Goal: Task Accomplishment & Management: Complete application form

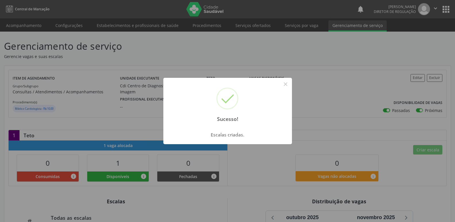
click at [286, 86] on button "×" at bounding box center [286, 84] width 10 height 10
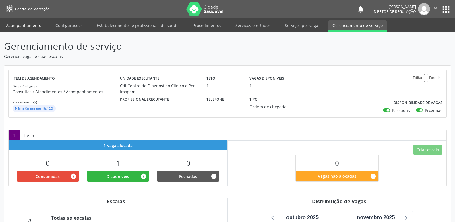
click at [27, 25] on link "Acompanhamento" at bounding box center [23, 25] width 43 height 10
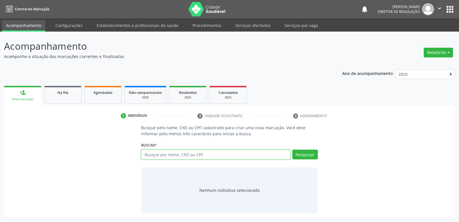
paste input "774.344.634-49"
type input "774.344.634-49"
click at [302, 155] on button "Pesquisar" at bounding box center [305, 155] width 26 height 10
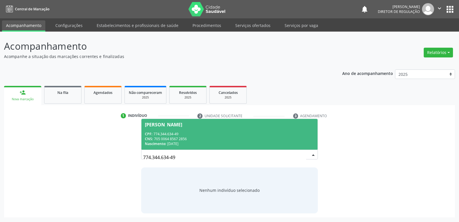
click at [167, 138] on div "CNS: 705 0064 8567 2856" at bounding box center [229, 138] width 169 height 5
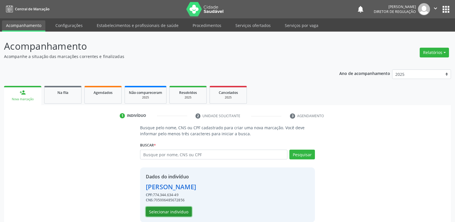
click at [181, 213] on button "Selecionar indivíduo" at bounding box center [169, 212] width 46 height 10
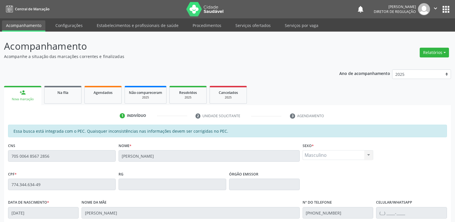
scroll to position [106, 0]
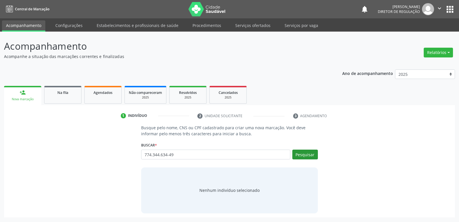
type input "774.344.634-49"
click at [310, 155] on button "Pesquisar" at bounding box center [305, 155] width 26 height 10
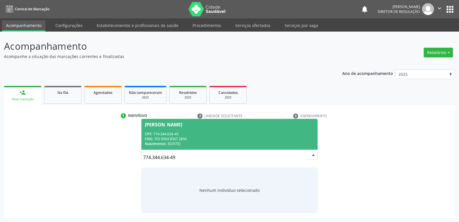
click at [175, 143] on div "Nascimento: 31/03/1971" at bounding box center [229, 143] width 169 height 5
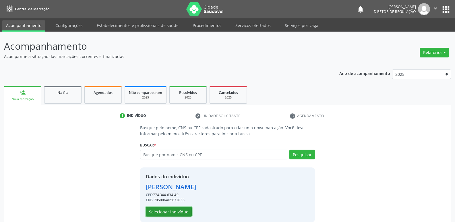
click at [179, 211] on button "Selecionar indivíduo" at bounding box center [169, 212] width 46 height 10
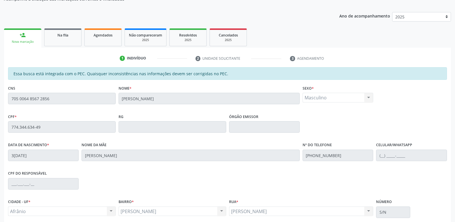
scroll to position [106, 0]
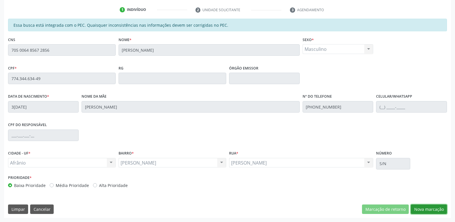
click at [422, 209] on button "Nova marcação" at bounding box center [429, 209] width 36 height 10
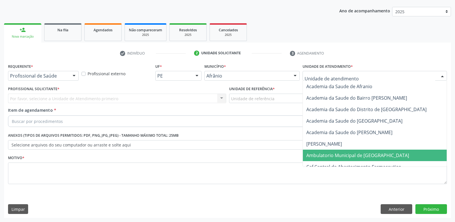
drag, startPoint x: 341, startPoint y: 154, endPoint x: 331, endPoint y: 153, distance: 9.5
click at [341, 154] on span "Ambulatorio Municipal de [GEOGRAPHIC_DATA]" at bounding box center [357, 155] width 103 height 6
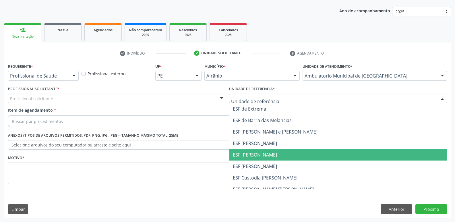
click at [259, 157] on span "ESF [PERSON_NAME]" at bounding box center [255, 155] width 44 height 6
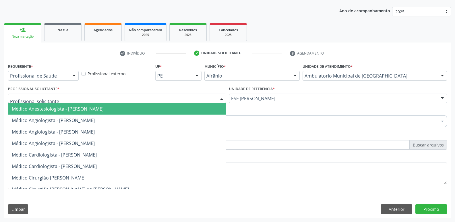
click at [190, 98] on div at bounding box center [117, 99] width 218 height 10
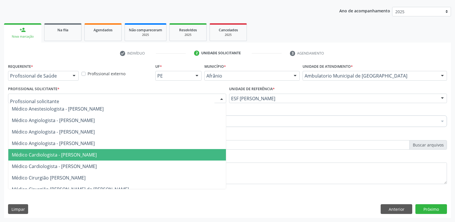
click at [183, 153] on span "Médico Cardiologista - [PERSON_NAME]" at bounding box center [117, 154] width 218 height 11
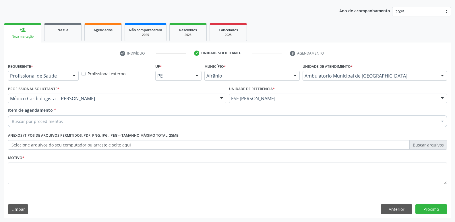
click at [142, 121] on div "Buscar por procedimentos" at bounding box center [227, 120] width 439 height 11
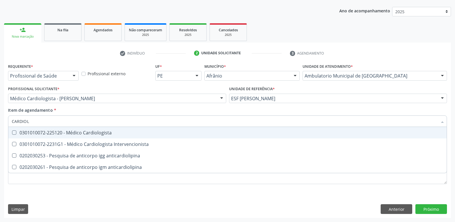
type input "CARDIOLO"
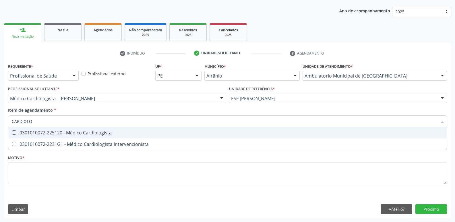
click at [144, 133] on div "0301010072-225120 - Médico Cardiologista" at bounding box center [227, 132] width 431 height 5
checkbox Cardiologista "true"
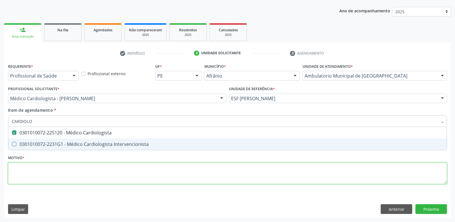
click at [152, 170] on div "Requerente * Profissional de Saúde Profissional de Saúde Paciente Nenhum result…" at bounding box center [227, 127] width 439 height 130
checkbox Intervencionista "true"
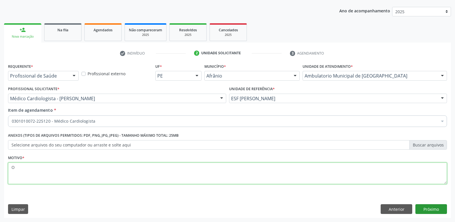
type textarea "O"
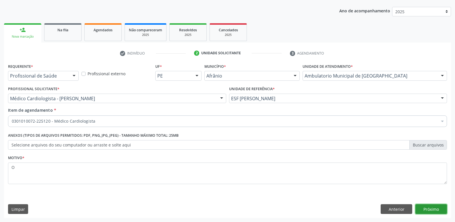
click at [428, 209] on button "Próximo" at bounding box center [431, 209] width 32 height 10
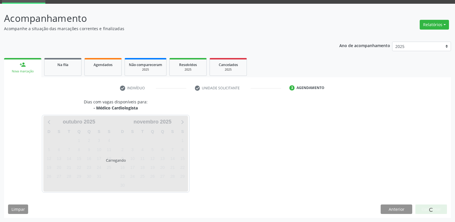
scroll to position [28, 0]
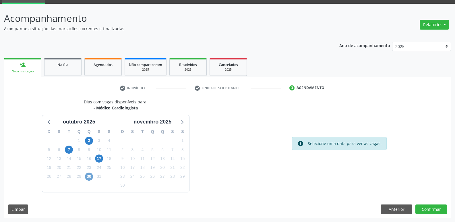
click at [89, 178] on span "30" at bounding box center [89, 176] width 8 height 8
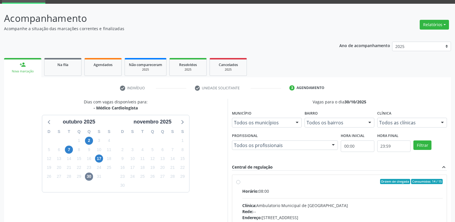
click at [255, 185] on label "Ordem de chegada Consumidos: 14 / 15 Horário: 08:00 Clínica: Ambulatorio Munici…" at bounding box center [342, 223] width 201 height 88
click at [240, 184] on input "Ordem de chegada Consumidos: 14 / 15 Horário: 08:00 Clínica: Ambulatorio Munici…" at bounding box center [238, 181] width 4 height 5
radio input "true"
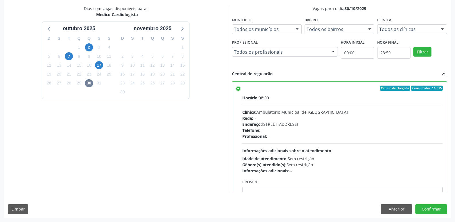
scroll to position [29, 0]
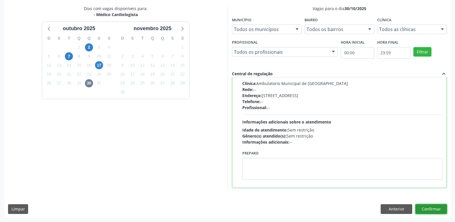
click at [438, 209] on button "Confirmar" at bounding box center [431, 209] width 32 height 10
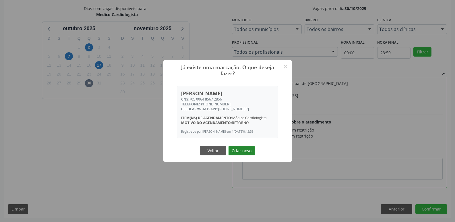
click at [241, 151] on button "Criar novo" at bounding box center [241, 151] width 26 height 10
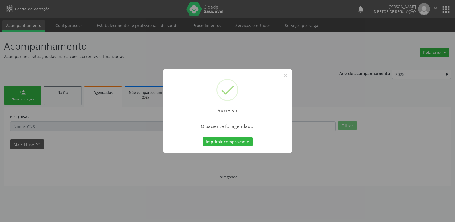
scroll to position [0, 0]
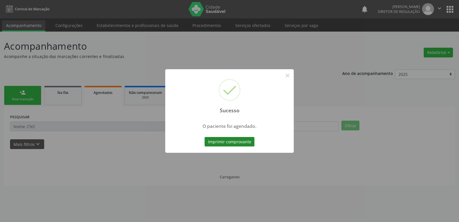
click at [241, 142] on button "Imprimir comprovante" at bounding box center [230, 142] width 50 height 10
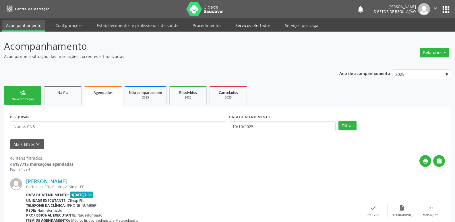
click at [255, 24] on link "Serviços ofertados" at bounding box center [252, 25] width 43 height 10
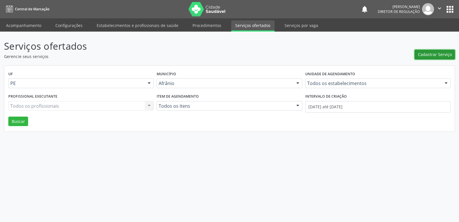
click at [429, 53] on span "Cadastrar Serviço" at bounding box center [435, 54] width 34 height 6
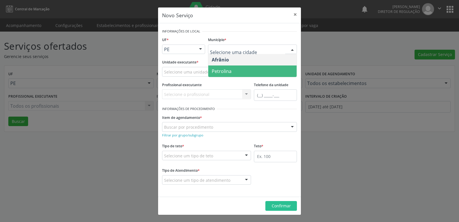
click at [234, 72] on span "Petrolina" at bounding box center [252, 70] width 88 height 11
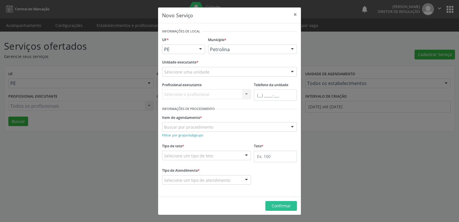
click at [214, 70] on div "Selecione uma unidade" at bounding box center [229, 72] width 135 height 10
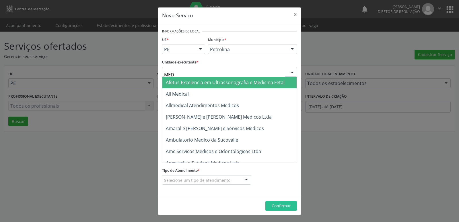
type input "MED K"
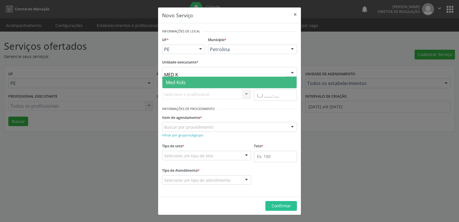
click at [203, 82] on span "Med Kids" at bounding box center [229, 82] width 134 height 11
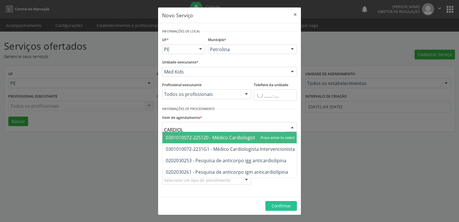
type input "CARDIOLO"
click at [215, 136] on span "0301010072-225120 - Médico Cardiologista" at bounding box center [212, 137] width 92 height 6
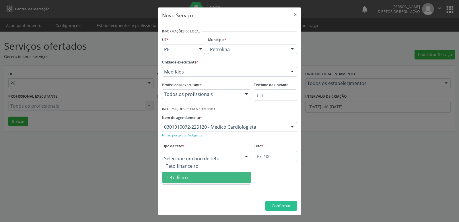
drag, startPoint x: 201, startPoint y: 177, endPoint x: 206, endPoint y: 176, distance: 4.6
click at [201, 178] on span "Teto físico" at bounding box center [206, 177] width 88 height 11
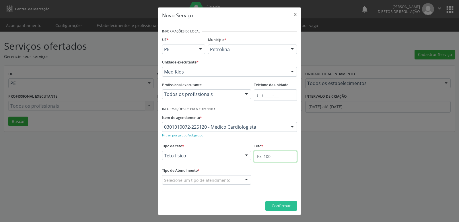
click at [274, 157] on input "text" at bounding box center [275, 156] width 43 height 11
type input "1"
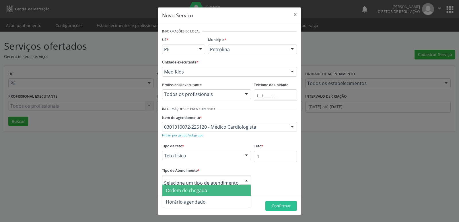
click at [205, 190] on span "Ordem de chegada" at bounding box center [186, 190] width 41 height 6
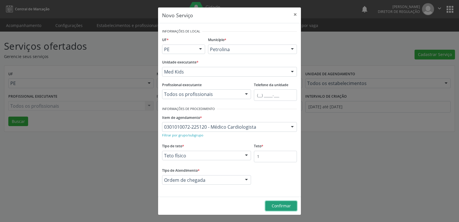
click at [283, 207] on span "Confirmar" at bounding box center [281, 205] width 19 height 5
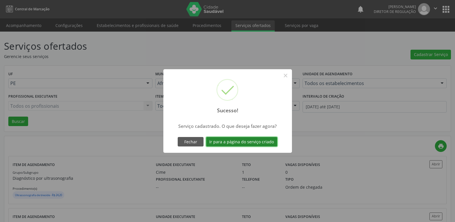
click at [259, 143] on button "Ir para a página do serviço criado" at bounding box center [241, 142] width 71 height 10
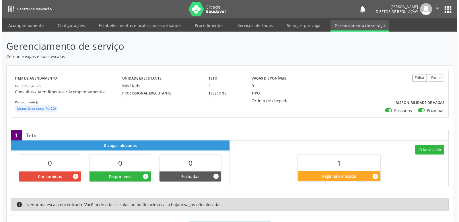
scroll to position [28, 0]
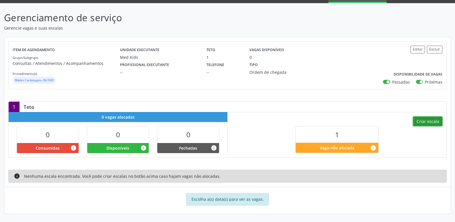
click at [426, 121] on button "Criar escala" at bounding box center [427, 122] width 29 height 10
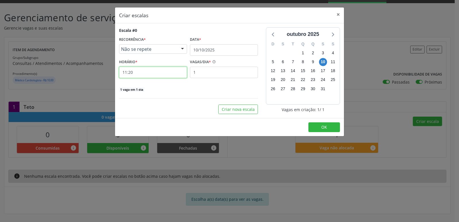
click at [166, 71] on input "11:20" at bounding box center [153, 72] width 68 height 11
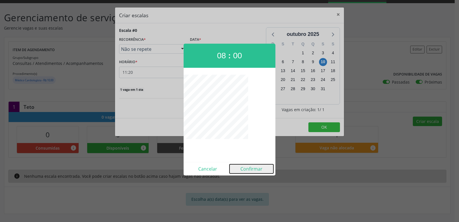
click at [252, 168] on button "Confirmar" at bounding box center [252, 168] width 44 height 9
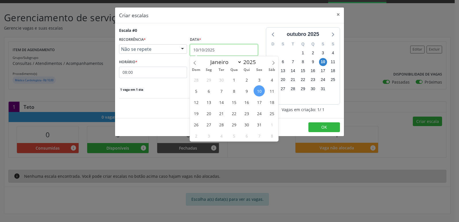
click at [221, 48] on input "10/10/2025" at bounding box center [224, 49] width 68 height 11
click at [235, 102] on span "15" at bounding box center [233, 101] width 11 height 11
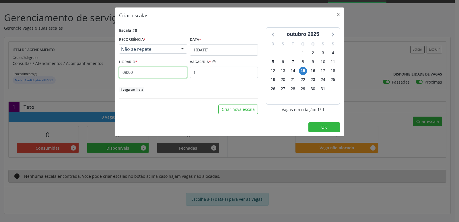
click at [149, 73] on input "08:00" at bounding box center [153, 72] width 68 height 11
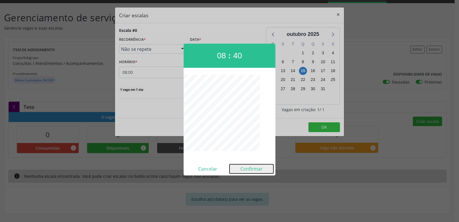
click at [252, 168] on button "Confirmar" at bounding box center [252, 168] width 44 height 9
type input "08:40"
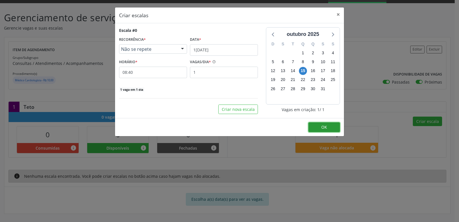
click at [325, 130] on button "OK" at bounding box center [325, 127] width 32 height 10
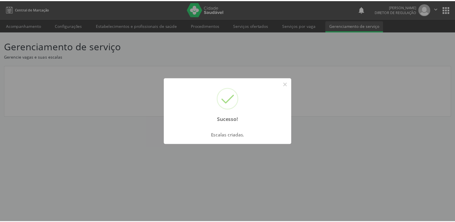
scroll to position [0, 0]
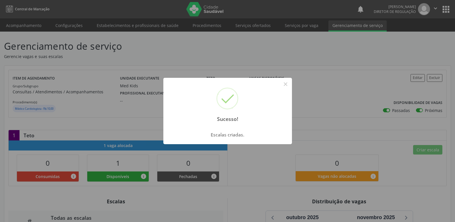
click at [37, 26] on div "Sucesso! × Escalas criadas. OK Cancel" at bounding box center [227, 111] width 455 height 222
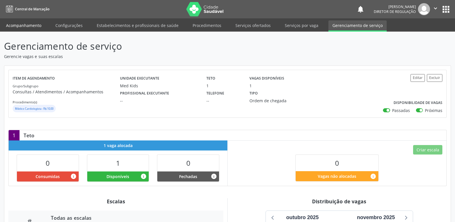
click at [36, 27] on link "Acompanhamento" at bounding box center [23, 25] width 43 height 10
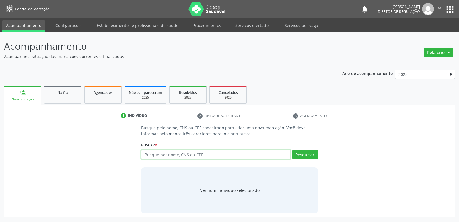
click at [175, 155] on input "text" at bounding box center [215, 155] width 149 height 10
type input "702800621517163"
click at [305, 153] on button "Pesquisar" at bounding box center [305, 155] width 26 height 10
type input "702800621517163"
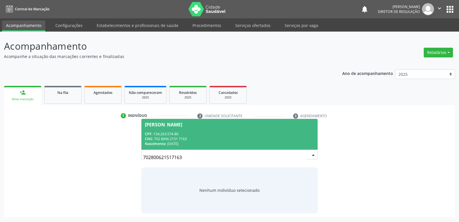
click at [178, 140] on div "CNS: 702 8006 2151 7163" at bounding box center [229, 138] width 169 height 5
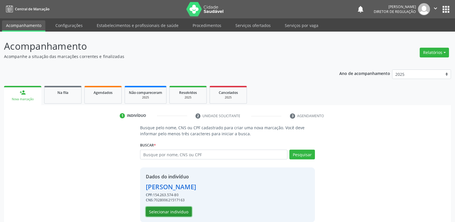
click at [184, 212] on button "Selecionar indivíduo" at bounding box center [169, 212] width 46 height 10
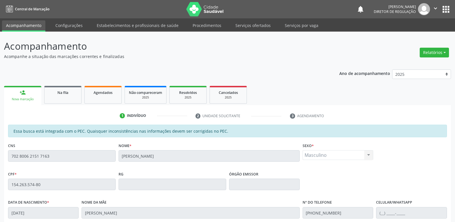
scroll to position [106, 0]
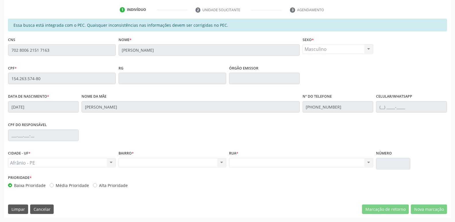
click at [2, 50] on div "Acompanhamento Acompanhe a situação das marcações correntes e finalizadas Relat…" at bounding box center [227, 74] width 455 height 296
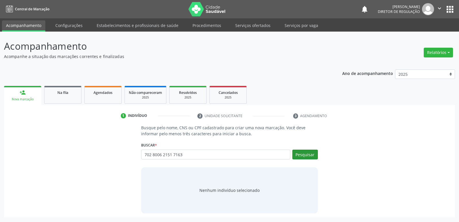
type input "702 8006 2151 7163"
click at [307, 154] on button "Pesquisar" at bounding box center [305, 155] width 26 height 10
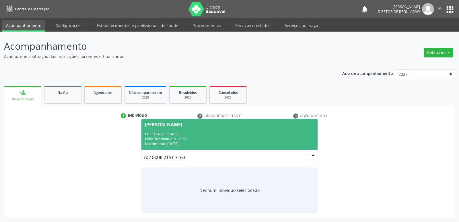
click at [170, 130] on span "Nicolly Layssa da Silva Araújo CPF: 154.263.574-80 CNS: 702 8006 2151 7163 Nasc…" at bounding box center [229, 134] width 176 height 31
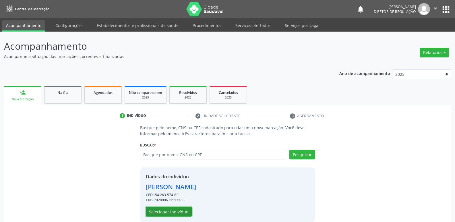
click at [185, 212] on button "Selecionar indivíduo" at bounding box center [169, 212] width 46 height 10
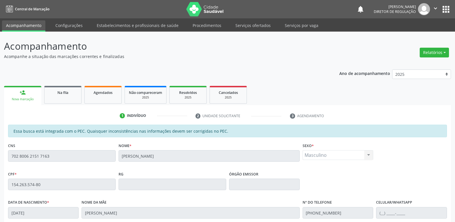
scroll to position [106, 0]
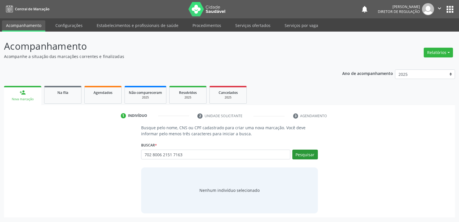
type input "702 8006 2151 7163"
click at [304, 156] on button "Pesquisar" at bounding box center [305, 155] width 26 height 10
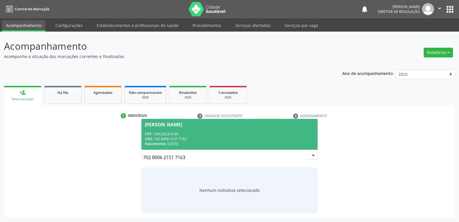
click at [191, 135] on div "CPF: 154.263.574-80" at bounding box center [229, 133] width 169 height 5
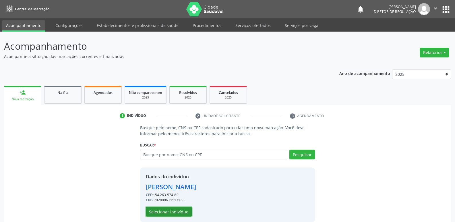
click at [181, 210] on button "Selecionar indivíduo" at bounding box center [169, 212] width 46 height 10
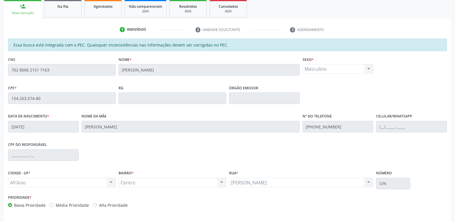
scroll to position [106, 0]
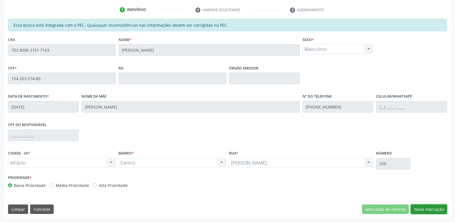
click at [433, 209] on button "Nova marcação" at bounding box center [429, 209] width 36 height 10
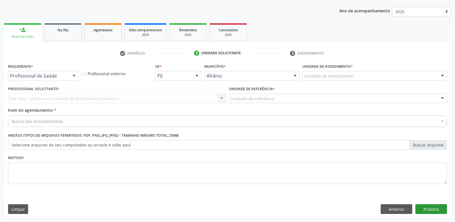
scroll to position [63, 0]
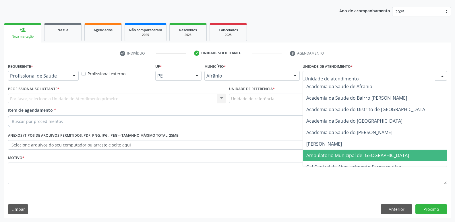
click at [352, 154] on span "Ambulatorio Municipal de [GEOGRAPHIC_DATA]" at bounding box center [357, 155] width 103 height 6
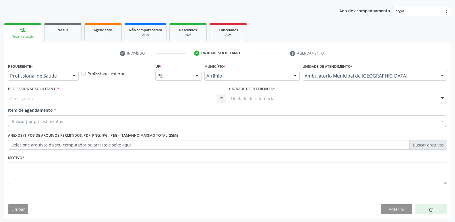
click at [281, 97] on div "Unidade de referência" at bounding box center [338, 99] width 218 height 10
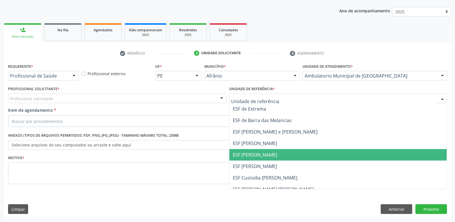
click at [275, 154] on span "ESF [PERSON_NAME]" at bounding box center [338, 154] width 218 height 11
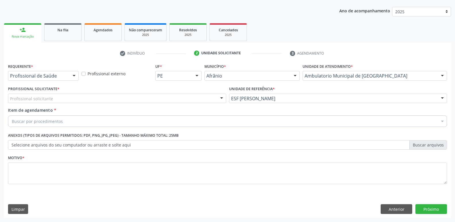
click at [193, 97] on div "Profissional solicitante" at bounding box center [117, 99] width 218 height 10
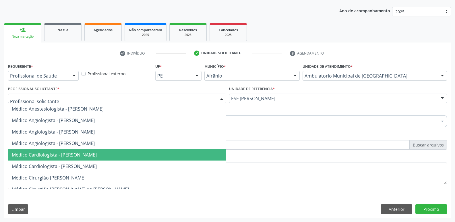
click at [180, 153] on span "Médico Cardiologista - [PERSON_NAME]" at bounding box center [117, 154] width 218 height 11
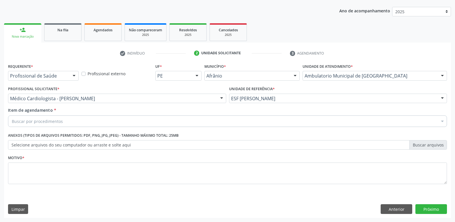
click at [141, 121] on div "Buscar por procedimentos" at bounding box center [227, 120] width 439 height 11
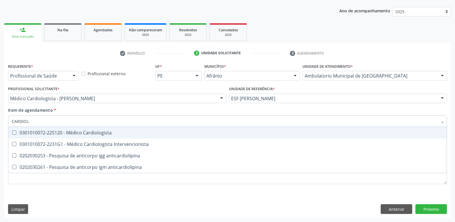
type input "CARDIOLO"
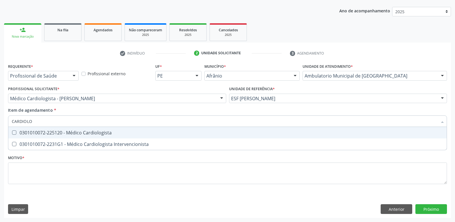
click at [132, 131] on div "0301010072-225120 - Médico Cardiologista" at bounding box center [227, 132] width 431 height 5
checkbox Cardiologista "true"
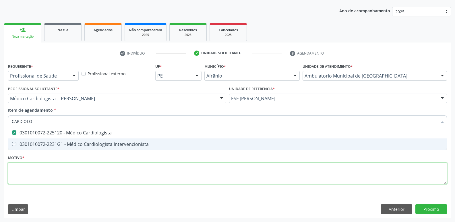
click at [126, 168] on div "Requerente * Profissional de Saúde Profissional de Saúde Paciente Nenhum result…" at bounding box center [227, 127] width 439 height 130
checkbox Intervencionista "true"
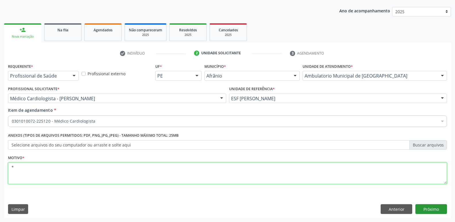
type textarea "*"
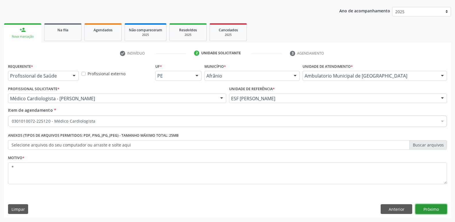
click at [430, 211] on button "Próximo" at bounding box center [431, 209] width 32 height 10
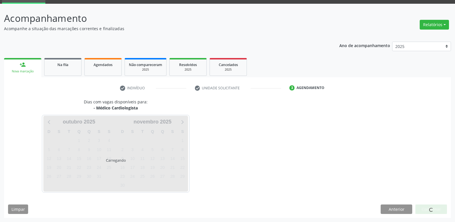
scroll to position [28, 0]
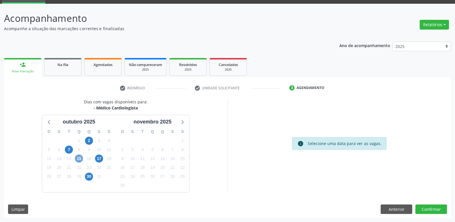
click at [80, 157] on span "15" at bounding box center [79, 158] width 8 height 8
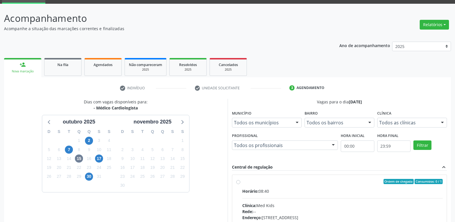
click at [241, 183] on div "Ordem de chegada Consumidos: 0 / 1 Horário: 08:40 Clínica: Med Kids Rede: -- En…" at bounding box center [339, 223] width 207 height 88
radio input "true"
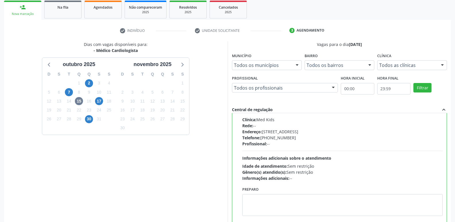
scroll to position [121, 0]
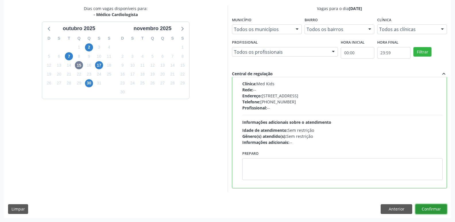
click at [431, 208] on button "Confirmar" at bounding box center [431, 209] width 32 height 10
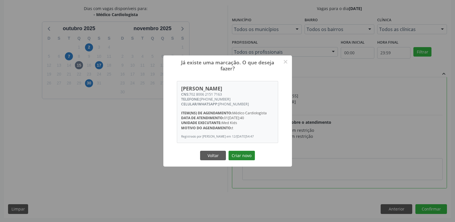
click at [247, 158] on button "Criar novo" at bounding box center [241, 156] width 26 height 10
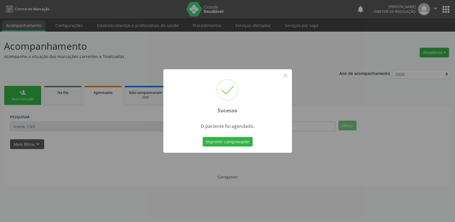
scroll to position [0, 0]
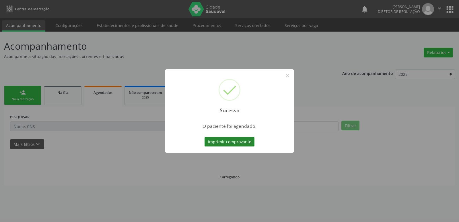
click at [241, 143] on button "Imprimir comprovante" at bounding box center [230, 142] width 50 height 10
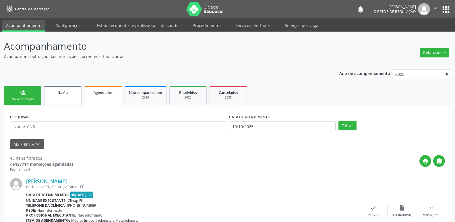
click at [59, 93] on span "Na fila" at bounding box center [62, 92] width 11 height 5
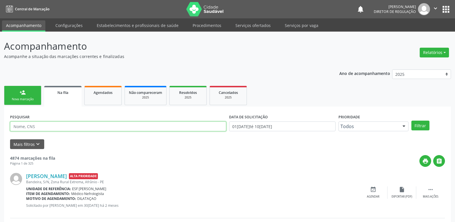
click at [82, 125] on input "text" at bounding box center [118, 126] width 216 height 10
type input "706403139762089"
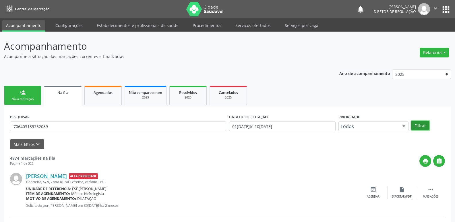
click at [423, 126] on button "Filtrar" at bounding box center [420, 126] width 18 height 10
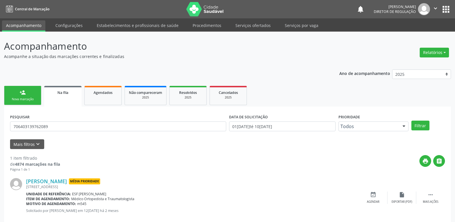
scroll to position [11, 0]
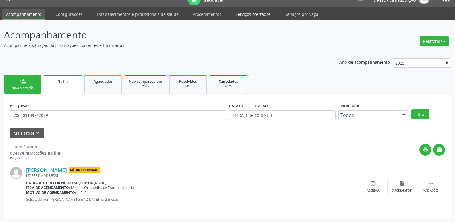
click at [259, 13] on link "Serviços ofertados" at bounding box center [252, 14] width 43 height 10
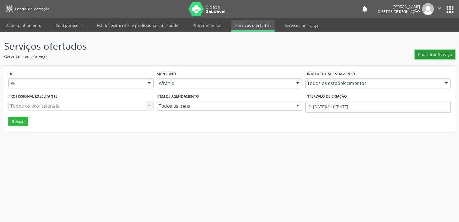
click at [428, 55] on span "Cadastrar Serviço" at bounding box center [435, 54] width 34 height 6
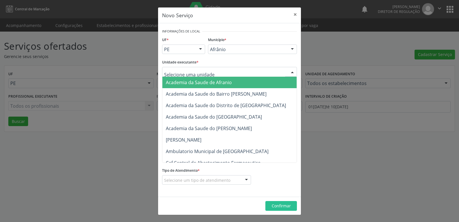
click at [219, 71] on div at bounding box center [229, 72] width 135 height 10
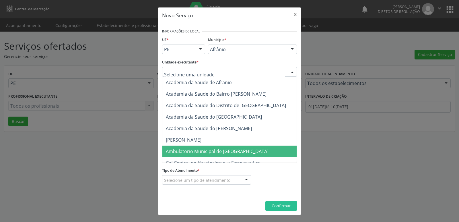
click at [222, 151] on span "Ambulatorio Municipal de [GEOGRAPHIC_DATA]" at bounding box center [217, 151] width 103 height 6
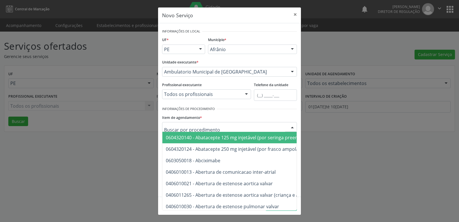
click at [215, 125] on div at bounding box center [229, 127] width 135 height 10
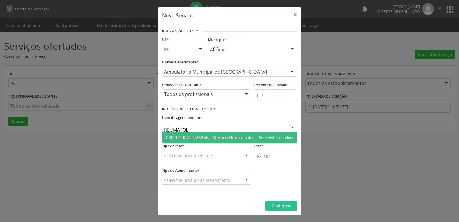
type input "REUMATOLO"
click at [216, 139] on span "0301010072-225136 - Médico Reumatologista" at bounding box center [215, 137] width 98 height 6
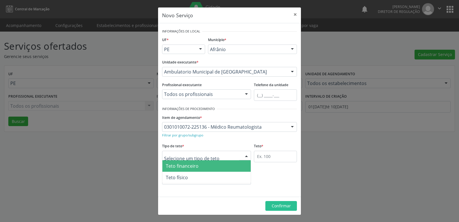
click at [213, 154] on div at bounding box center [206, 156] width 89 height 10
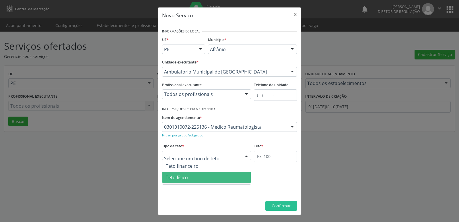
click at [203, 181] on span "Teto físico" at bounding box center [206, 177] width 88 height 11
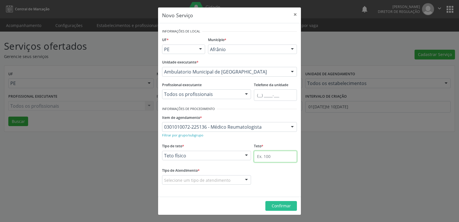
click at [267, 155] on input "text" at bounding box center [275, 156] width 43 height 11
type input "80"
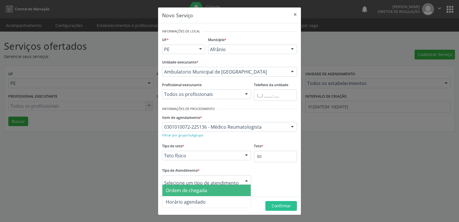
click at [235, 179] on div at bounding box center [206, 180] width 89 height 10
click at [209, 192] on span "Ordem de chegada" at bounding box center [206, 190] width 88 height 11
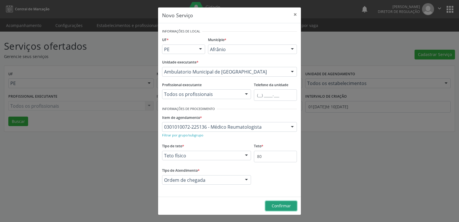
click at [280, 205] on span "Confirmar" at bounding box center [281, 205] width 19 height 5
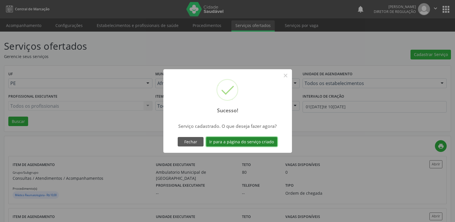
click at [256, 141] on button "Ir para a página do serviço criado" at bounding box center [241, 142] width 71 height 10
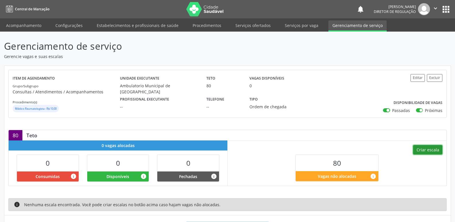
click at [435, 150] on button "Criar escala" at bounding box center [427, 150] width 29 height 10
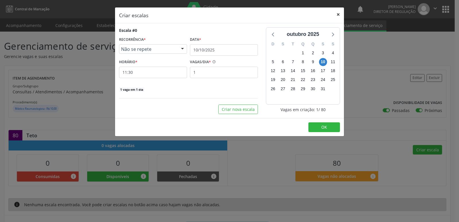
click at [337, 15] on button "×" at bounding box center [338, 14] width 11 height 14
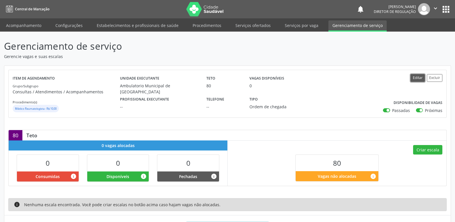
click at [416, 76] on button "Editar" at bounding box center [417, 78] width 14 height 8
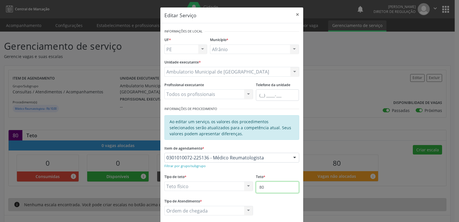
click at [269, 189] on input "80" at bounding box center [277, 186] width 43 height 11
type input "8"
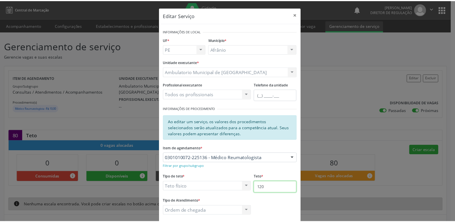
scroll to position [31, 0]
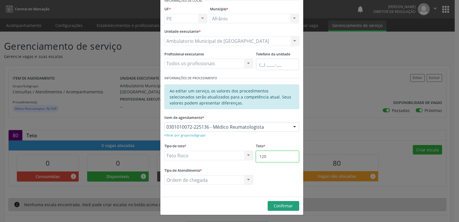
type input "120"
click at [286, 205] on span "Confirmar" at bounding box center [283, 205] width 19 height 5
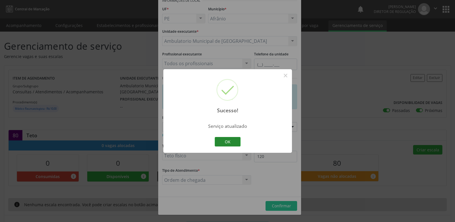
click at [231, 141] on button "OK" at bounding box center [228, 142] width 26 height 10
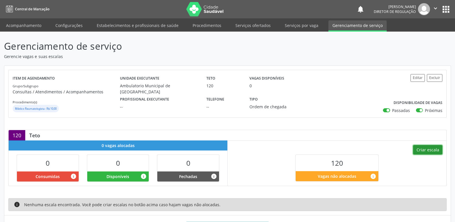
click at [420, 150] on button "Criar escala" at bounding box center [427, 150] width 29 height 10
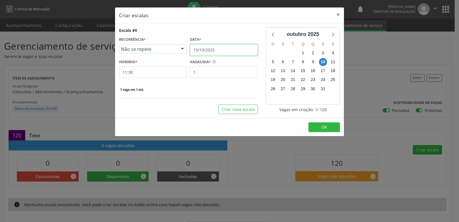
click at [220, 48] on input "10/10/2025" at bounding box center [224, 49] width 68 height 11
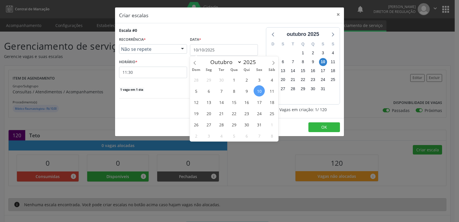
click at [261, 102] on span "17" at bounding box center [259, 101] width 11 height 11
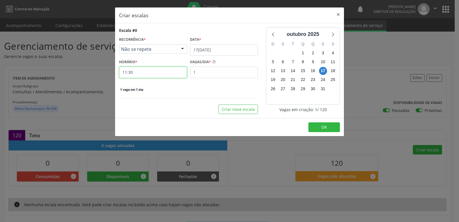
click at [172, 75] on input "11:30" at bounding box center [153, 72] width 68 height 11
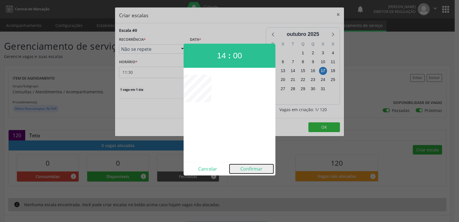
click at [253, 168] on button "Confirmar" at bounding box center [252, 168] width 44 height 9
type input "14:00"
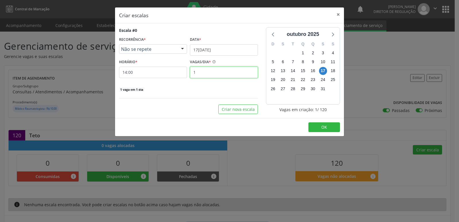
click at [204, 72] on input "1" at bounding box center [224, 72] width 68 height 11
type input "20"
click at [319, 128] on button "OK" at bounding box center [325, 127] width 32 height 10
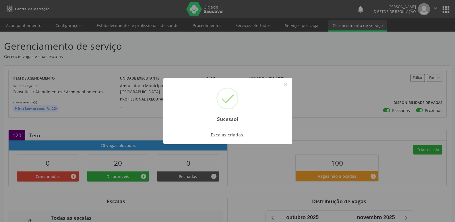
click at [283, 84] on button "×" at bounding box center [286, 84] width 10 height 10
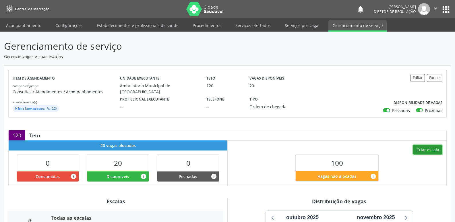
click at [428, 150] on button "Criar escala" at bounding box center [427, 150] width 29 height 10
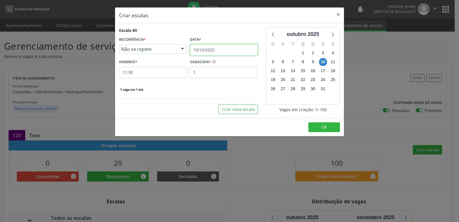
click at [226, 49] on input "10/10/2025" at bounding box center [224, 49] width 68 height 11
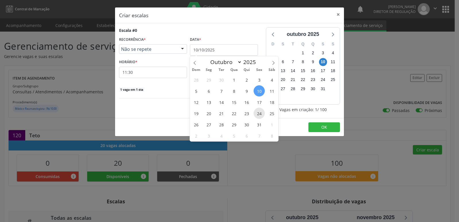
click at [260, 114] on span "24" at bounding box center [259, 113] width 11 height 11
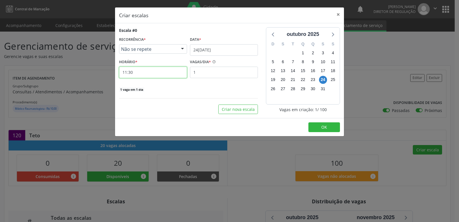
click at [153, 72] on input "11:30" at bounding box center [153, 72] width 68 height 11
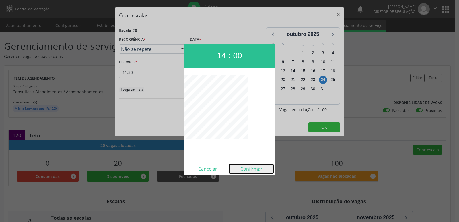
click at [259, 169] on button "Confirmar" at bounding box center [252, 168] width 44 height 9
type input "14:00"
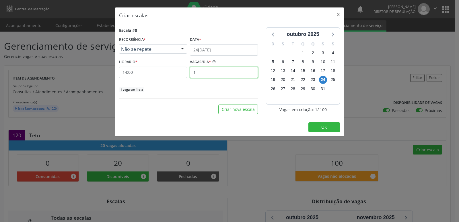
click at [234, 72] on input "1" at bounding box center [224, 72] width 68 height 11
type input "20"
click at [333, 127] on button "OK" at bounding box center [325, 127] width 32 height 10
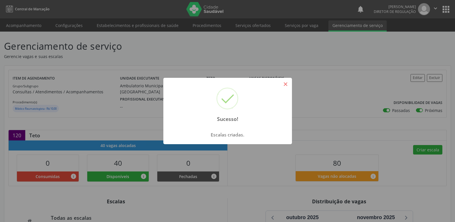
click at [285, 83] on button "×" at bounding box center [286, 84] width 10 height 10
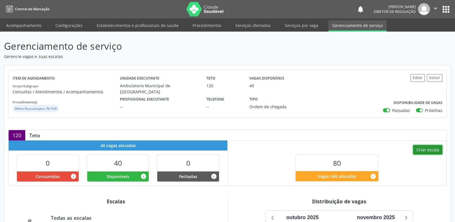
click at [425, 152] on button "Criar escala" at bounding box center [427, 150] width 29 height 10
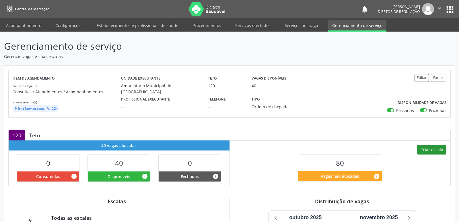
select select "9"
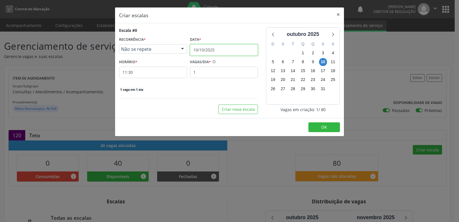
click at [235, 51] on input "10/10/2025" at bounding box center [224, 49] width 68 height 11
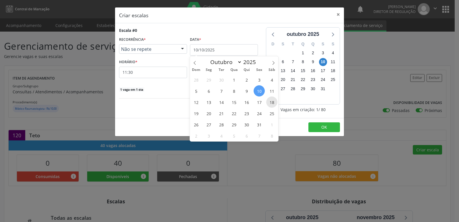
click at [272, 102] on span "18" at bounding box center [271, 101] width 11 height 11
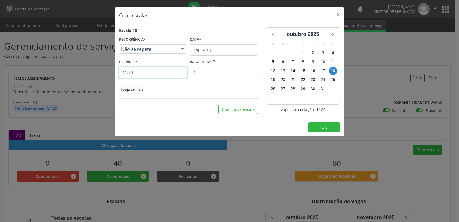
click at [168, 72] on input "11:30" at bounding box center [153, 72] width 68 height 11
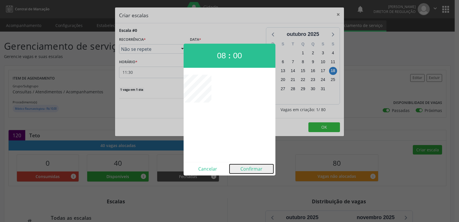
drag, startPoint x: 249, startPoint y: 170, endPoint x: 248, endPoint y: 167, distance: 3.0
click at [249, 170] on button "Confirmar" at bounding box center [252, 168] width 44 height 9
type input "08:00"
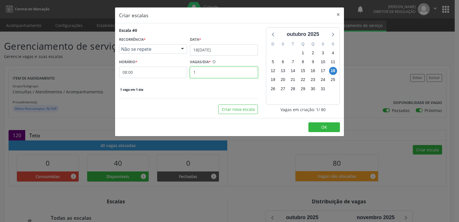
click at [225, 76] on input "1" at bounding box center [224, 72] width 68 height 11
type input "20"
click at [322, 126] on span "OK" at bounding box center [324, 126] width 6 height 5
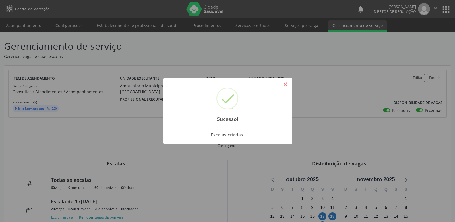
click at [286, 84] on button "×" at bounding box center [286, 84] width 10 height 10
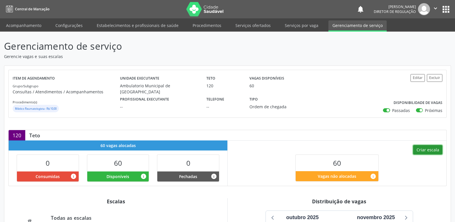
click at [424, 150] on button "Criar escala" at bounding box center [427, 150] width 29 height 10
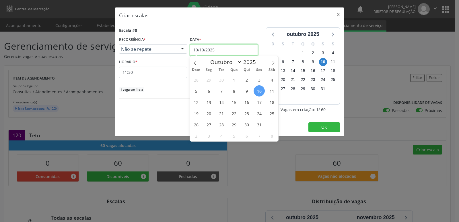
click at [239, 46] on input "10/10/2025" at bounding box center [224, 49] width 68 height 11
click at [272, 101] on span "18" at bounding box center [271, 101] width 11 height 11
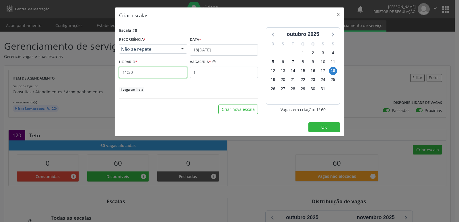
click at [159, 73] on input "11:30" at bounding box center [153, 72] width 68 height 11
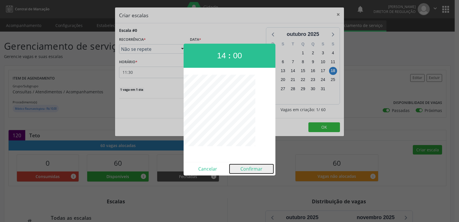
click at [254, 170] on button "Confirmar" at bounding box center [252, 168] width 44 height 9
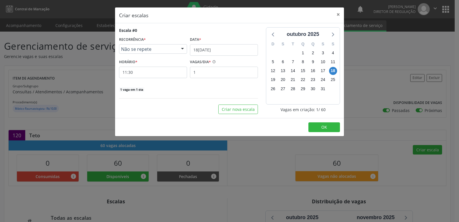
type input "14:00"
click at [210, 73] on input "1" at bounding box center [224, 72] width 68 height 11
type input "20"
click at [329, 129] on button "OK" at bounding box center [325, 127] width 32 height 10
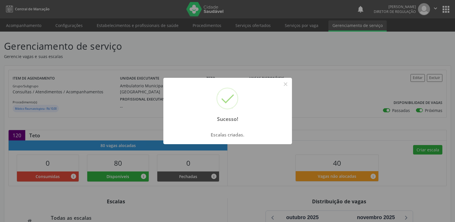
click at [425, 149] on div "Sucesso! × Escalas criadas. OK Cancel" at bounding box center [227, 111] width 455 height 222
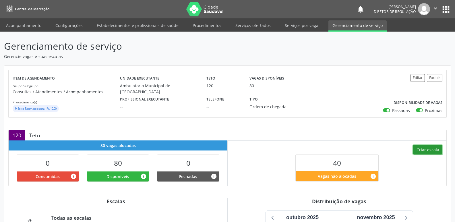
click at [425, 149] on button "Criar escala" at bounding box center [427, 150] width 29 height 10
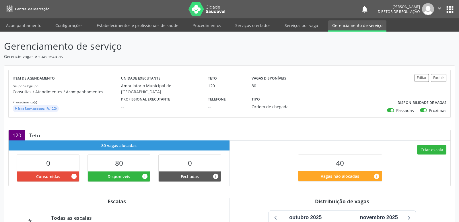
select select "9"
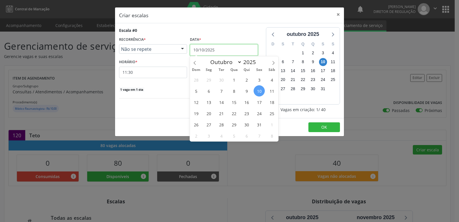
click at [238, 50] on input "10/10/2025" at bounding box center [224, 49] width 68 height 11
click at [273, 113] on span "25" at bounding box center [271, 113] width 11 height 11
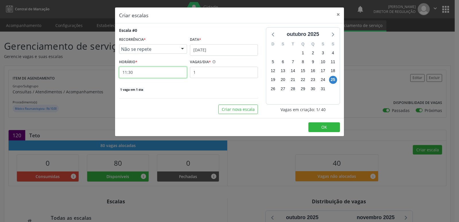
click at [148, 71] on input "11:30" at bounding box center [153, 72] width 68 height 11
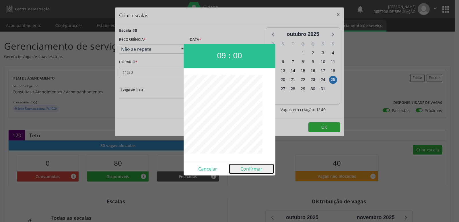
click at [253, 169] on button "Confirmar" at bounding box center [252, 168] width 44 height 9
type input "09:00"
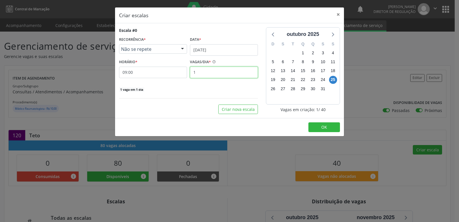
click at [211, 71] on input "1" at bounding box center [224, 72] width 68 height 11
type input "20"
click at [327, 127] on button "OK" at bounding box center [325, 127] width 32 height 10
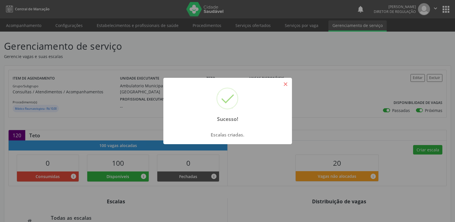
click at [284, 83] on button "×" at bounding box center [286, 84] width 10 height 10
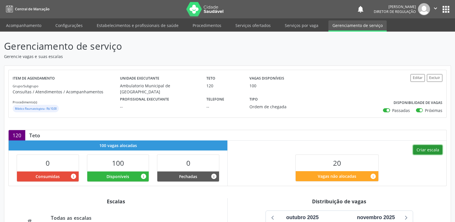
click at [427, 148] on button "Criar escala" at bounding box center [427, 150] width 29 height 10
select select "9"
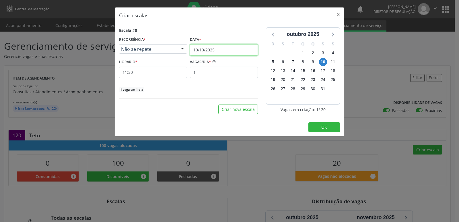
click at [220, 49] on input "10/10/2025" at bounding box center [224, 49] width 68 height 11
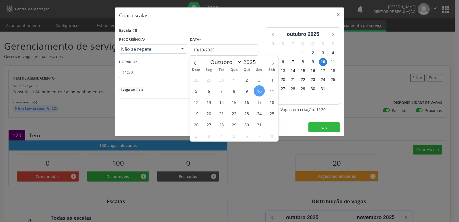
click at [269, 112] on span "25" at bounding box center [271, 113] width 11 height 11
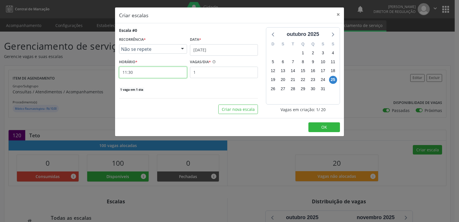
click at [151, 69] on input "11:30" at bounding box center [153, 72] width 68 height 11
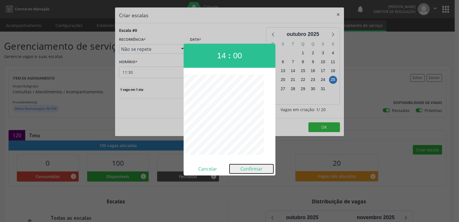
click at [251, 170] on button "Confirmar" at bounding box center [252, 168] width 44 height 9
type input "14:00"
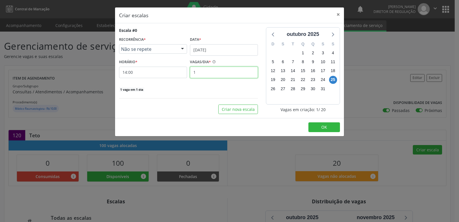
click at [217, 72] on input "1" at bounding box center [224, 72] width 68 height 11
type input "20"
click at [325, 126] on span "OK" at bounding box center [324, 126] width 6 height 5
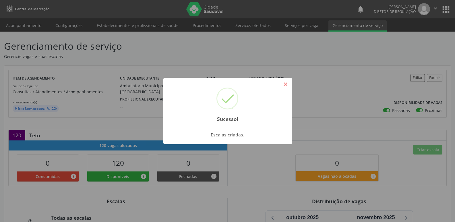
click at [286, 83] on button "×" at bounding box center [286, 84] width 10 height 10
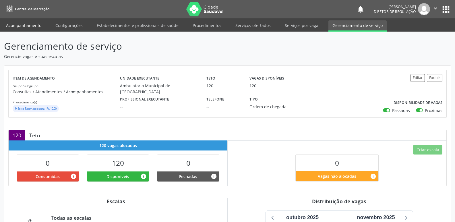
click at [28, 26] on link "Acompanhamento" at bounding box center [23, 25] width 43 height 10
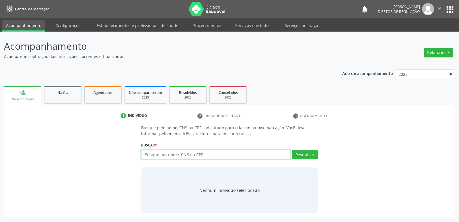
click at [152, 154] on input "text" at bounding box center [215, 155] width 149 height 10
type input "706403139762089"
click at [303, 153] on button "Pesquisar" at bounding box center [305, 155] width 26 height 10
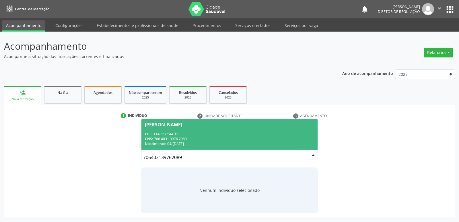
drag, startPoint x: 184, startPoint y: 157, endPoint x: 124, endPoint y: 160, distance: 60.4
click at [124, 160] on div "Busque pelo nome, CNS ou CPF cadastrado para criar uma nova marcação. Você deve…" at bounding box center [229, 169] width 443 height 88
click at [183, 140] on div "CNS: 706 4031 3976 2089" at bounding box center [229, 138] width 169 height 5
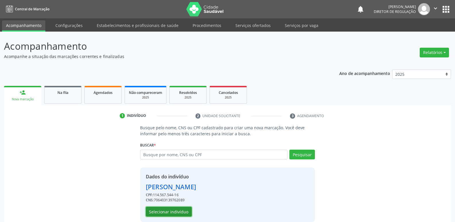
click at [181, 211] on button "Selecionar indivíduo" at bounding box center [169, 212] width 46 height 10
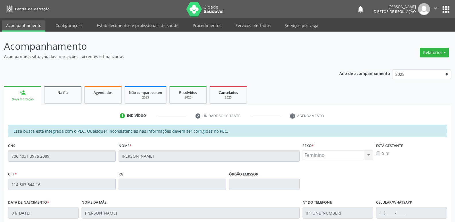
click at [3, 160] on div "Acompanhamento Acompanhe a situação das marcações correntes e finalizadas Relat…" at bounding box center [227, 180] width 455 height 296
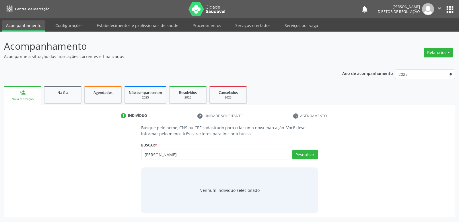
drag, startPoint x: 227, startPoint y: 154, endPoint x: 117, endPoint y: 156, distance: 109.9
click at [117, 156] on div "Busque pelo nome, CNS ou CPF cadastrado para criar uma nova marcação. Você deve…" at bounding box center [229, 169] width 443 height 88
type input "[PERSON_NAME]"
click at [197, 155] on input "text" at bounding box center [215, 155] width 149 height 10
type input "706403139762089"
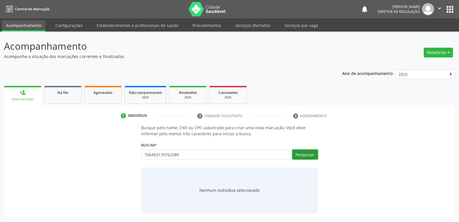
click at [305, 156] on button "Pesquisar" at bounding box center [305, 155] width 26 height 10
type input "706403139762089"
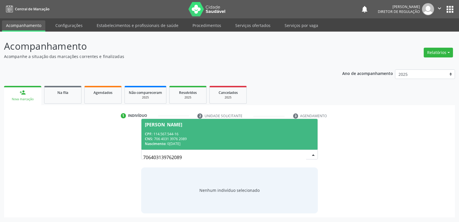
click at [176, 142] on div "Nascimento: 04/04/1995" at bounding box center [229, 143] width 169 height 5
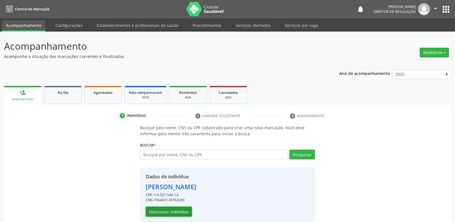
click at [174, 211] on button "Selecionar indivíduo" at bounding box center [169, 212] width 46 height 10
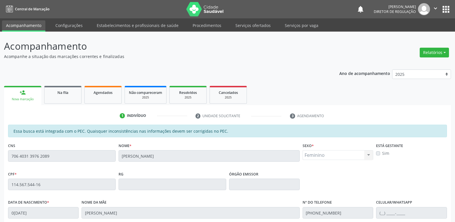
scroll to position [106, 0]
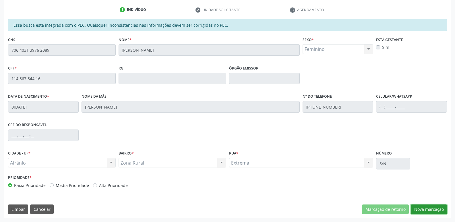
click at [429, 208] on button "Nova marcação" at bounding box center [429, 209] width 36 height 10
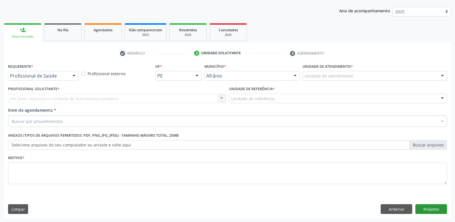
scroll to position [63, 0]
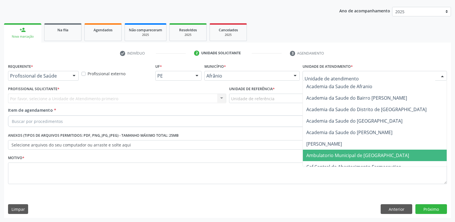
click at [316, 154] on span "Ambulatorio Municipal de [GEOGRAPHIC_DATA]" at bounding box center [357, 155] width 103 height 6
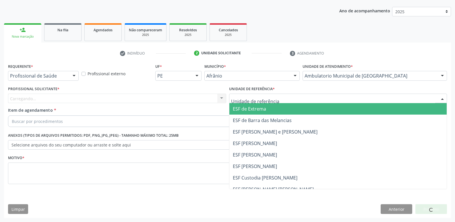
click at [283, 96] on div at bounding box center [338, 99] width 218 height 10
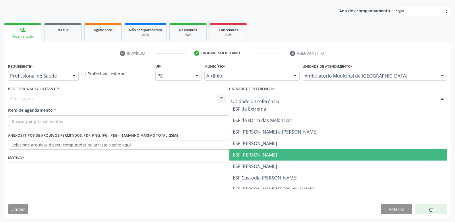
click at [275, 156] on span "ESF [PERSON_NAME]" at bounding box center [338, 154] width 218 height 11
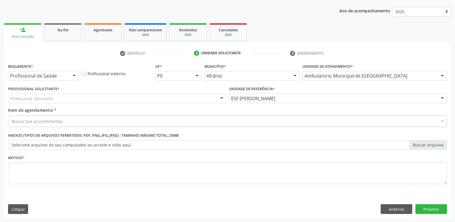
click at [172, 96] on div "Profissional solicitante" at bounding box center [117, 99] width 218 height 10
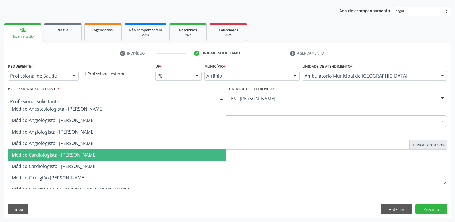
click at [156, 150] on span "Médico Cardiologista - [PERSON_NAME]" at bounding box center [117, 154] width 218 height 11
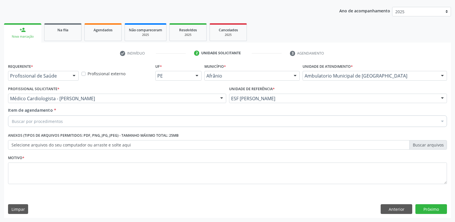
click at [132, 120] on div "Buscar por procedimentos" at bounding box center [227, 120] width 439 height 11
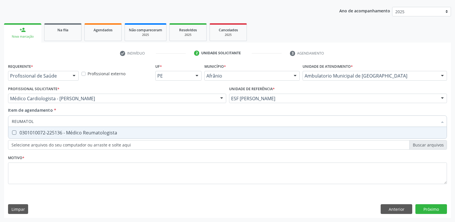
type input "REUMATOLO"
click at [125, 133] on div "0301010072-225136 - Médico Reumatologista" at bounding box center [227, 132] width 431 height 5
checkbox Reumatologista "true"
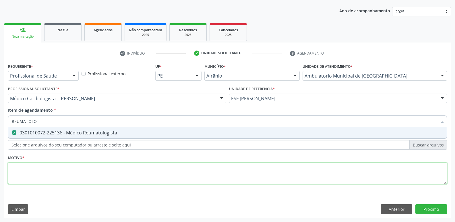
click at [92, 170] on div "Requerente * Profissional de Saúde Profissional de Saúde Paciente Nenhum result…" at bounding box center [227, 127] width 439 height 130
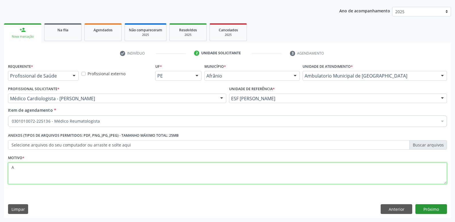
type textarea "A"
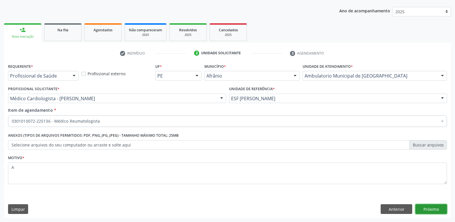
click at [422, 207] on button "Próximo" at bounding box center [431, 209] width 32 height 10
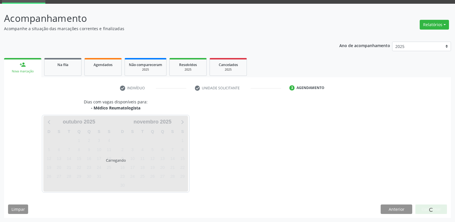
scroll to position [28, 0]
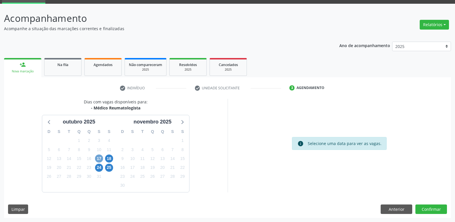
click at [99, 158] on span "17" at bounding box center [99, 158] width 8 height 8
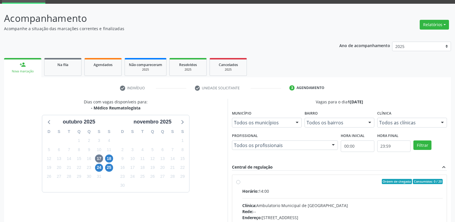
click at [259, 181] on div "Ordem de chegada Consumidos: 0 / 20" at bounding box center [342, 181] width 201 height 5
click at [240, 181] on input "Ordem de chegada Consumidos: 0 / 20 Horário: 14:00 Clínica: Ambulatorio Municip…" at bounding box center [238, 181] width 4 height 5
radio input "true"
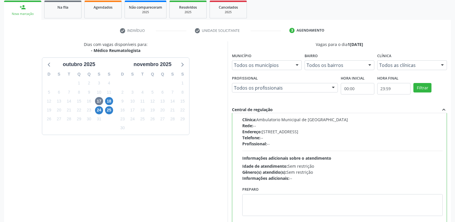
scroll to position [121, 0]
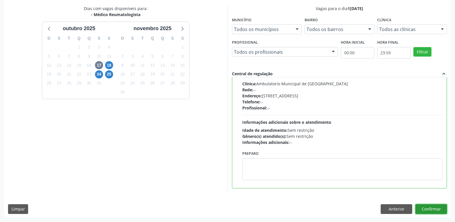
click at [430, 209] on button "Confirmar" at bounding box center [431, 209] width 32 height 10
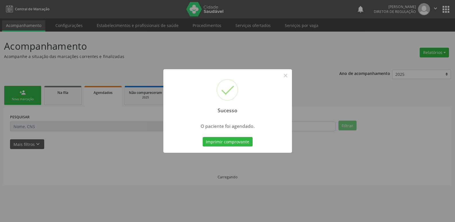
scroll to position [0, 0]
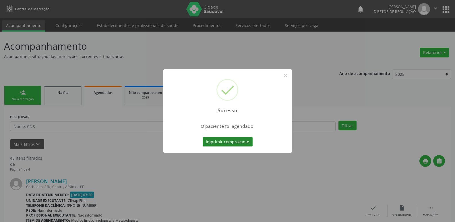
click at [239, 144] on button "Imprimir comprovante" at bounding box center [228, 142] width 50 height 10
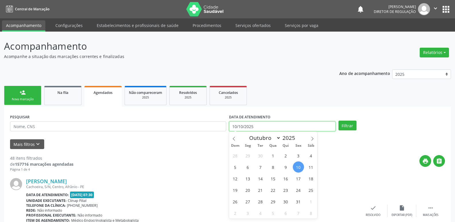
click at [260, 126] on input "10/10/2025" at bounding box center [282, 126] width 106 height 10
click at [286, 179] on span "16" at bounding box center [285, 178] width 11 height 11
type input "[DATE]"
click at [286, 179] on span "16" at bounding box center [285, 178] width 11 height 11
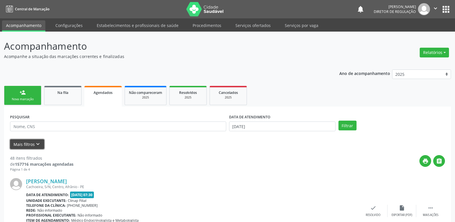
click at [38, 143] on icon "keyboard_arrow_down" at bounding box center [38, 144] width 6 height 6
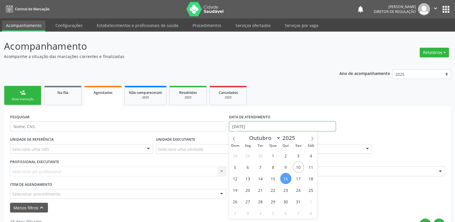
click at [258, 123] on input "[DATE]" at bounding box center [282, 126] width 106 height 10
click at [310, 168] on span "11" at bounding box center [310, 166] width 11 height 11
type input "11/10/2025"
click at [310, 168] on span "11" at bounding box center [310, 166] width 11 height 11
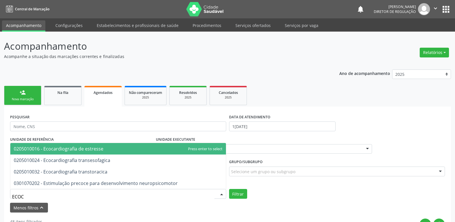
type input "ECOCA"
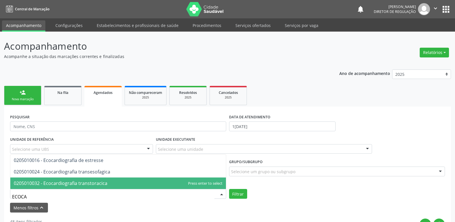
click at [71, 185] on span "0205010032 - Ecocardiografia transtoracica" at bounding box center [61, 183] width 94 height 6
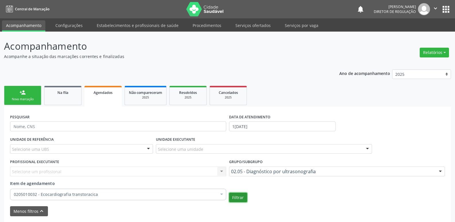
click at [241, 195] on button "Filtrar" at bounding box center [238, 198] width 18 height 10
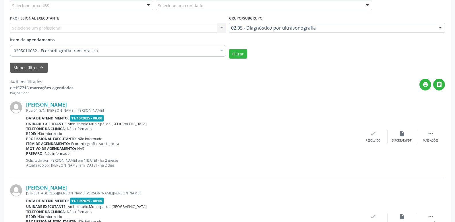
scroll to position [57, 0]
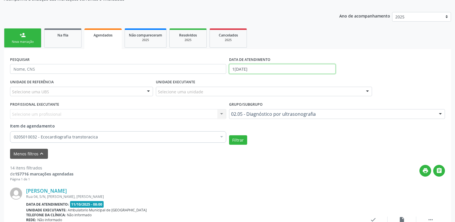
click at [253, 69] on input "11/10/2025" at bounding box center [282, 69] width 106 height 10
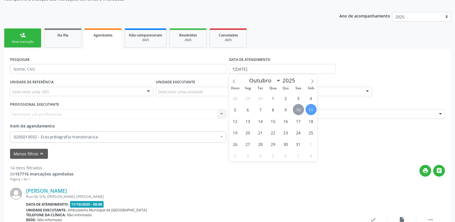
click at [297, 110] on span "10" at bounding box center [298, 109] width 11 height 11
type input "10/10/2025"
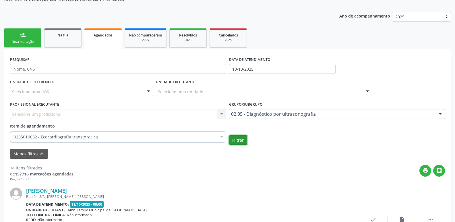
click at [241, 140] on button "Filtrar" at bounding box center [238, 140] width 18 height 10
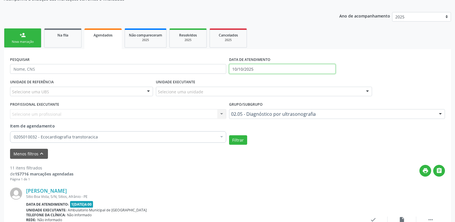
click at [261, 69] on input "10/10/2025" at bounding box center [282, 69] width 106 height 10
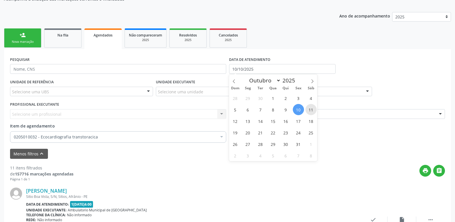
click at [310, 110] on span "11" at bounding box center [310, 109] width 11 height 11
type input "11/10/2025"
click at [310, 110] on span "11" at bounding box center [310, 109] width 11 height 11
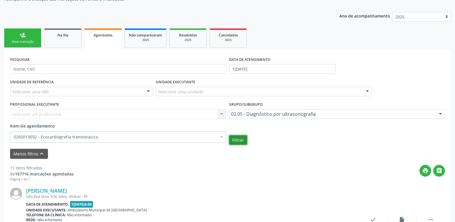
click at [238, 140] on button "Filtrar" at bounding box center [238, 140] width 18 height 10
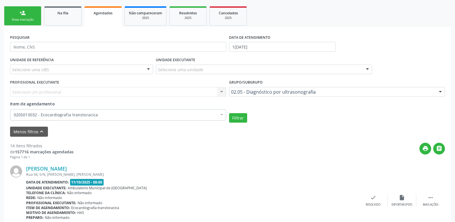
scroll to position [0, 0]
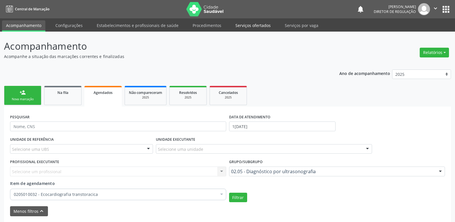
click at [250, 26] on link "Serviços ofertados" at bounding box center [252, 25] width 43 height 10
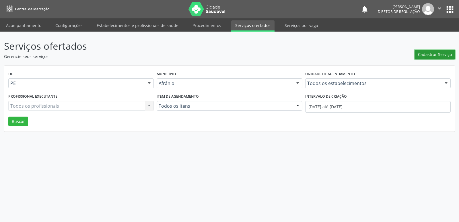
click at [429, 55] on span "Cadastrar Serviço" at bounding box center [435, 54] width 34 height 6
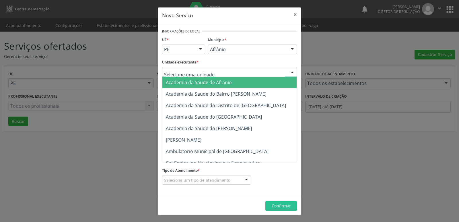
click at [236, 73] on div at bounding box center [229, 72] width 135 height 10
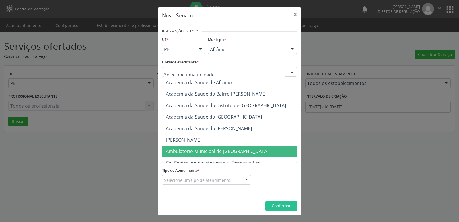
click at [207, 151] on span "Ambulatorio Municipal de [GEOGRAPHIC_DATA]" at bounding box center [217, 151] width 103 height 6
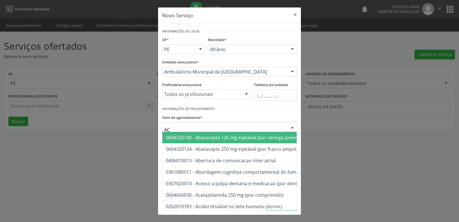
type input "A"
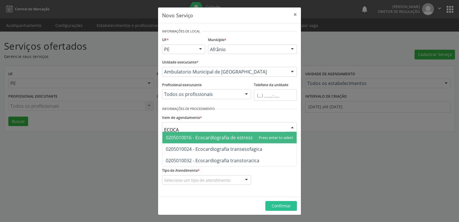
type input "ECOCAR"
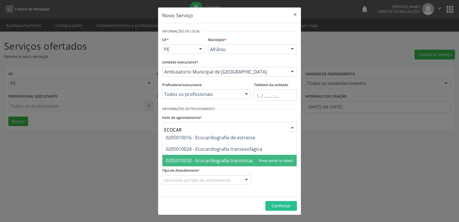
click at [214, 162] on span "0205010032 - Ecocardiografia transtoracica" at bounding box center [213, 160] width 94 height 6
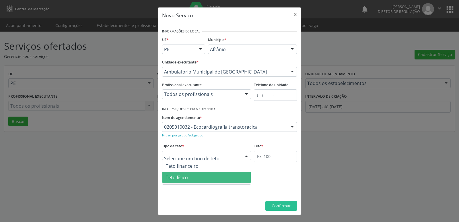
click at [200, 176] on span "Teto físico" at bounding box center [206, 177] width 88 height 11
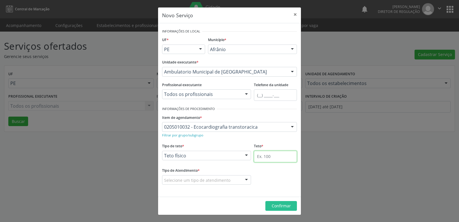
click at [269, 158] on input "text" at bounding box center [275, 156] width 43 height 11
type input "1"
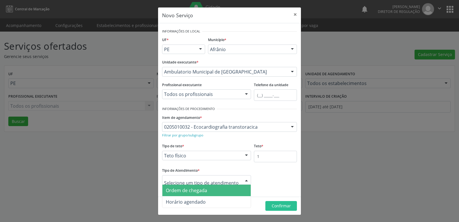
click at [235, 178] on div at bounding box center [206, 180] width 89 height 10
click at [211, 190] on span "Ordem de chegada" at bounding box center [206, 190] width 88 height 11
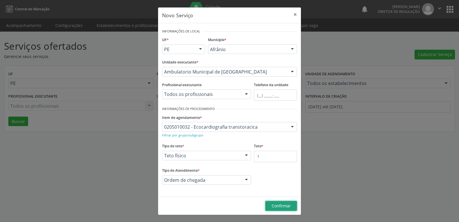
click at [281, 206] on span "Confirmar" at bounding box center [281, 205] width 19 height 5
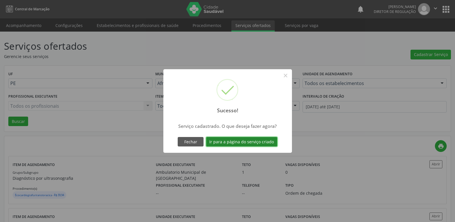
click at [260, 139] on button "Ir para a página do serviço criado" at bounding box center [241, 142] width 71 height 10
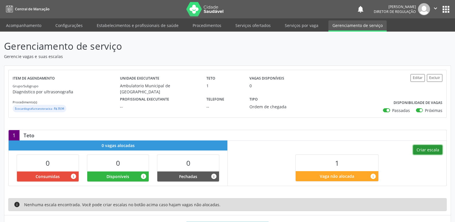
click at [431, 149] on button "Criar escala" at bounding box center [427, 150] width 29 height 10
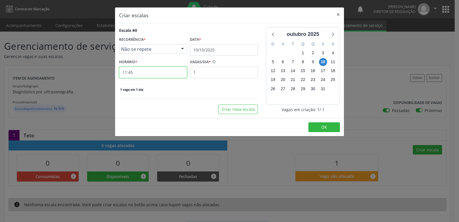
click at [160, 73] on input "11:45" at bounding box center [153, 72] width 68 height 11
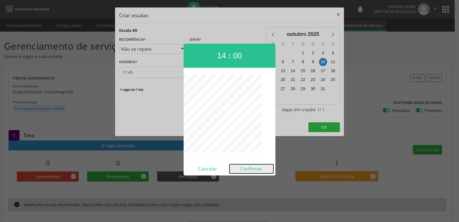
click at [245, 169] on button "Confirmar" at bounding box center [252, 168] width 44 height 9
type input "14:00"
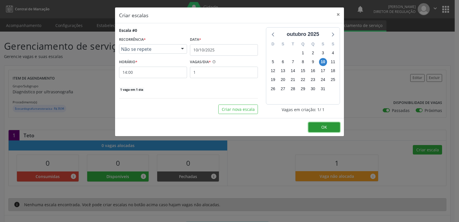
click at [329, 127] on button "OK" at bounding box center [325, 127] width 32 height 10
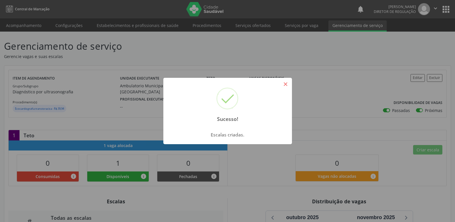
click at [287, 86] on button "×" at bounding box center [286, 84] width 10 height 10
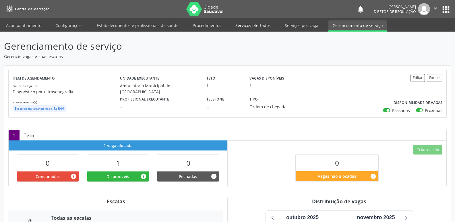
click at [253, 25] on link "Serviços ofertados" at bounding box center [252, 25] width 43 height 10
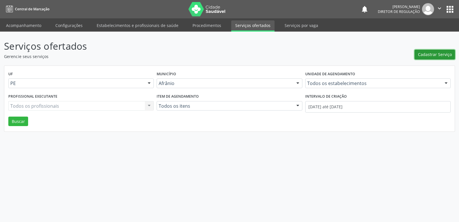
click at [430, 54] on span "Cadastrar Serviço" at bounding box center [435, 54] width 34 height 6
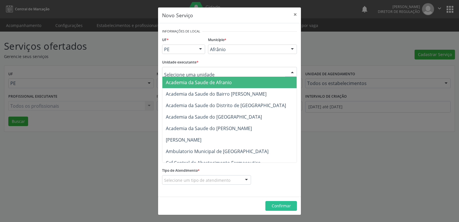
click at [221, 70] on div at bounding box center [229, 72] width 135 height 10
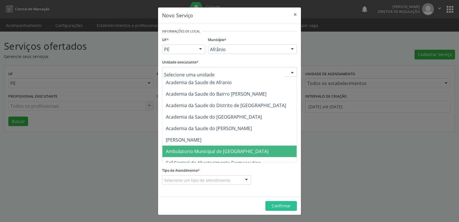
click at [214, 152] on span "Ambulatorio Municipal de [GEOGRAPHIC_DATA]" at bounding box center [217, 151] width 103 height 6
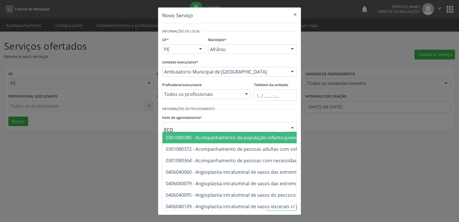
type input "ECOC"
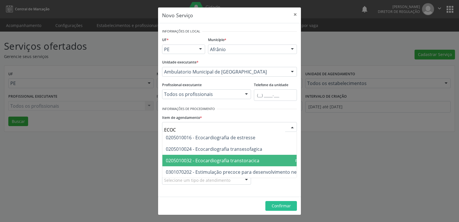
click at [209, 162] on span "0205010032 - Ecocardiografia transtoracica" at bounding box center [213, 160] width 94 height 6
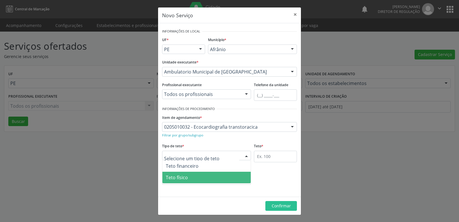
click at [200, 178] on span "Teto físico" at bounding box center [206, 177] width 88 height 11
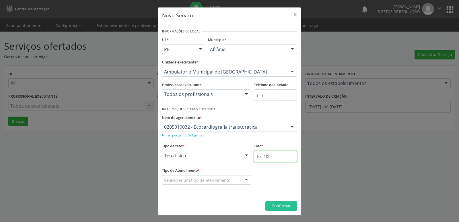
click at [263, 157] on input "text" at bounding box center [275, 156] width 43 height 11
type input "1"
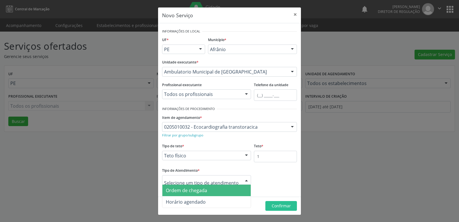
click at [214, 189] on span "Ordem de chegada" at bounding box center [206, 190] width 88 height 11
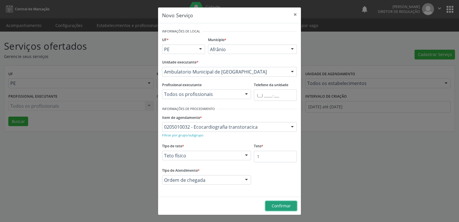
click at [286, 206] on span "Confirmar" at bounding box center [281, 205] width 19 height 5
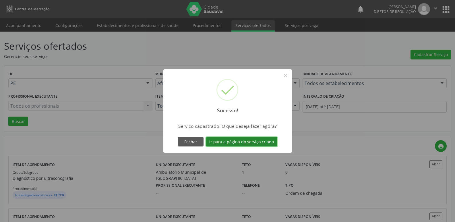
click at [268, 140] on button "Ir para a página do serviço criado" at bounding box center [241, 142] width 71 height 10
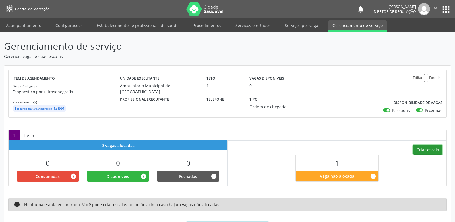
click at [424, 150] on button "Criar escala" at bounding box center [427, 150] width 29 height 10
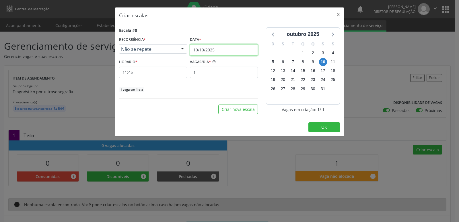
click at [228, 50] on input "10/10/2025" at bounding box center [224, 49] width 68 height 11
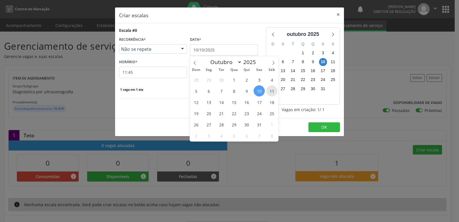
click at [271, 92] on span "11" at bounding box center [271, 90] width 11 height 11
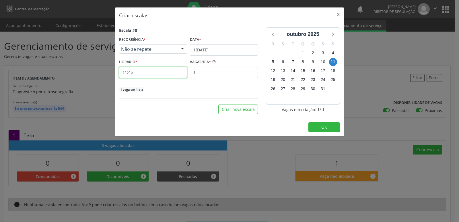
click at [165, 71] on input "11:45" at bounding box center [153, 72] width 68 height 11
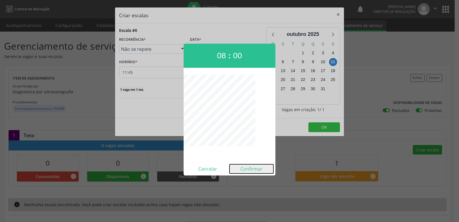
click at [250, 168] on button "Confirmar" at bounding box center [252, 168] width 44 height 9
type input "08:00"
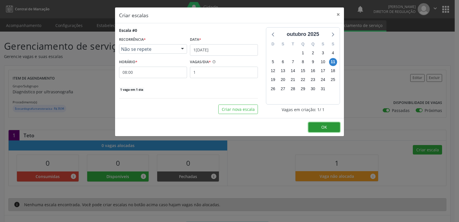
click at [325, 127] on span "OK" at bounding box center [324, 126] width 6 height 5
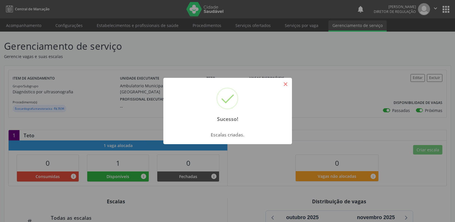
click at [287, 87] on button "×" at bounding box center [286, 84] width 10 height 10
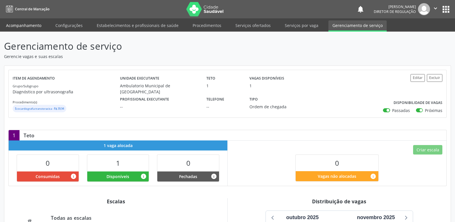
click at [31, 25] on link "Acompanhamento" at bounding box center [23, 25] width 43 height 10
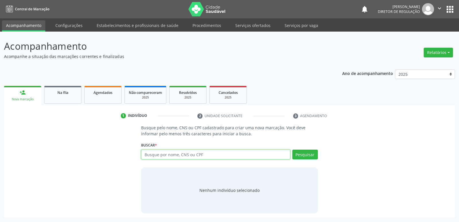
click at [175, 157] on input "text" at bounding box center [215, 155] width 149 height 10
click at [260, 26] on link "Serviços ofertados" at bounding box center [252, 25] width 43 height 10
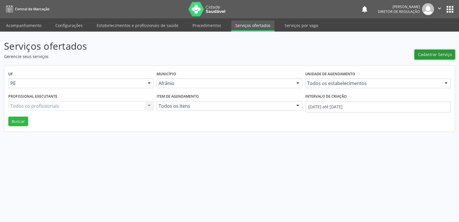
click at [438, 54] on span "Cadastrar Serviço" at bounding box center [435, 54] width 34 height 6
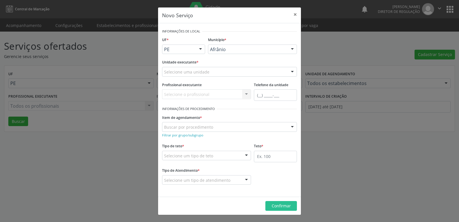
click at [222, 70] on div "Selecione uma unidade" at bounding box center [229, 72] width 135 height 10
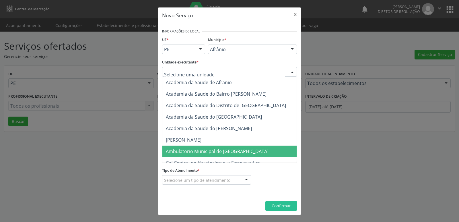
click at [198, 151] on span "Ambulatorio Municipal de [GEOGRAPHIC_DATA]" at bounding box center [217, 151] width 103 height 6
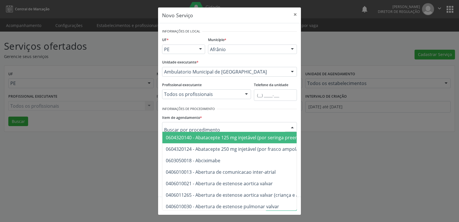
click at [220, 126] on div at bounding box center [229, 127] width 135 height 10
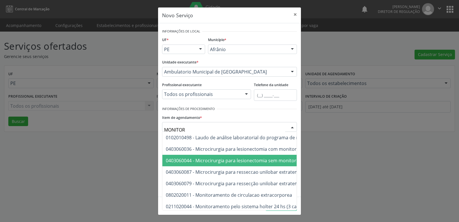
type input "MONITORI"
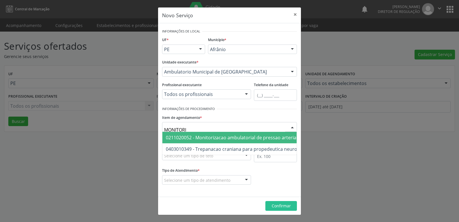
click at [230, 138] on span "0211020052 - Monitorizacao ambulatorial de pressao arterial" at bounding box center [232, 137] width 132 height 6
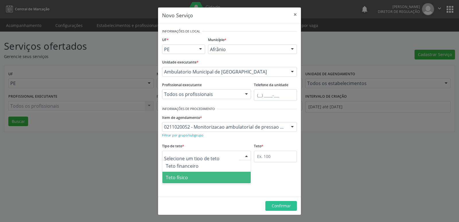
click at [192, 179] on span "Teto físico" at bounding box center [206, 177] width 88 height 11
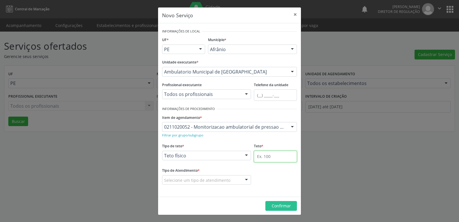
click at [280, 156] on input "text" at bounding box center [275, 156] width 43 height 11
click at [283, 155] on input "text" at bounding box center [275, 156] width 43 height 11
type input "20"
click at [225, 177] on div "Selecione um tipo de atendimento" at bounding box center [206, 180] width 89 height 10
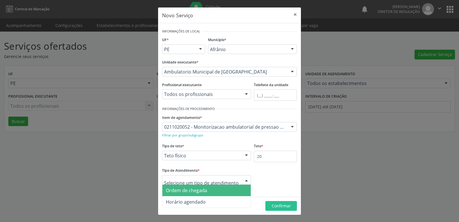
click at [220, 190] on span "Ordem de chegada" at bounding box center [206, 190] width 88 height 11
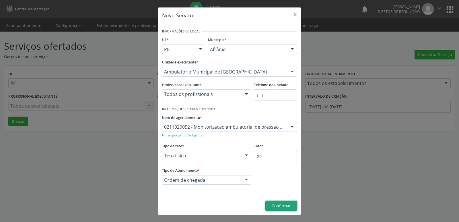
click at [275, 207] on span "Confirmar" at bounding box center [281, 205] width 19 height 5
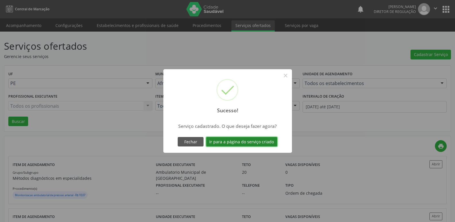
click at [261, 141] on button "Ir para a página do serviço criado" at bounding box center [241, 142] width 71 height 10
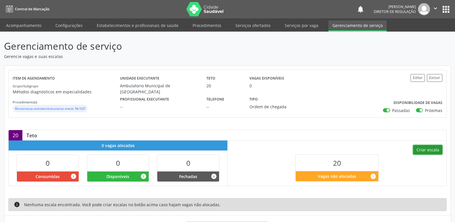
click at [422, 148] on button "Criar escala" at bounding box center [427, 150] width 29 height 10
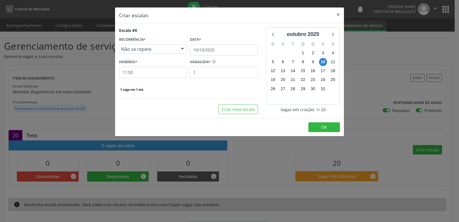
click at [176, 48] on div "Não se repete Não se repete Diário/Semanal Mensal Nenhum resultado encontrado p…" at bounding box center [153, 49] width 68 height 10
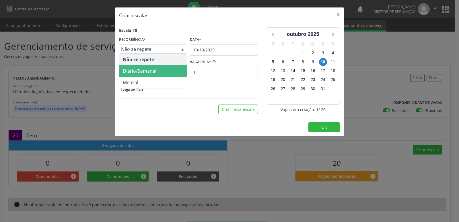
click at [164, 69] on span "Diário/Semanal" at bounding box center [152, 70] width 67 height 11
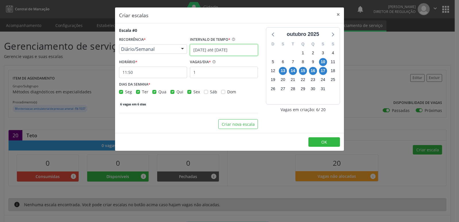
click at [196, 51] on input "10/10/2025 até 17/10/2025" at bounding box center [224, 49] width 68 height 11
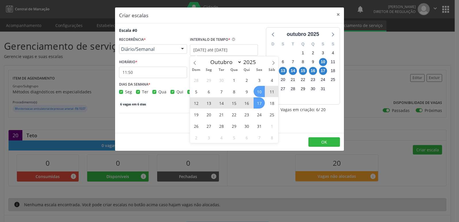
click at [209, 104] on span "13" at bounding box center [208, 102] width 11 height 11
type input "13/10/2025"
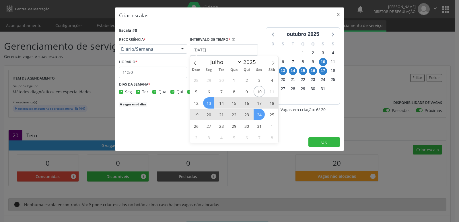
click at [256, 115] on span "24" at bounding box center [259, 114] width 11 height 11
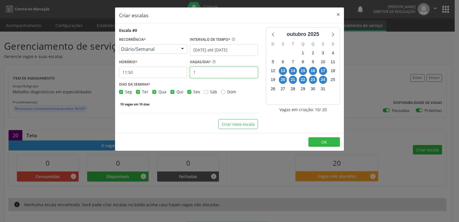
click at [205, 69] on input "1" at bounding box center [224, 72] width 68 height 11
type input "2"
click at [145, 73] on input "11:50" at bounding box center [153, 72] width 68 height 11
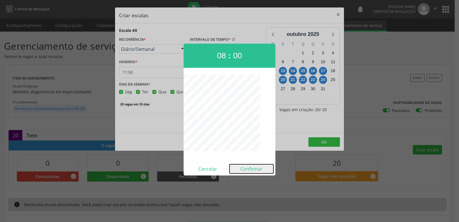
click at [255, 168] on button "Confirmar" at bounding box center [252, 168] width 44 height 9
type input "08:00"
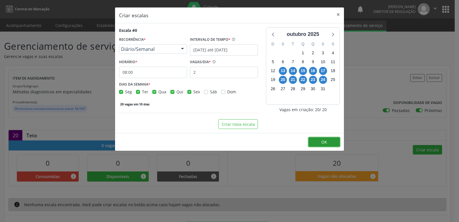
click at [332, 142] on button "OK" at bounding box center [325, 142] width 32 height 10
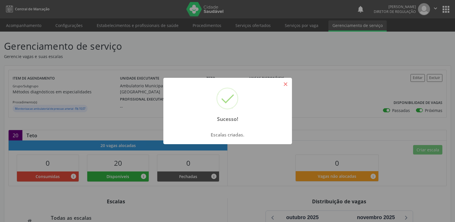
click at [285, 84] on button "×" at bounding box center [286, 84] width 10 height 10
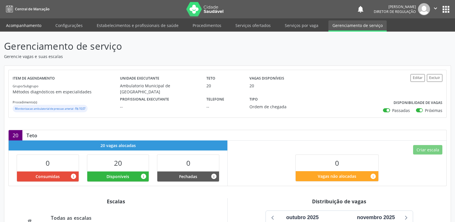
click at [35, 25] on link "Acompanhamento" at bounding box center [23, 25] width 43 height 10
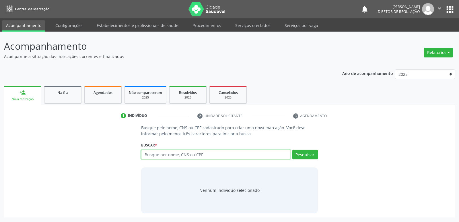
click at [177, 155] on input "text" at bounding box center [215, 155] width 149 height 10
type input "74908723400"
click at [304, 157] on button "Pesquisar" at bounding box center [305, 155] width 26 height 10
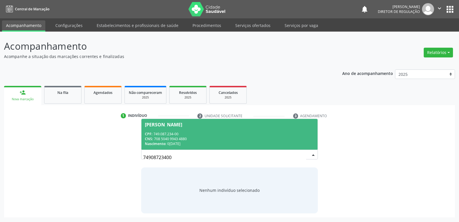
click at [179, 138] on div "CNS: 708 5040 9943 4880" at bounding box center [229, 138] width 169 height 5
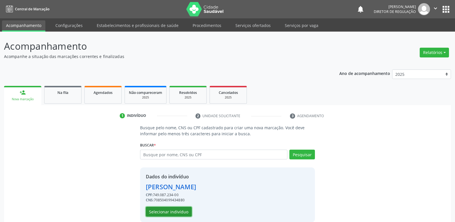
click at [172, 211] on button "Selecionar indivíduo" at bounding box center [169, 212] width 46 height 10
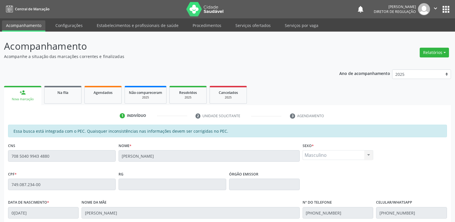
scroll to position [106, 0]
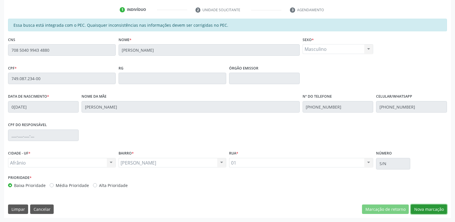
click at [422, 208] on button "Nova marcação" at bounding box center [429, 209] width 36 height 10
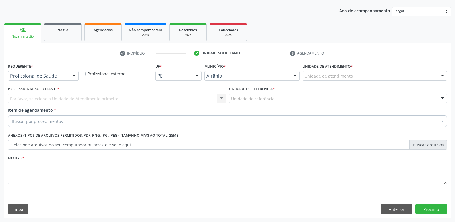
scroll to position [63, 0]
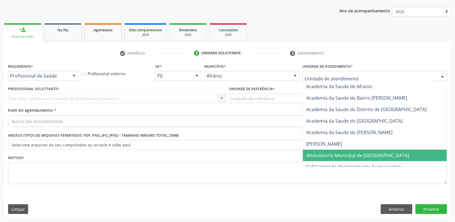
click at [334, 156] on span "Ambulatorio Municipal de [GEOGRAPHIC_DATA]" at bounding box center [357, 155] width 103 height 6
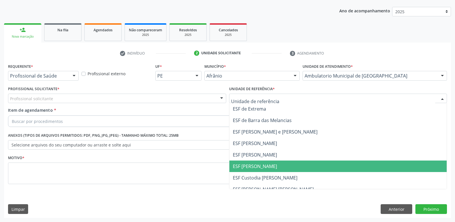
click at [264, 166] on span "ESF [PERSON_NAME]" at bounding box center [255, 166] width 44 height 6
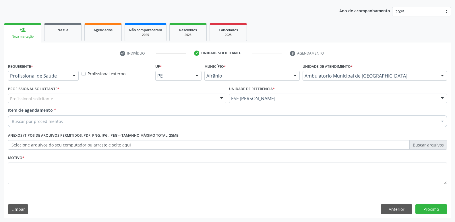
click at [174, 97] on div "Profissional solicitante" at bounding box center [117, 99] width 218 height 10
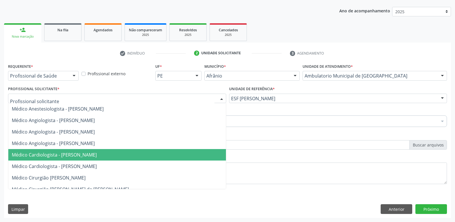
click at [143, 152] on span "Médico Cardiologista - [PERSON_NAME]" at bounding box center [117, 154] width 218 height 11
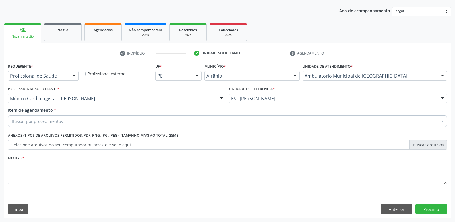
click at [120, 121] on div "Buscar por procedimentos" at bounding box center [227, 120] width 439 height 11
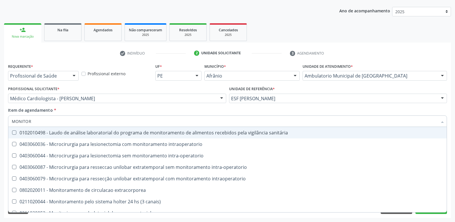
type input "MONITORI"
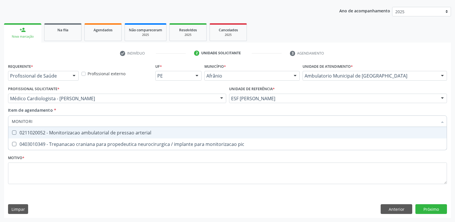
click at [121, 132] on div "0211020052 - Monitorizacao ambulatorial de pressao arterial" at bounding box center [227, 132] width 431 height 5
checkbox arterial "true"
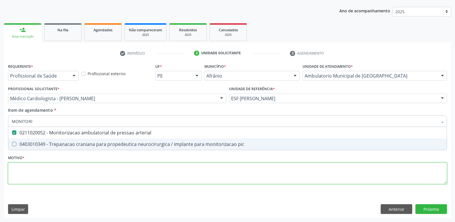
click at [115, 173] on div "Requerente * Profissional de Saúde Profissional de Saúde Paciente Nenhum result…" at bounding box center [227, 127] width 439 height 130
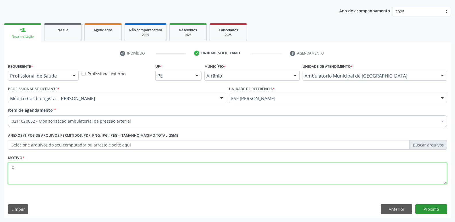
type textarea "Q"
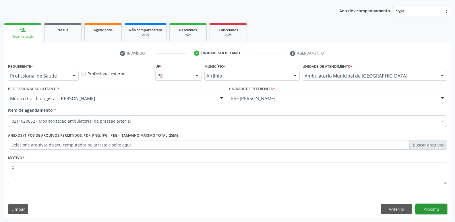
click at [438, 210] on button "Próximo" at bounding box center [431, 209] width 32 height 10
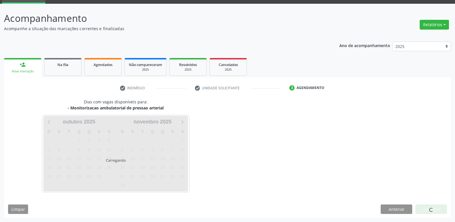
scroll to position [28, 0]
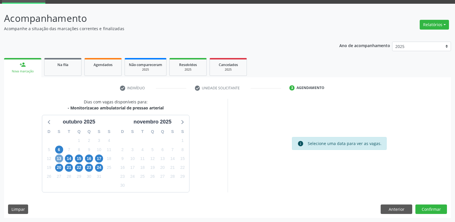
click at [58, 158] on span "13" at bounding box center [59, 158] width 8 height 8
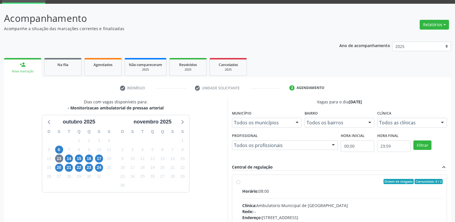
click at [284, 186] on label "Ordem de chegada Consumidos: 0 / 2 Horário: 08:00 Clínica: Ambulatorio Municipa…" at bounding box center [342, 223] width 201 height 88
click at [240, 184] on input "Ordem de chegada Consumidos: 0 / 2 Horário: 08:00 Clínica: Ambulatorio Municipa…" at bounding box center [238, 181] width 4 height 5
radio input "true"
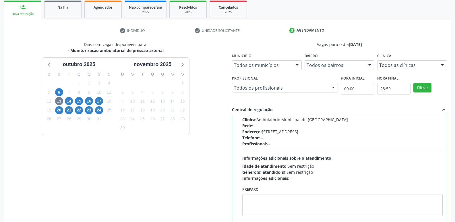
scroll to position [121, 0]
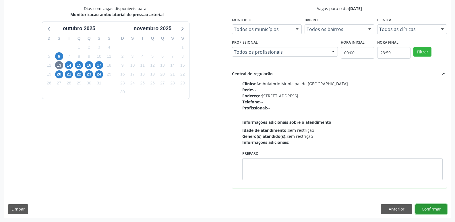
click at [434, 209] on button "Confirmar" at bounding box center [431, 209] width 32 height 10
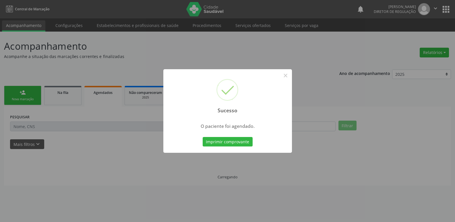
scroll to position [0, 0]
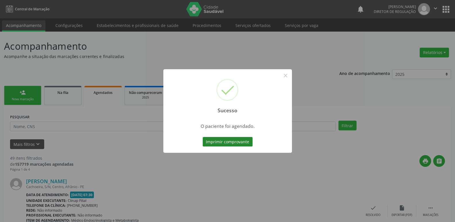
click at [245, 144] on button "Imprimir comprovante" at bounding box center [228, 142] width 50 height 10
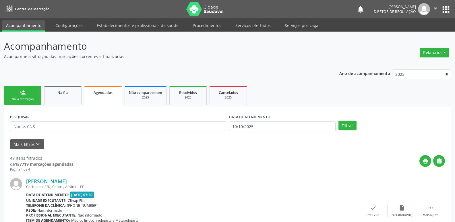
click at [26, 103] on link "person_add Nova marcação" at bounding box center [22, 95] width 37 height 19
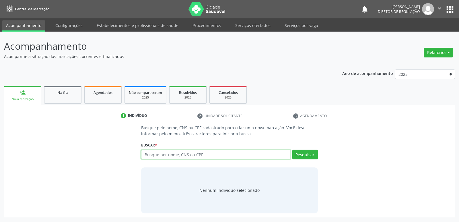
click at [163, 156] on input "text" at bounding box center [215, 155] width 149 height 10
type input "703403905467300"
click at [302, 155] on button "Pesquisar" at bounding box center [305, 155] width 26 height 10
type input "703403905467300"
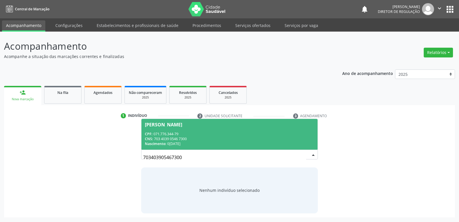
click at [171, 139] on div "CNS: 703 4039 0546 7300" at bounding box center [229, 138] width 169 height 5
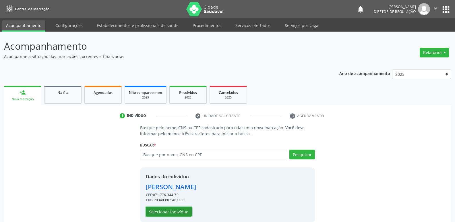
click at [185, 212] on button "Selecionar indivíduo" at bounding box center [169, 212] width 46 height 10
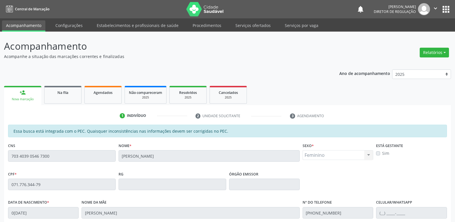
scroll to position [106, 0]
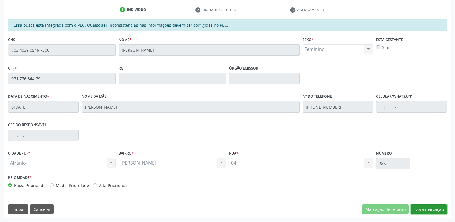
click at [424, 207] on button "Nova marcação" at bounding box center [429, 209] width 36 height 10
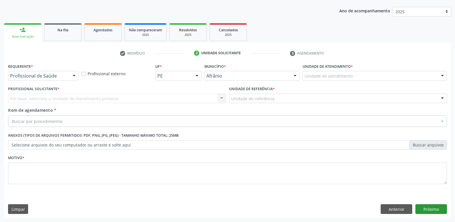
scroll to position [63, 0]
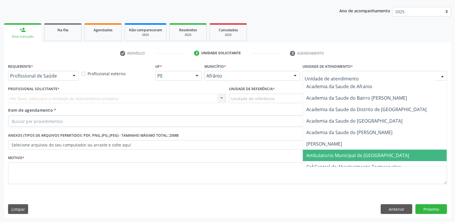
click at [327, 154] on span "Ambulatorio Municipal de [GEOGRAPHIC_DATA]" at bounding box center [357, 155] width 103 height 6
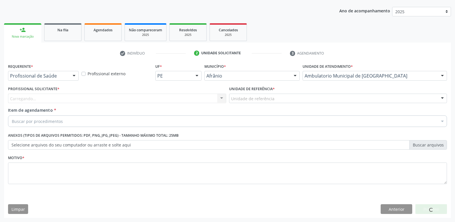
click at [280, 98] on div "Unidade de referência" at bounding box center [338, 99] width 218 height 10
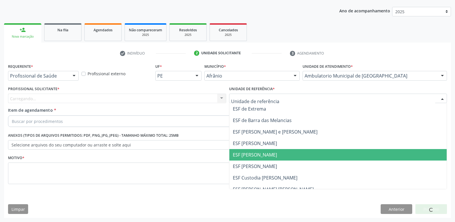
click at [281, 155] on span "ESF [PERSON_NAME]" at bounding box center [338, 154] width 218 height 11
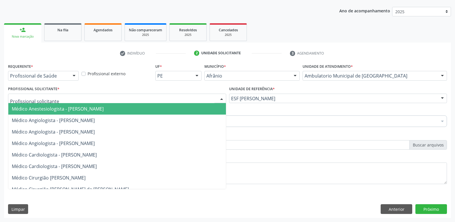
click at [198, 98] on div at bounding box center [117, 99] width 218 height 10
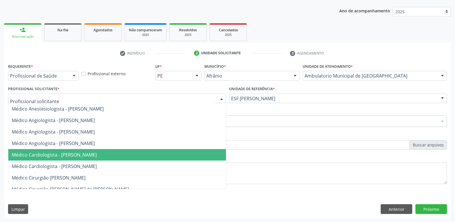
click at [182, 153] on span "Médico Cardiologista - [PERSON_NAME]" at bounding box center [117, 154] width 218 height 11
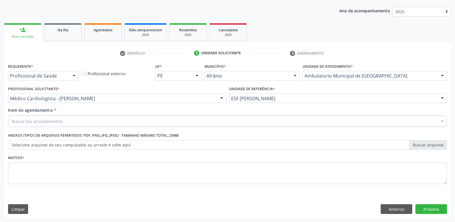
click at [137, 122] on div "Buscar por procedimentos" at bounding box center [227, 120] width 439 height 11
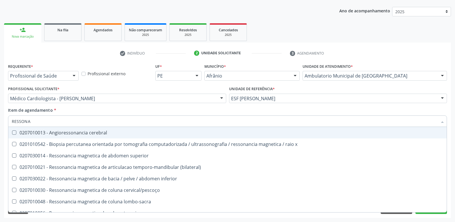
type input "RESSONAN"
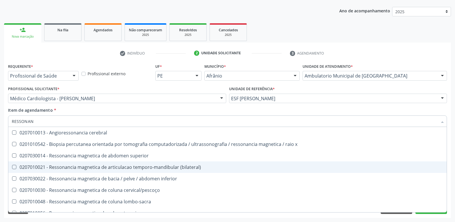
scroll to position [57, 0]
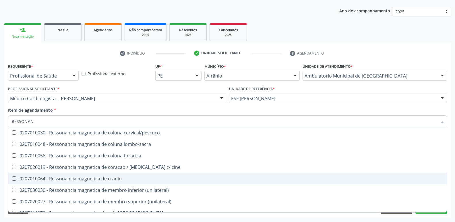
click at [123, 178] on div "0207010064 - Ressonancia magnetica de cranio" at bounding box center [227, 178] width 431 height 5
checkbox cranio "true"
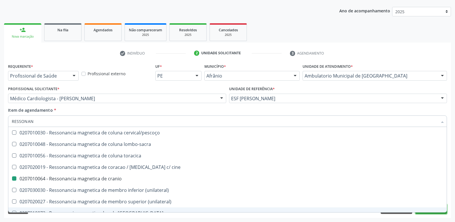
click at [435, 214] on button "Próximo" at bounding box center [431, 209] width 32 height 10
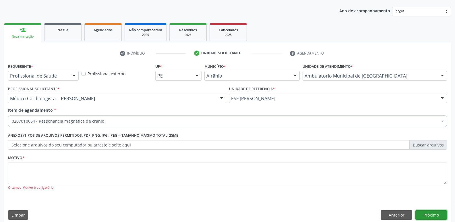
scroll to position [0, 0]
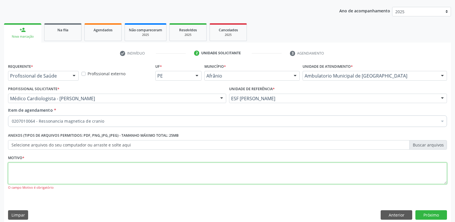
click at [154, 169] on textarea at bounding box center [227, 173] width 439 height 22
type textarea "*"
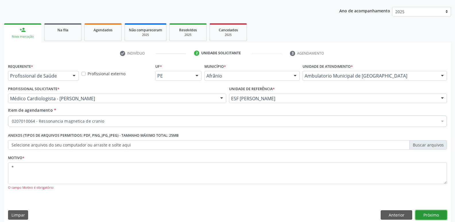
click at [436, 215] on button "Próximo" at bounding box center [431, 215] width 32 height 10
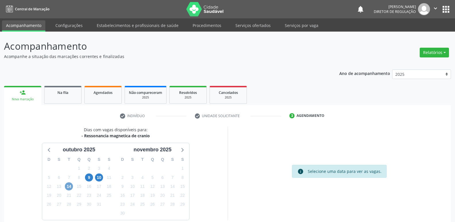
click at [69, 188] on span "14" at bounding box center [69, 186] width 8 height 8
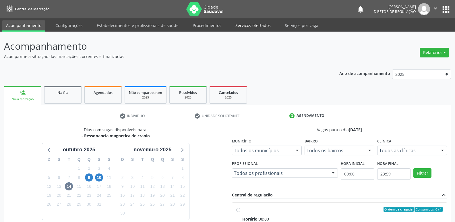
click at [257, 24] on link "Serviços ofertados" at bounding box center [252, 25] width 43 height 10
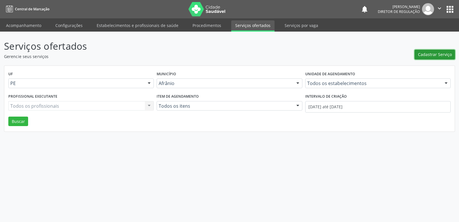
click at [435, 55] on span "Cadastrar Serviço" at bounding box center [435, 54] width 34 height 6
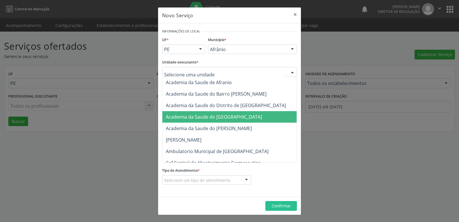
scroll to position [57, 0]
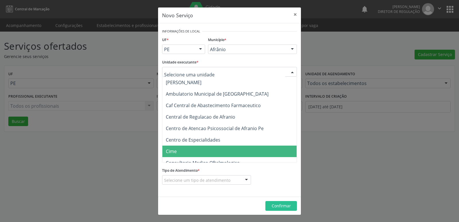
click at [185, 150] on span "Cime" at bounding box center [232, 151] width 140 height 11
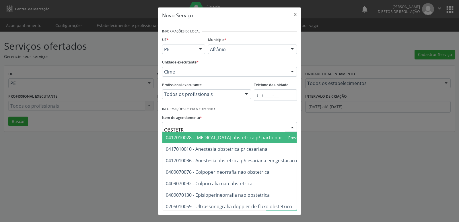
type input "OBSTETRI"
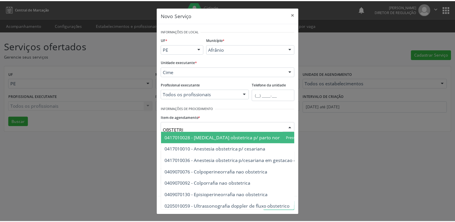
scroll to position [29, 0]
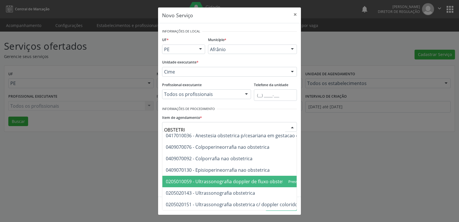
click at [215, 178] on span "0205010059 - Ultrassonografia doppler de fluxo obstetrico" at bounding box center [229, 181] width 126 height 6
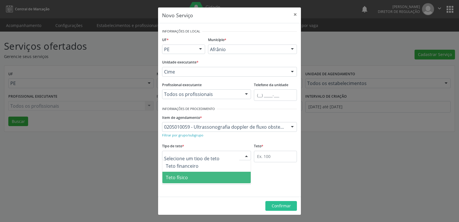
click at [207, 174] on span "Teto físico" at bounding box center [206, 177] width 88 height 11
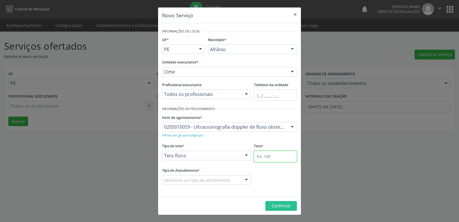
click at [259, 158] on input "text" at bounding box center [275, 156] width 43 height 11
type input "1"
click at [230, 177] on div at bounding box center [206, 180] width 89 height 10
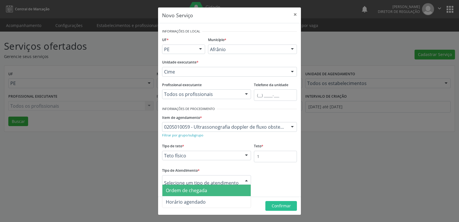
click at [223, 192] on span "Ordem de chegada" at bounding box center [206, 190] width 88 height 11
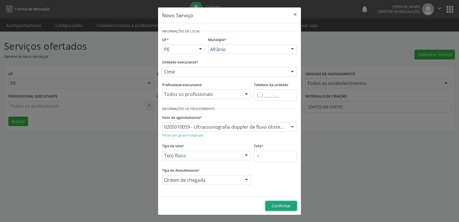
click at [278, 205] on span "Confirmar" at bounding box center [281, 205] width 19 height 5
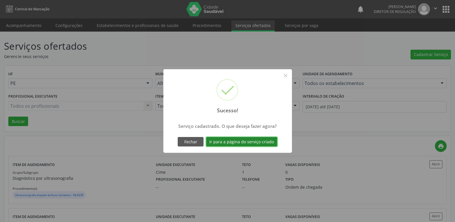
click at [260, 143] on button "Ir para a página do serviço criado" at bounding box center [241, 142] width 71 height 10
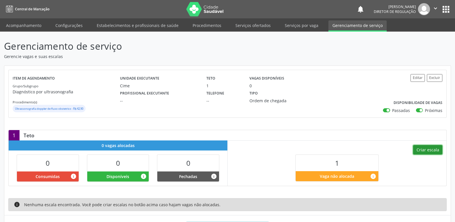
click at [421, 149] on button "Criar escala" at bounding box center [427, 150] width 29 height 10
select select "9"
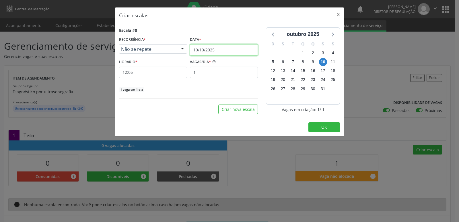
click at [225, 49] on input "10/10/2025" at bounding box center [224, 49] width 68 height 11
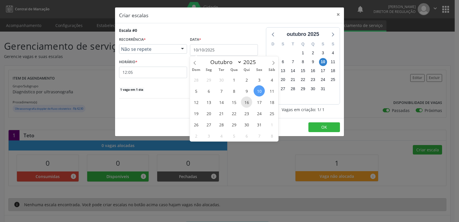
click at [246, 104] on span "16" at bounding box center [246, 101] width 11 height 11
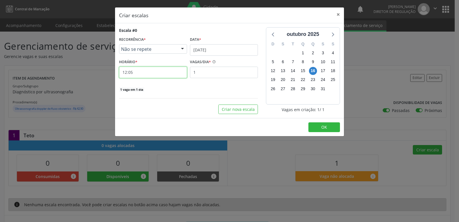
click at [154, 73] on input "12:05" at bounding box center [153, 72] width 68 height 11
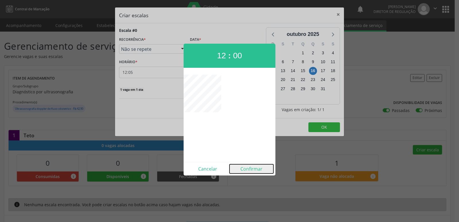
click at [255, 168] on button "Confirmar" at bounding box center [252, 168] width 44 height 9
type input "12:00"
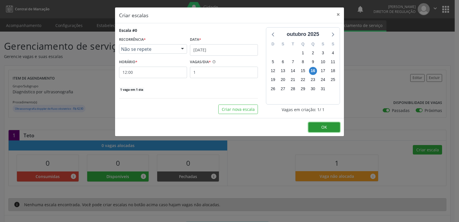
click at [318, 127] on button "OK" at bounding box center [325, 127] width 32 height 10
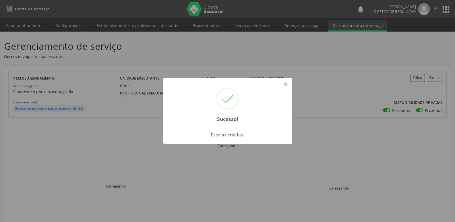
click at [286, 86] on button "×" at bounding box center [286, 84] width 10 height 10
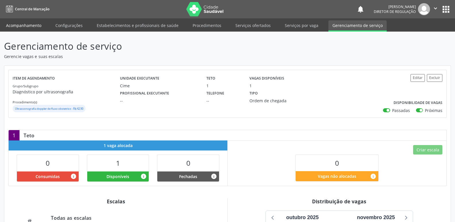
click at [30, 24] on link "Acompanhamento" at bounding box center [23, 25] width 43 height 10
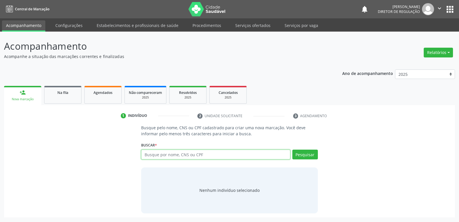
click at [209, 155] on input "text" at bounding box center [215, 155] width 149 height 10
type input "898004168142886"
click at [307, 154] on button "Pesquisar" at bounding box center [305, 155] width 26 height 10
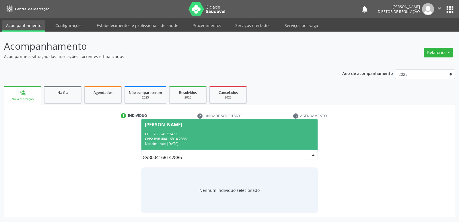
click at [174, 139] on div "CNS: 898 0041 6814 2886" at bounding box center [229, 138] width 169 height 5
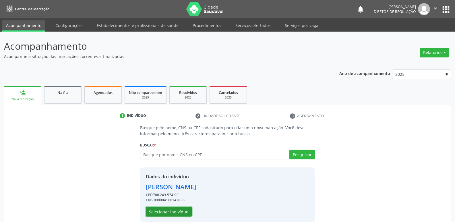
click at [174, 213] on button "Selecionar indivíduo" at bounding box center [169, 212] width 46 height 10
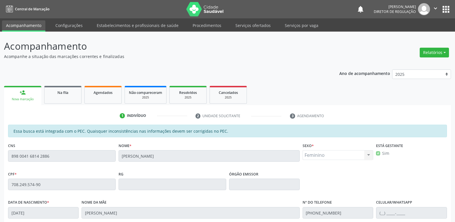
scroll to position [106, 0]
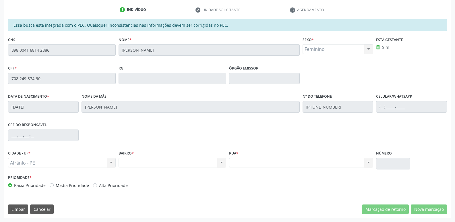
click at [0, 55] on div "Acompanhamento Acompanhe a situação das marcações correntes e finalizadas Relat…" at bounding box center [227, 74] width 455 height 296
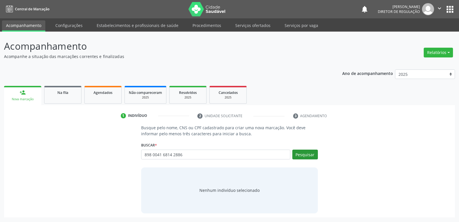
type input "898 0041 6814 2886"
click at [299, 154] on button "Pesquisar" at bounding box center [305, 155] width 26 height 10
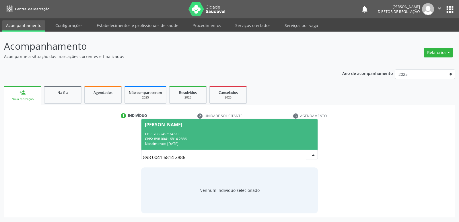
click at [191, 147] on span "[PERSON_NAME] CPF: 708.249.574-90 CNS: 898 0041 6814 2886 Nascimento: [DATE]" at bounding box center [229, 134] width 176 height 31
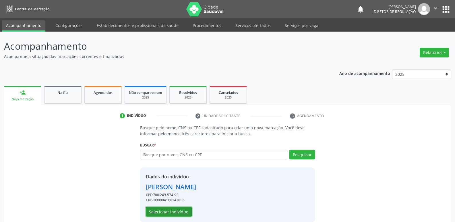
click at [183, 214] on button "Selecionar indivíduo" at bounding box center [169, 212] width 46 height 10
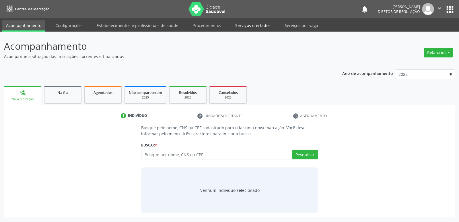
click at [250, 23] on link "Serviços ofertados" at bounding box center [252, 25] width 43 height 10
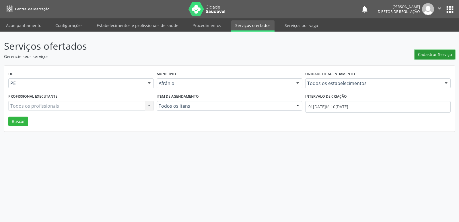
click at [434, 54] on span "Cadastrar Serviço" at bounding box center [435, 54] width 34 height 6
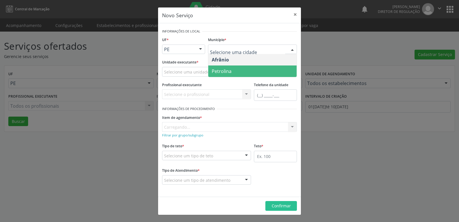
click at [234, 72] on span "Petrolina" at bounding box center [252, 70] width 88 height 11
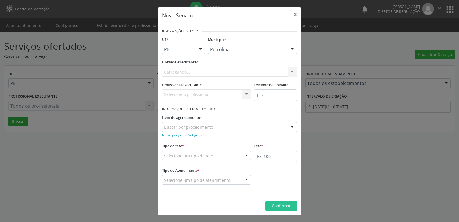
click at [210, 71] on div "Carregando... Academia da Saude de Afranio Academia da Saude do Bairro [PERSON_…" at bounding box center [229, 72] width 135 height 10
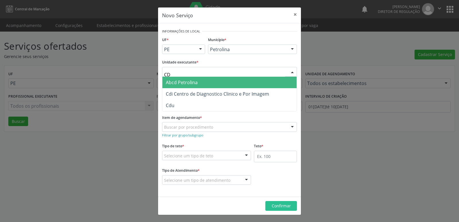
type input "CDI"
click at [205, 82] on span "Cdi Centro de Diagnostico Clinico e Por Imagem" at bounding box center [217, 82] width 103 height 6
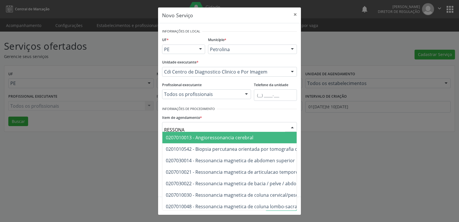
type input "RESSONAN"
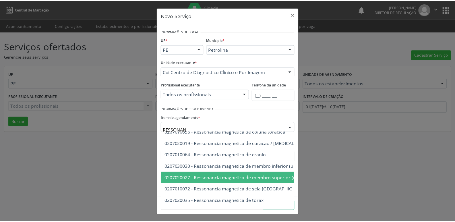
scroll to position [98, 0]
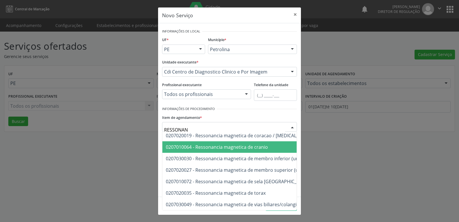
click at [250, 144] on span "0207010064 - Ressonancia magnetica de cranio" at bounding box center [217, 147] width 102 height 6
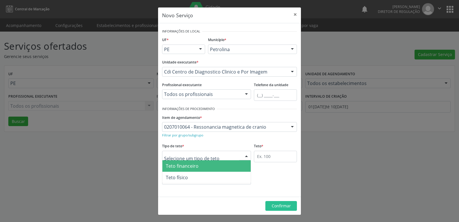
click at [227, 156] on div at bounding box center [206, 156] width 89 height 10
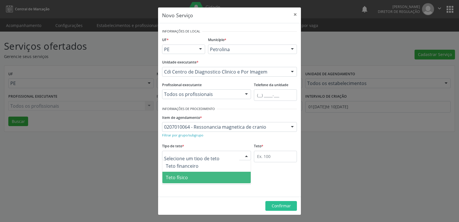
click at [216, 180] on span "Teto físico" at bounding box center [206, 177] width 88 height 11
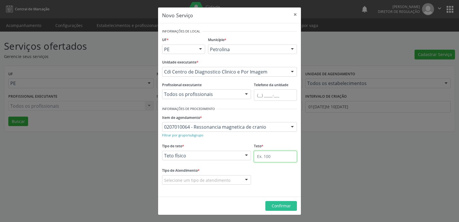
click at [262, 158] on input "text" at bounding box center [275, 156] width 43 height 11
type input "3"
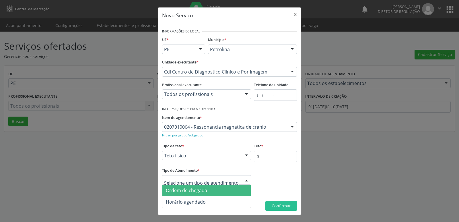
click at [221, 191] on span "Ordem de chegada" at bounding box center [206, 190] width 88 height 11
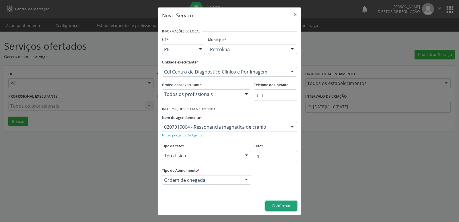
click at [289, 203] on span "Confirmar" at bounding box center [281, 205] width 19 height 5
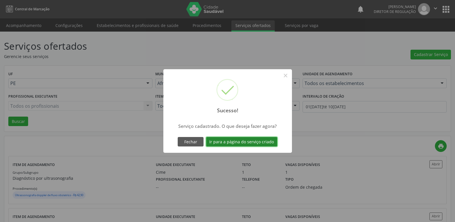
click at [263, 138] on button "Ir para a página do serviço criado" at bounding box center [241, 142] width 71 height 10
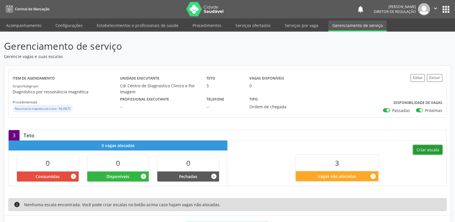
click at [428, 149] on button "Criar escala" at bounding box center [427, 150] width 29 height 10
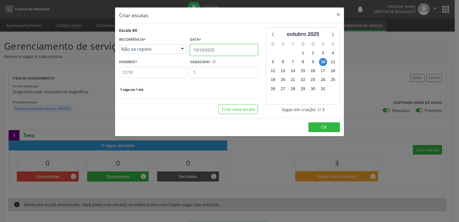
click at [222, 52] on input "10/10/2025" at bounding box center [224, 49] width 68 height 11
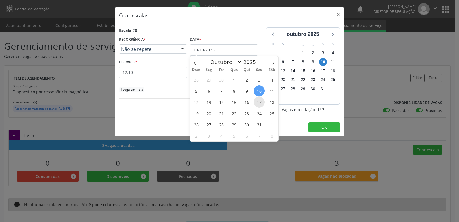
click at [258, 105] on span "17" at bounding box center [259, 101] width 11 height 11
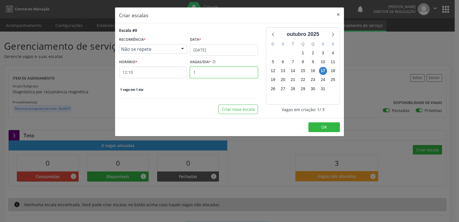
click at [196, 73] on input "1" at bounding box center [224, 72] width 68 height 11
type input "3"
click at [142, 72] on input "12:10" at bounding box center [153, 72] width 68 height 11
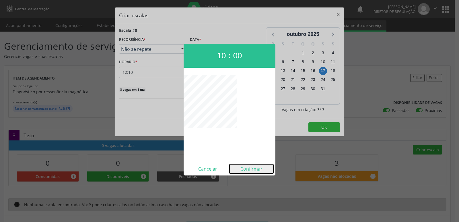
click at [250, 170] on button "Confirmar" at bounding box center [252, 168] width 44 height 9
type input "10:00"
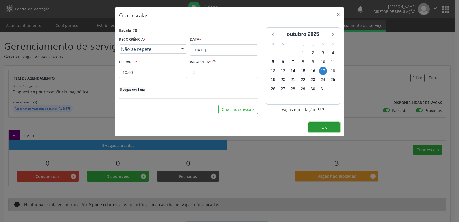
click at [328, 127] on button "OK" at bounding box center [325, 127] width 32 height 10
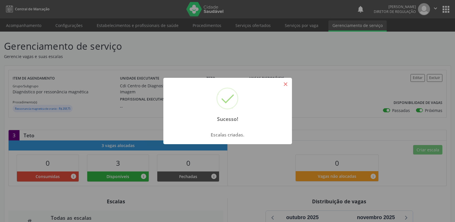
click at [287, 84] on button "×" at bounding box center [286, 84] width 10 height 10
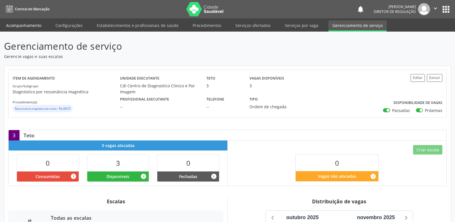
click at [35, 25] on link "Acompanhamento" at bounding box center [23, 25] width 43 height 10
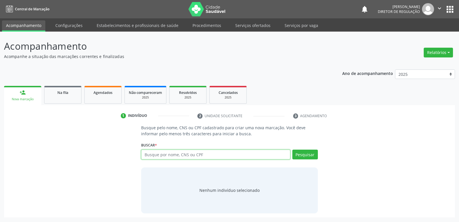
click at [156, 154] on input "text" at bounding box center [215, 155] width 149 height 10
paste input "898 0041 6814 2886"
type input "898 0041 6814 2886"
click at [304, 155] on button "Pesquisar" at bounding box center [305, 155] width 26 height 10
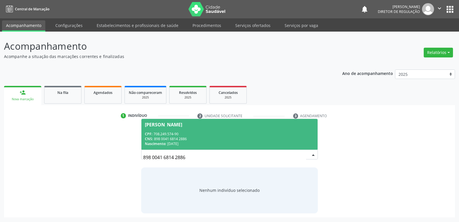
click at [175, 141] on div "CNS: 898 0041 6814 2886" at bounding box center [229, 138] width 169 height 5
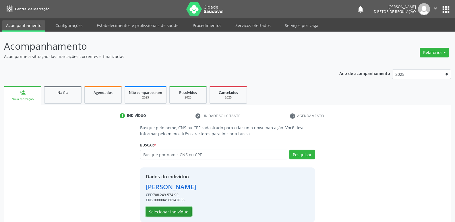
click at [183, 212] on button "Selecionar indivíduo" at bounding box center [169, 212] width 46 height 10
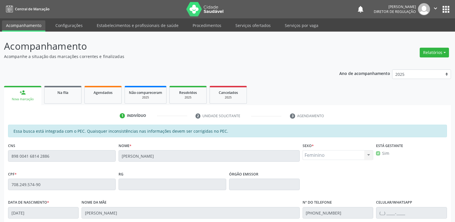
scroll to position [106, 0]
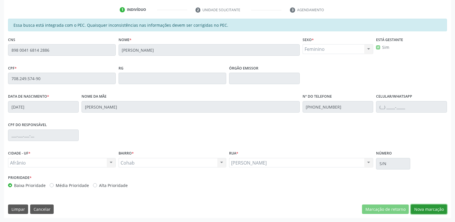
click at [427, 209] on button "Nova marcação" at bounding box center [429, 209] width 36 height 10
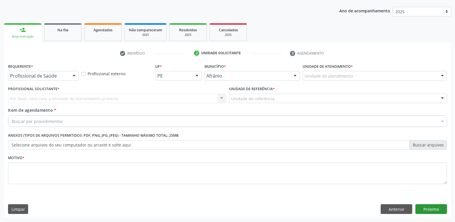
scroll to position [63, 0]
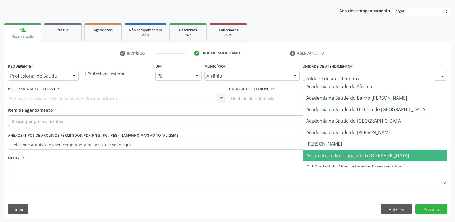
click at [340, 154] on span "Ambulatorio Municipal de [GEOGRAPHIC_DATA]" at bounding box center [357, 155] width 103 height 6
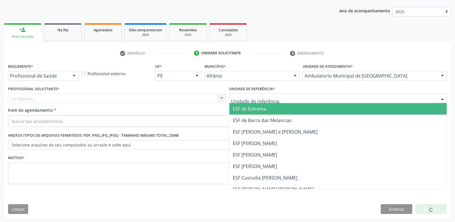
click at [282, 99] on div at bounding box center [338, 99] width 218 height 10
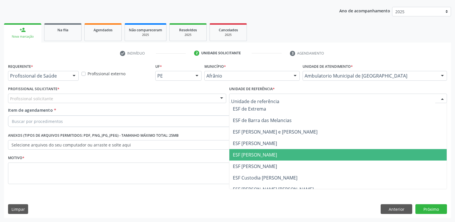
drag, startPoint x: 279, startPoint y: 154, endPoint x: 272, endPoint y: 154, distance: 6.9
click at [278, 154] on span "ESF [PERSON_NAME]" at bounding box center [338, 154] width 218 height 11
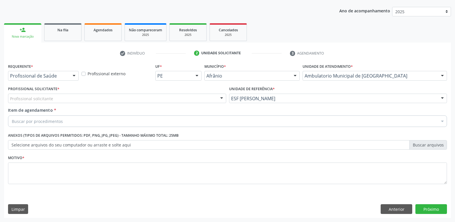
click at [192, 98] on div "Profissional solicitante" at bounding box center [117, 99] width 218 height 10
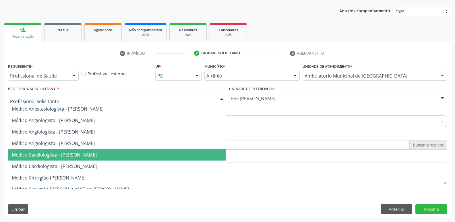
drag, startPoint x: 191, startPoint y: 154, endPoint x: 188, endPoint y: 154, distance: 2.9
click at [191, 154] on span "Médico Cardiologista - [PERSON_NAME]" at bounding box center [117, 154] width 218 height 11
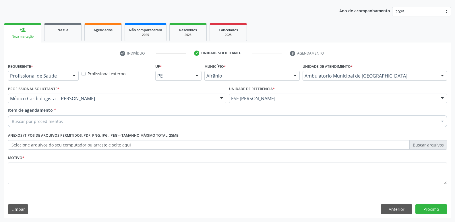
click at [142, 121] on div "Buscar por procedimentos" at bounding box center [227, 120] width 439 height 11
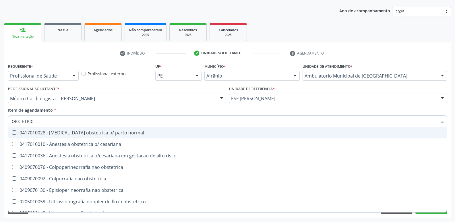
type input "OBSTETRICO"
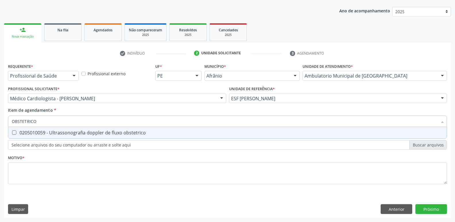
click at [134, 132] on div "0205010059 - Ultrassonografia doppler de fluxo obstetrico" at bounding box center [227, 132] width 431 height 5
checkbox obstetrico "true"
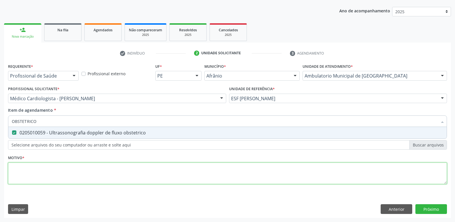
click at [135, 170] on div "Requerente * Profissional de Saúde Profissional de Saúde Paciente Nenhum result…" at bounding box center [227, 127] width 439 height 130
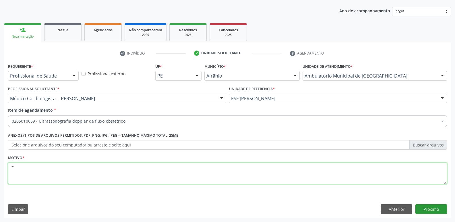
type textarea "*"
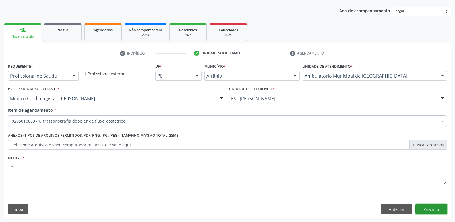
click at [427, 211] on button "Próximo" at bounding box center [431, 209] width 32 height 10
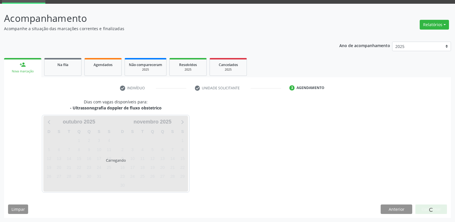
scroll to position [28, 0]
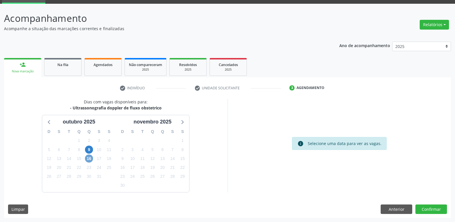
click at [90, 158] on span "16" at bounding box center [89, 158] width 8 height 8
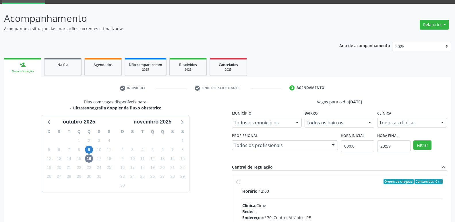
click at [265, 181] on div "Ordem de chegada Consumidos: 0 / 1" at bounding box center [342, 181] width 201 height 5
click at [240, 181] on input "Ordem de chegada Consumidos: 0 / 1 Horário: 12:00 Clínica: Cime Rede: -- Endere…" at bounding box center [238, 181] width 4 height 5
radio input "true"
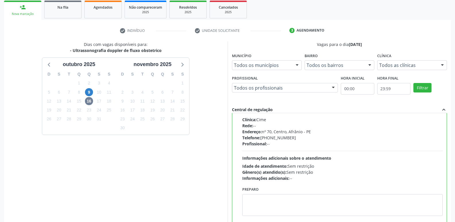
scroll to position [121, 0]
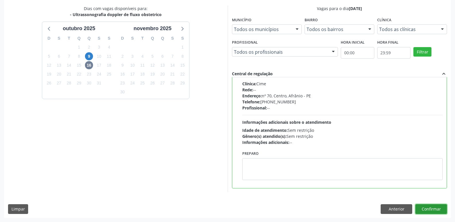
click at [429, 209] on button "Confirmar" at bounding box center [431, 209] width 32 height 10
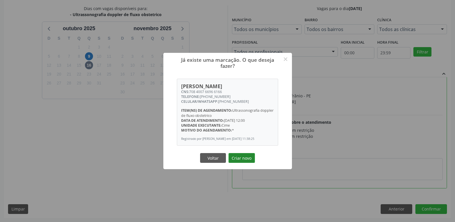
click at [243, 161] on button "Criar novo" at bounding box center [241, 158] width 26 height 10
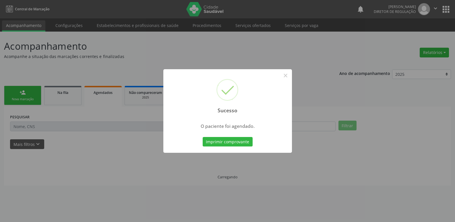
scroll to position [0, 0]
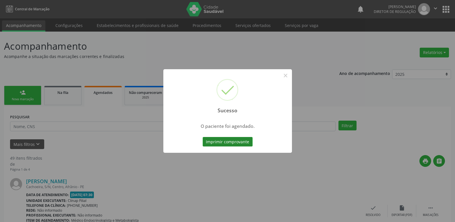
click at [239, 141] on button "Imprimir comprovante" at bounding box center [228, 142] width 50 height 10
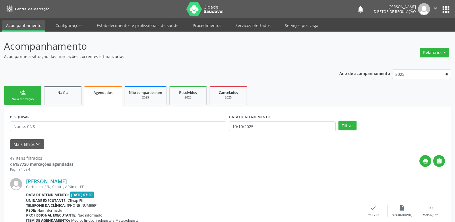
click at [32, 96] on link "person_add Nova marcação" at bounding box center [22, 95] width 37 height 19
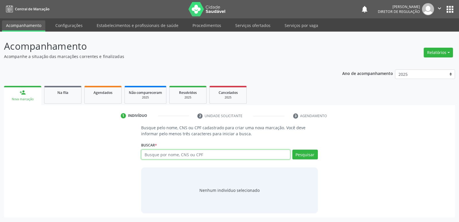
click at [160, 154] on input "text" at bounding box center [215, 155] width 149 height 10
type input "703403905467300"
click at [302, 155] on button "Pesquisar" at bounding box center [305, 155] width 26 height 10
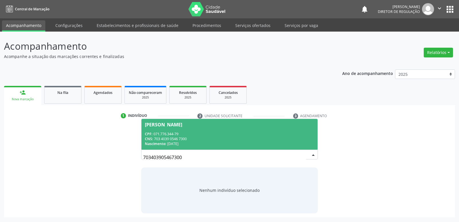
click at [162, 133] on div "CPF: 071.776.344-79" at bounding box center [229, 133] width 169 height 5
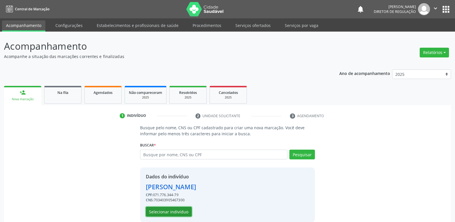
click at [181, 211] on button "Selecionar indivíduo" at bounding box center [169, 212] width 46 height 10
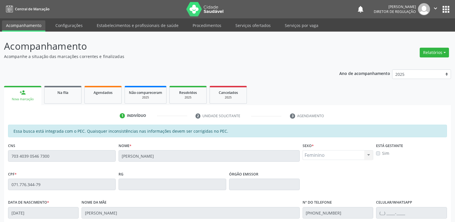
scroll to position [106, 0]
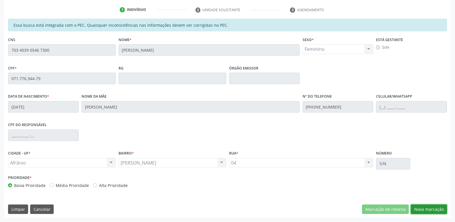
click at [435, 208] on button "Nova marcação" at bounding box center [429, 209] width 36 height 10
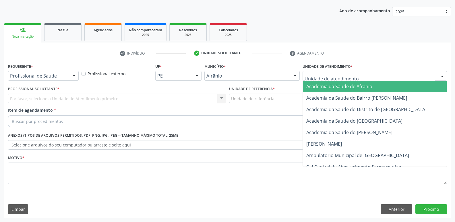
click at [359, 75] on div at bounding box center [374, 76] width 144 height 10
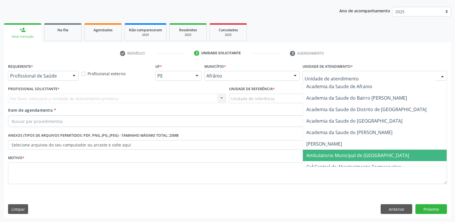
click at [337, 155] on span "Ambulatorio Municipal de [GEOGRAPHIC_DATA]" at bounding box center [357, 155] width 103 height 6
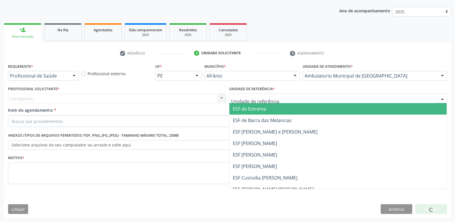
click at [299, 97] on div at bounding box center [338, 99] width 218 height 10
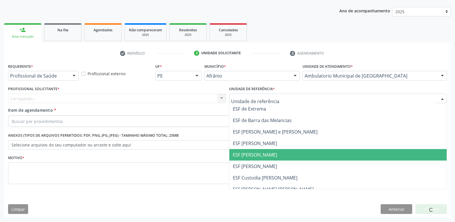
click at [288, 155] on span "ESF [PERSON_NAME]" at bounding box center [338, 154] width 218 height 11
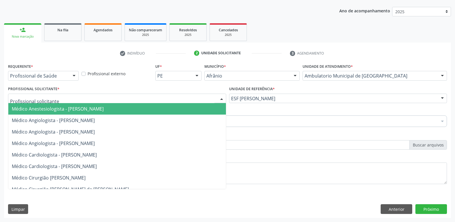
click at [214, 98] on div at bounding box center [117, 99] width 218 height 10
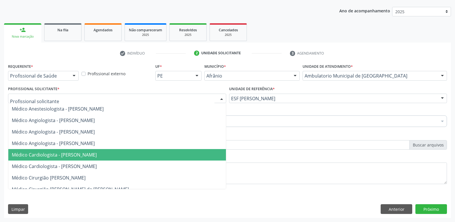
click at [200, 153] on span "Médico Cardiologista - [PERSON_NAME]" at bounding box center [117, 154] width 218 height 11
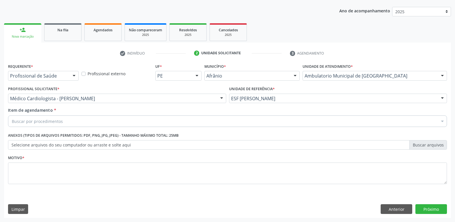
click at [160, 119] on div "Buscar por procedimentos" at bounding box center [227, 120] width 439 height 11
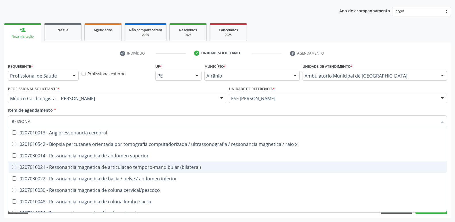
type input "RESSONAN"
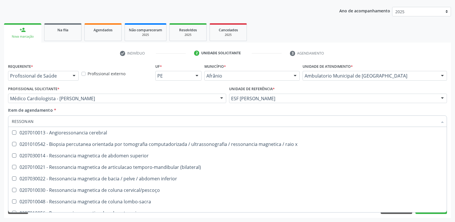
scroll to position [87, 0]
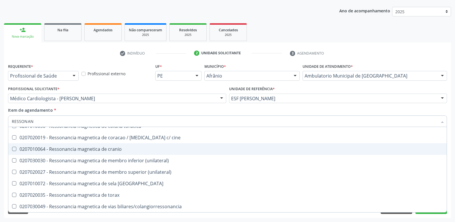
click at [127, 150] on div "0207010064 - Ressonancia magnetica de cranio" at bounding box center [227, 149] width 431 height 5
checkbox cranio "true"
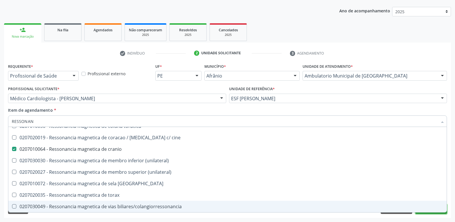
click at [425, 213] on button "Próximo" at bounding box center [431, 209] width 32 height 10
checkbox x "true"
checkbox cranio "false"
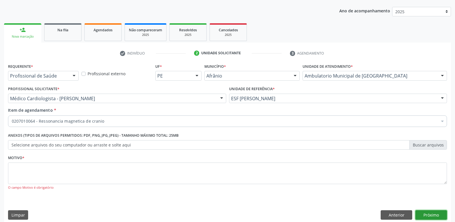
scroll to position [0, 0]
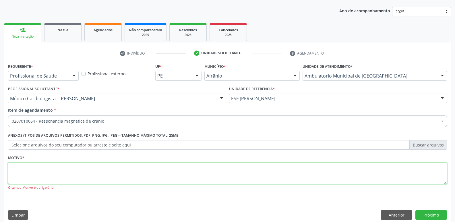
click at [150, 169] on textarea at bounding box center [227, 173] width 439 height 22
type textarea "D"
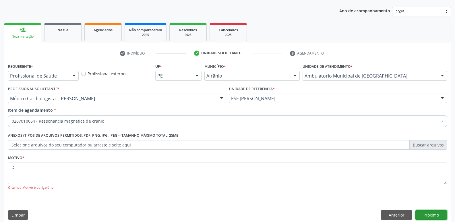
click at [434, 214] on button "Próximo" at bounding box center [431, 215] width 32 height 10
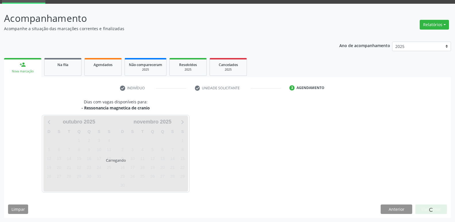
scroll to position [28, 0]
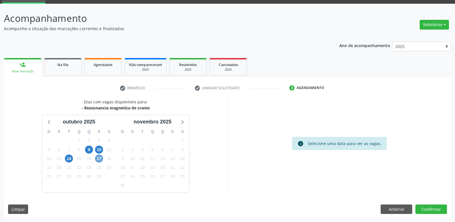
click at [100, 158] on span "17" at bounding box center [99, 158] width 8 height 8
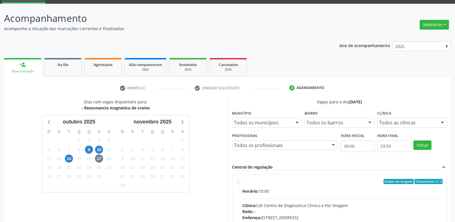
click at [251, 181] on div "Ordem de chegada Consumidos: 0 / 3" at bounding box center [342, 181] width 201 height 5
click at [240, 181] on input "Ordem de chegada Consumidos: 0 / 3 Horário: 10:00 Clínica: Cdi Centro de Diagno…" at bounding box center [238, 181] width 4 height 5
radio input "true"
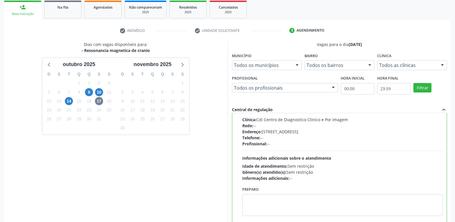
scroll to position [121, 0]
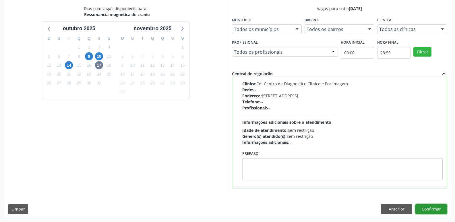
click at [426, 209] on button "Confirmar" at bounding box center [431, 209] width 32 height 10
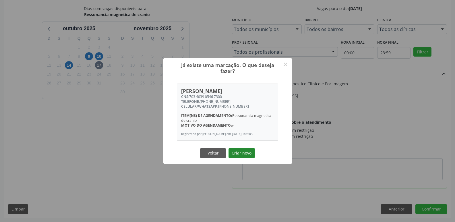
click at [245, 156] on button "Criar novo" at bounding box center [241, 153] width 26 height 10
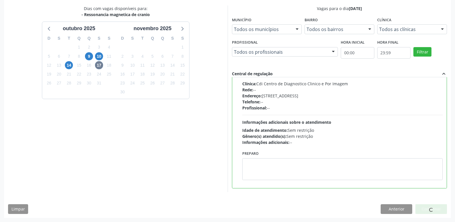
scroll to position [0, 0]
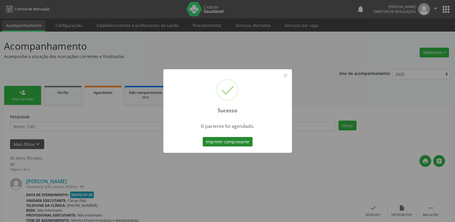
click at [245, 142] on button "Imprimir comprovante" at bounding box center [228, 142] width 50 height 10
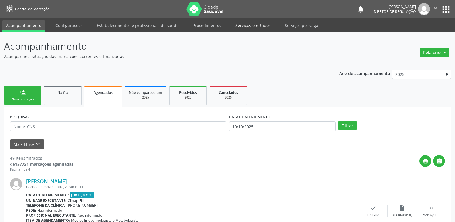
click at [253, 25] on link "Serviços ofertados" at bounding box center [252, 25] width 43 height 10
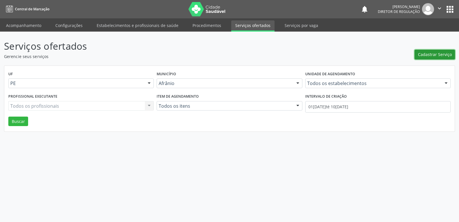
click at [439, 55] on span "Cadastrar Serviço" at bounding box center [435, 54] width 34 height 6
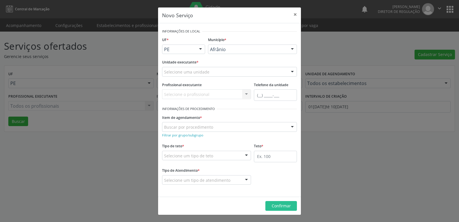
click at [342, 51] on div "Novo Serviço × Informações de Local UF * PE BA PE Nenhum resultado encontrado p…" at bounding box center [229, 111] width 459 height 222
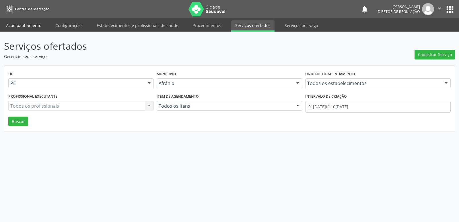
click at [31, 23] on link "Acompanhamento" at bounding box center [23, 25] width 43 height 10
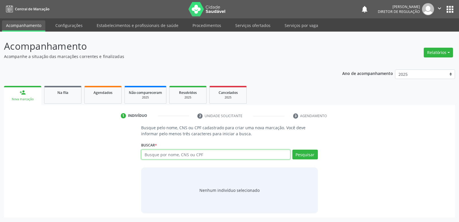
click at [233, 154] on input "text" at bounding box center [215, 155] width 149 height 10
type input "700403454421846"
click at [311, 155] on button "Pesquisar" at bounding box center [305, 155] width 26 height 10
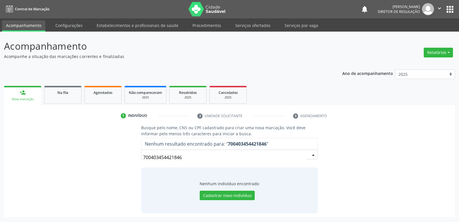
drag, startPoint x: 183, startPoint y: 157, endPoint x: 123, endPoint y: 160, distance: 60.0
click at [123, 160] on div "Busque pelo nome, CNS ou CPF cadastrado para criar uma nova marcação. Você deve…" at bounding box center [229, 169] width 443 height 88
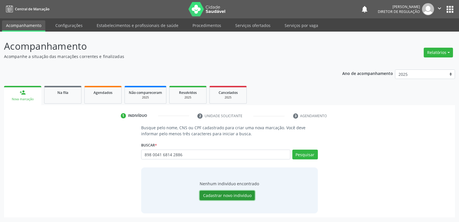
click at [218, 196] on button "Cadastrar novo indivíduo" at bounding box center [227, 196] width 55 height 10
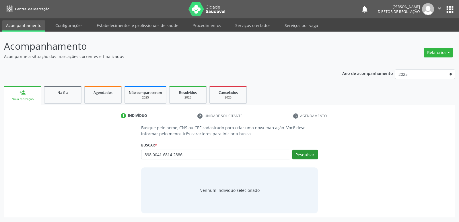
type input "898 0041 6814 2886"
click at [311, 155] on button "Pesquisar" at bounding box center [305, 155] width 26 height 10
type input "898 0041 6814 2886"
drag, startPoint x: 182, startPoint y: 156, endPoint x: 136, endPoint y: 158, distance: 46.3
click at [137, 158] on div "Busque pelo nome, CNS ou CPF cadastrado para criar uma nova marcação. Você deve…" at bounding box center [229, 169] width 185 height 88
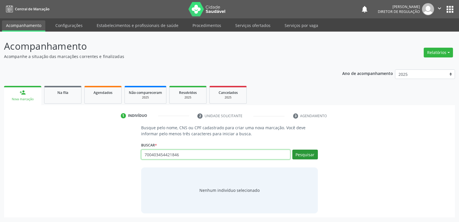
type input "700403454421846"
click at [302, 157] on button "Pesquisar" at bounding box center [305, 155] width 26 height 10
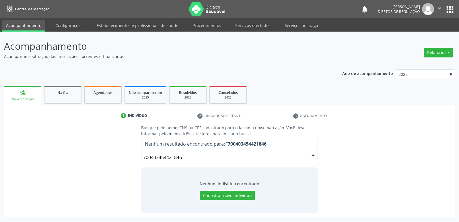
drag, startPoint x: 184, startPoint y: 159, endPoint x: 127, endPoint y: 159, distance: 57.7
click at [127, 159] on div "Busque pelo nome, CNS ou CPF cadastrado para criar uma nova marcação. Você deve…" at bounding box center [229, 169] width 443 height 88
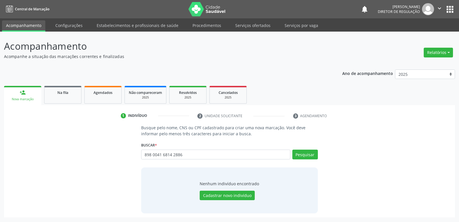
drag, startPoint x: 198, startPoint y: 154, endPoint x: 131, endPoint y: 151, distance: 67.8
click at [132, 153] on div "Busque pelo nome, CNS ou CPF cadastrado para criar uma nova marcação. Você deve…" at bounding box center [229, 169] width 443 height 88
paste input "898004807992971"
type input "898004807992971"
click at [298, 155] on button "Pesquisar" at bounding box center [305, 155] width 26 height 10
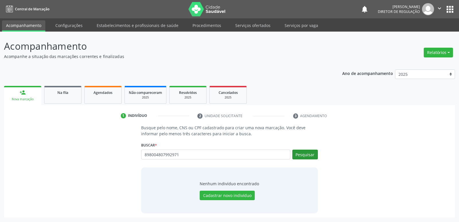
type input "898004807992971"
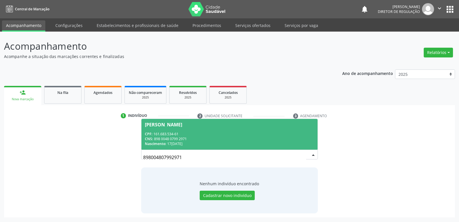
click at [163, 137] on div "CNS: 898 0048 0799 2971" at bounding box center [229, 138] width 169 height 5
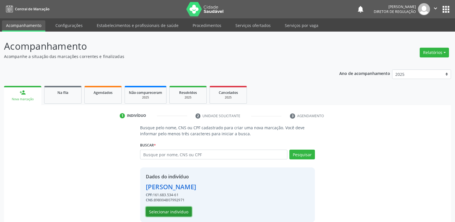
click at [177, 212] on button "Selecionar indivíduo" at bounding box center [169, 212] width 46 height 10
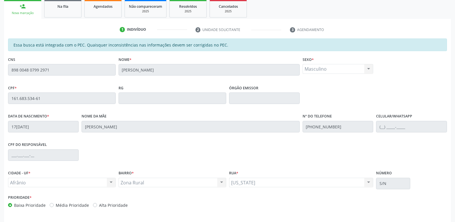
scroll to position [106, 0]
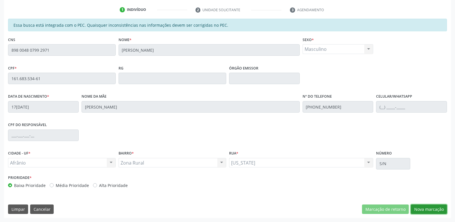
click at [433, 210] on button "Nova marcação" at bounding box center [429, 209] width 36 height 10
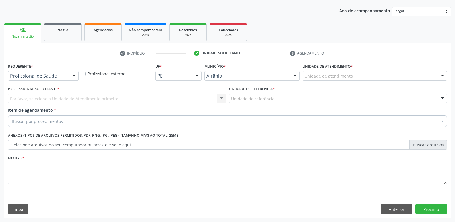
scroll to position [63, 0]
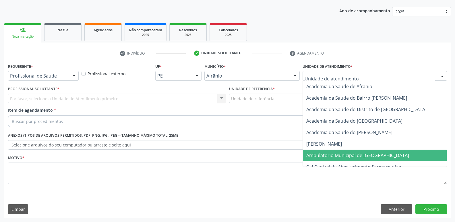
click at [352, 156] on span "Ambulatorio Municipal de [GEOGRAPHIC_DATA]" at bounding box center [357, 155] width 103 height 6
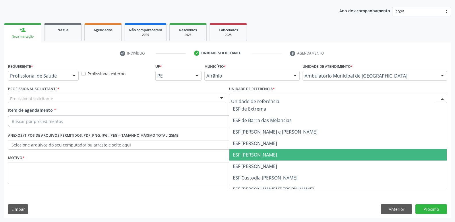
click at [274, 154] on span "ESF [PERSON_NAME]" at bounding box center [338, 154] width 218 height 11
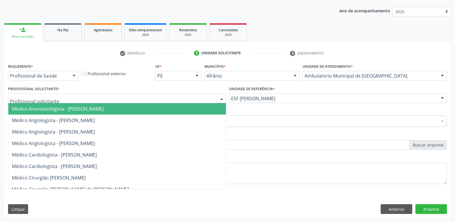
click at [196, 95] on div at bounding box center [117, 99] width 218 height 10
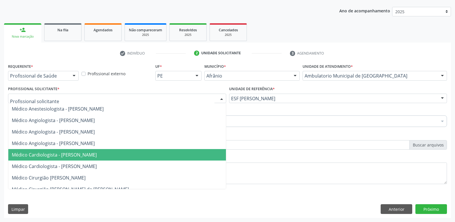
click at [189, 157] on span "Médico Cardiologista - [PERSON_NAME]" at bounding box center [117, 154] width 218 height 11
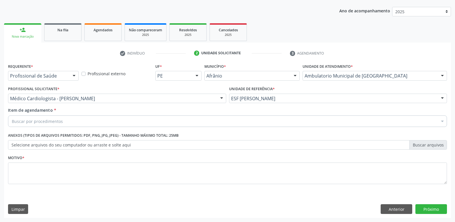
click at [112, 118] on div "Buscar por procedimentos" at bounding box center [227, 120] width 439 height 11
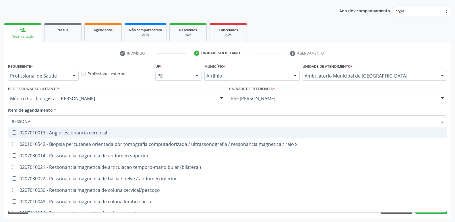
type input "RESSONAN"
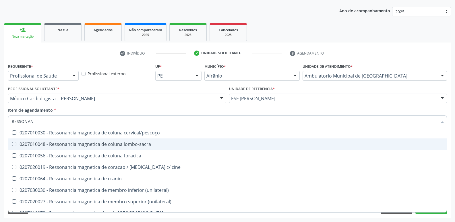
scroll to position [86, 0]
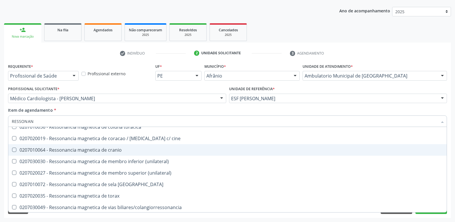
click at [114, 149] on div "0207010064 - Ressonancia magnetica de cranio" at bounding box center [227, 150] width 431 height 5
checkbox cranio "true"
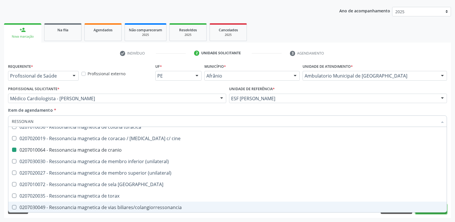
click at [428, 213] on button "Próximo" at bounding box center [431, 209] width 32 height 10
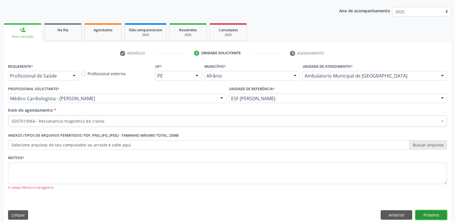
scroll to position [0, 0]
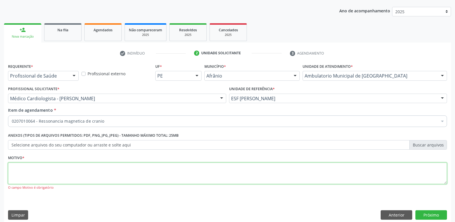
click at [106, 168] on textarea at bounding box center [227, 173] width 439 height 22
type textarea "*"
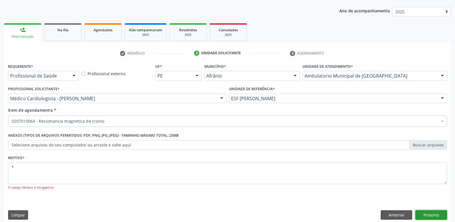
click at [426, 213] on button "Próximo" at bounding box center [431, 215] width 32 height 10
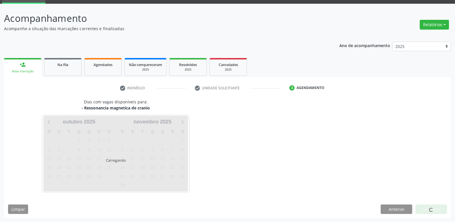
scroll to position [28, 0]
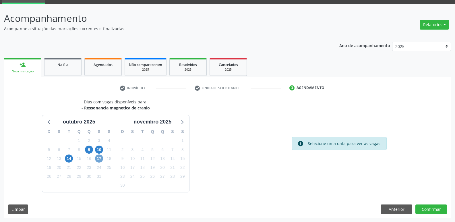
click at [98, 160] on span "17" at bounding box center [99, 158] width 8 height 8
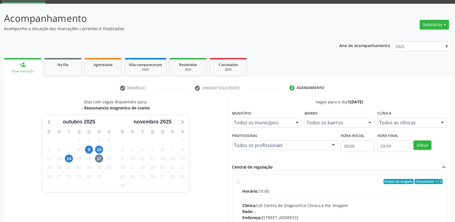
click at [244, 185] on label "Ordem de chegada Consumidos: 1 / 3 Horário: 10:00 Clínica: Cdi Centro de Diagno…" at bounding box center [342, 223] width 201 height 88
click at [240, 184] on input "Ordem de chegada Consumidos: 1 / 3 Horário: 10:00 Clínica: Cdi Centro de Diagno…" at bounding box center [238, 181] width 4 height 5
radio input "true"
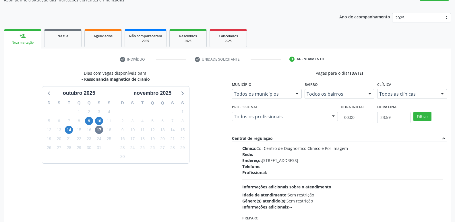
scroll to position [121, 0]
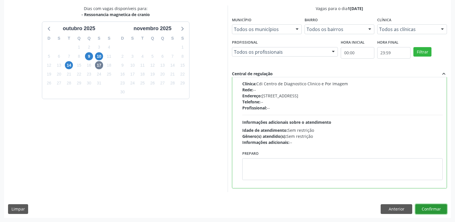
click at [423, 208] on button "Confirmar" at bounding box center [431, 209] width 32 height 10
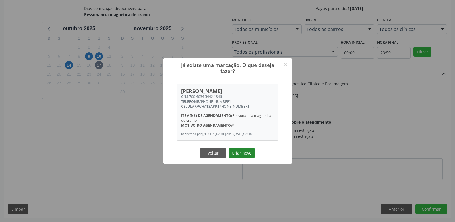
click at [236, 154] on button "Criar novo" at bounding box center [241, 153] width 26 height 10
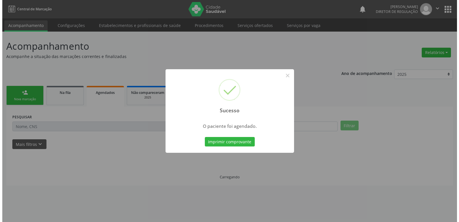
scroll to position [0, 0]
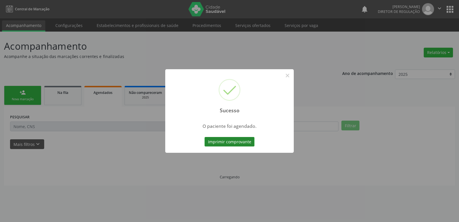
click at [231, 142] on button "Imprimir comprovante" at bounding box center [230, 142] width 50 height 10
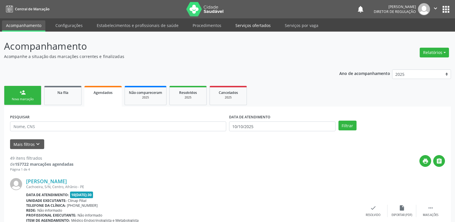
click at [264, 25] on link "Serviços ofertados" at bounding box center [252, 25] width 43 height 10
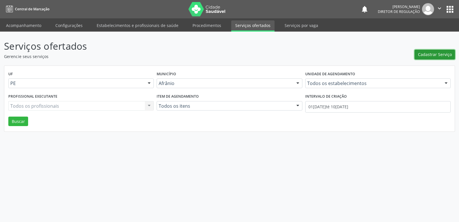
click at [430, 55] on span "Cadastrar Serviço" at bounding box center [435, 54] width 34 height 6
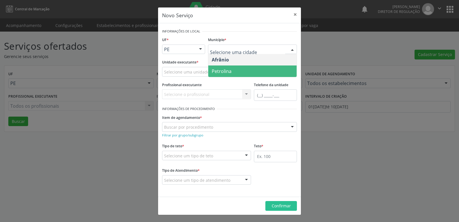
click at [230, 71] on span "Petrolina" at bounding box center [222, 71] width 20 height 6
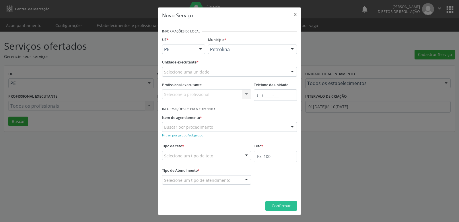
click at [213, 71] on div "Selecione uma unidade" at bounding box center [229, 72] width 135 height 10
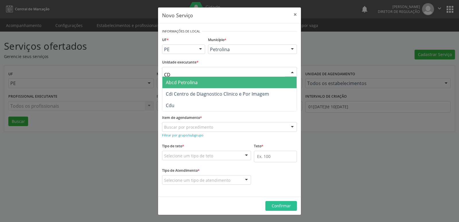
type input "CDI"
click at [214, 83] on span "Cdi Centro de Diagnostico Clinico e Por Imagem" at bounding box center [217, 82] width 103 height 6
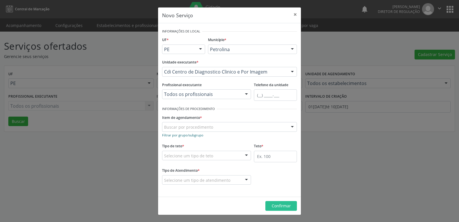
click at [197, 136] on small "Filtrar por grupo/subgrupo" at bounding box center [182, 135] width 41 height 4
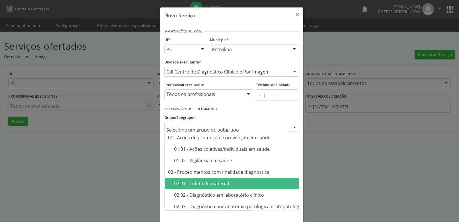
scroll to position [57, 0]
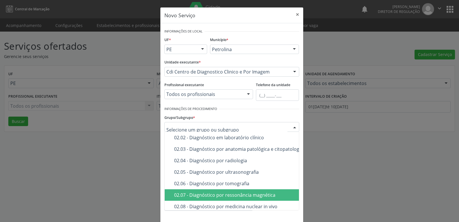
click at [213, 197] on div "02.07 - Diagnóstico por ressonância magnética" at bounding box center [271, 195] width 194 height 5
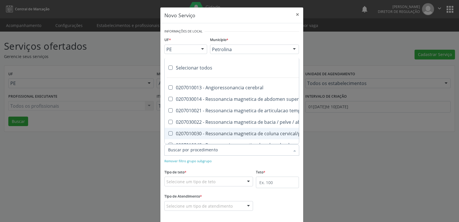
click at [168, 133] on cervical\/pescoço at bounding box center [170, 133] width 4 height 4
click at [168, 133] on cervical\/pescoço "checkbox" at bounding box center [167, 133] width 4 height 4
checkbox cervical\/pescoço "true"
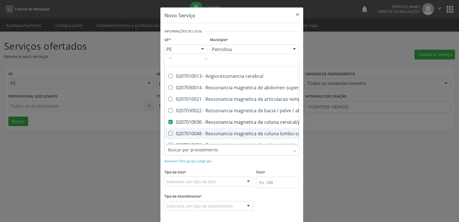
click at [169, 132] on lombo-sacra at bounding box center [170, 133] width 4 height 4
click at [168, 132] on lombo-sacra "checkbox" at bounding box center [167, 133] width 4 height 4
checkbox lombo-sacra "true"
checkbox superior "true"
checkbox \(bilateral\) "true"
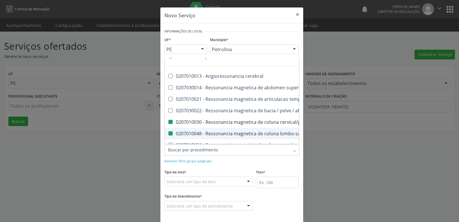
checkbox cervical\/pescoço "false"
checkbox lombo-sacra "false"
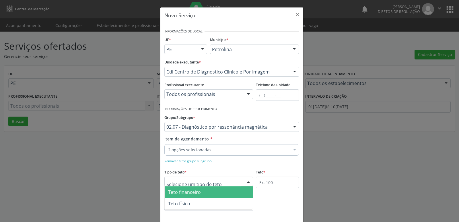
scroll to position [0, 0]
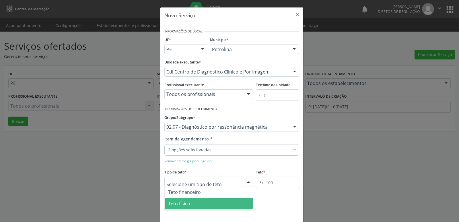
click at [185, 203] on span "Teto físico" at bounding box center [179, 203] width 22 height 6
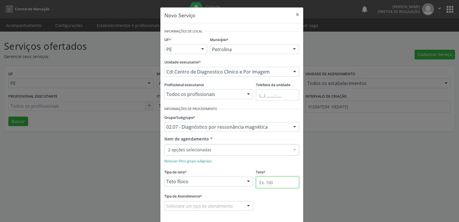
click at [269, 182] on input "text" at bounding box center [277, 181] width 43 height 11
type input "1"
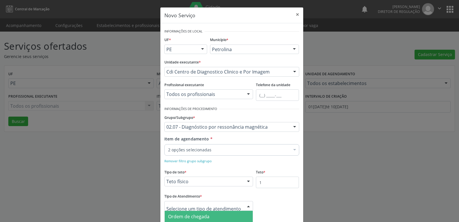
click at [232, 204] on div at bounding box center [208, 206] width 89 height 10
click at [225, 216] on span "Ordem de chegada" at bounding box center [209, 216] width 88 height 11
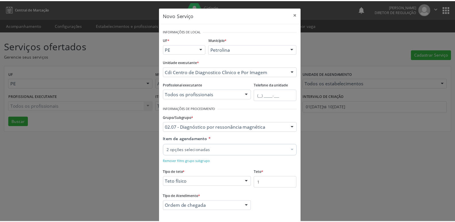
scroll to position [26, 0]
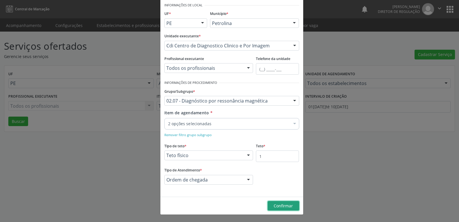
click at [286, 207] on span "Confirmar" at bounding box center [283, 205] width 19 height 5
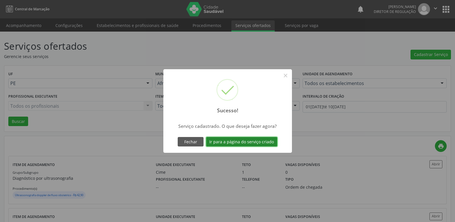
click at [266, 142] on button "Ir para a página do serviço criado" at bounding box center [241, 142] width 71 height 10
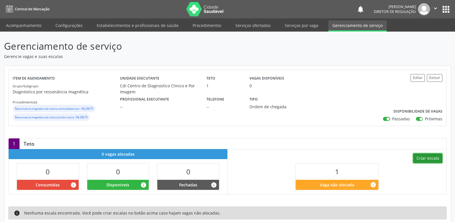
click at [432, 159] on button "Criar escala" at bounding box center [427, 158] width 29 height 10
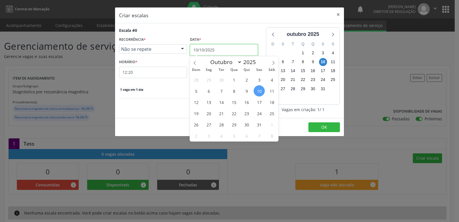
click at [230, 50] on input "10/10/2025" at bounding box center [224, 49] width 68 height 11
click at [258, 102] on span "17" at bounding box center [259, 101] width 11 height 11
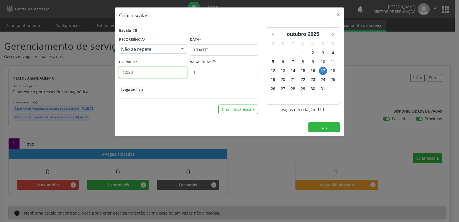
click at [148, 70] on input "12:20" at bounding box center [153, 72] width 68 height 11
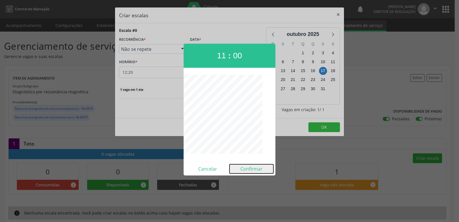
click at [256, 170] on button "Confirmar" at bounding box center [252, 168] width 44 height 9
type input "11:00"
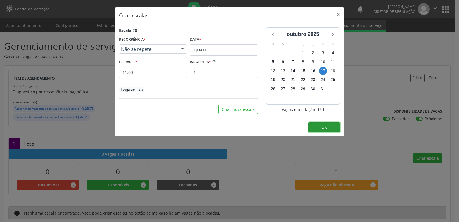
click at [325, 125] on span "OK" at bounding box center [324, 126] width 6 height 5
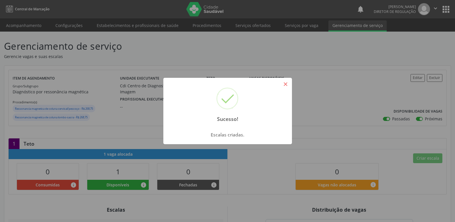
click at [284, 85] on button "×" at bounding box center [286, 84] width 10 height 10
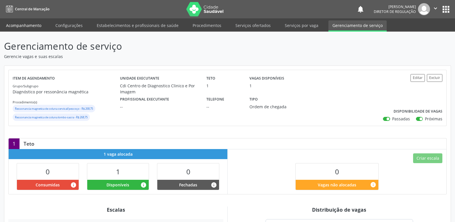
click at [35, 26] on link "Acompanhamento" at bounding box center [23, 25] width 43 height 10
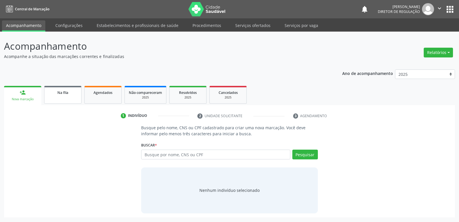
click at [73, 95] on div "Na fila" at bounding box center [63, 92] width 29 height 6
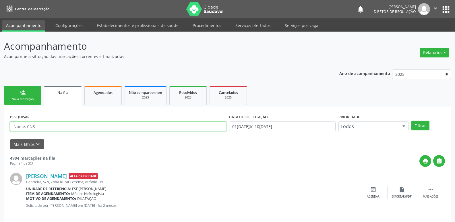
click at [74, 126] on input "text" at bounding box center [118, 126] width 216 height 10
type input "LAUZINETE"
click at [416, 125] on button "Filtrar" at bounding box center [420, 126] width 18 height 10
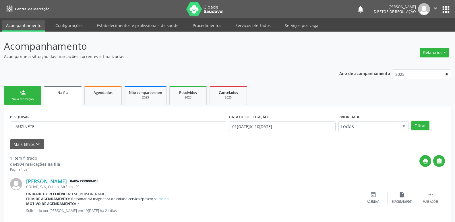
scroll to position [11, 0]
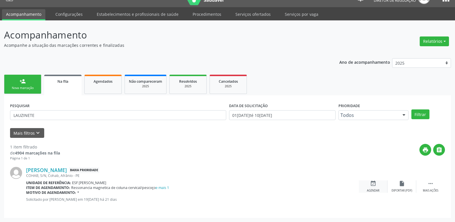
click at [373, 185] on icon "event_available" at bounding box center [373, 183] width 6 height 6
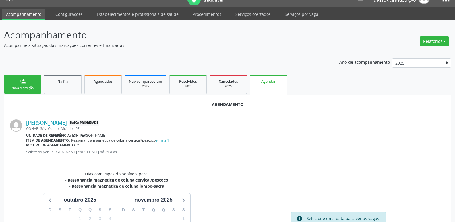
scroll to position [83, 0]
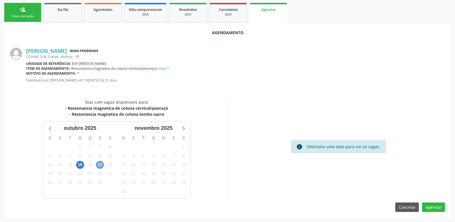
click at [103, 163] on span "17" at bounding box center [100, 165] width 8 height 8
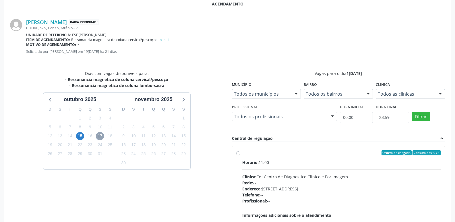
scroll to position [140, 0]
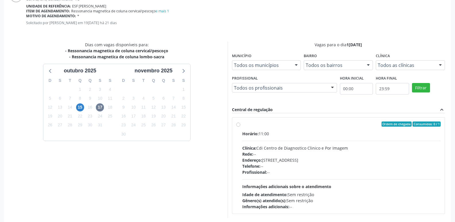
click at [242, 125] on label "Ordem de chegada Consumidos: 0 / 1 Horário: 11:00 Clínica: Cdi Centro de Diagno…" at bounding box center [341, 165] width 199 height 88
click at [237, 125] on input "Ordem de chegada Consumidos: 0 / 1 Horário: 11:00 Clínica: Cdi Centro de Diagno…" at bounding box center [238, 123] width 4 height 5
radio input "true"
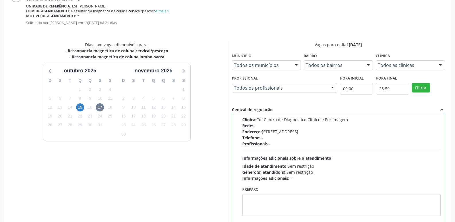
scroll to position [170, 0]
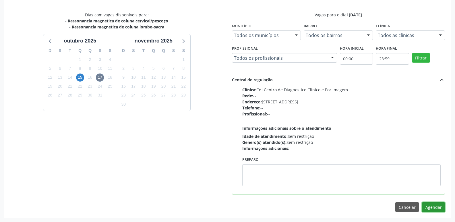
click at [429, 205] on button "Agendar" at bounding box center [433, 207] width 23 height 10
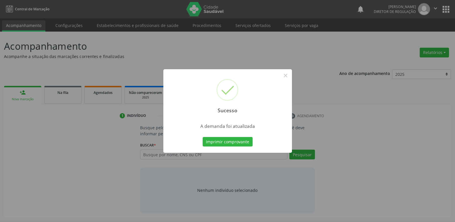
scroll to position [0, 0]
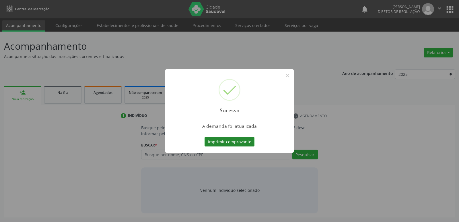
click at [246, 139] on button "Imprimir comprovante" at bounding box center [230, 142] width 50 height 10
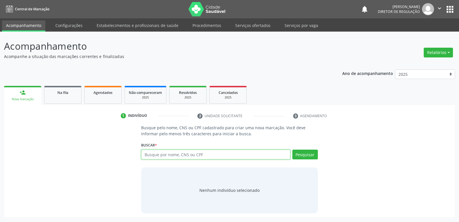
click at [173, 155] on input "text" at bounding box center [215, 155] width 149 height 10
type input "700009243795702"
click at [313, 153] on button "Pesquisar" at bounding box center [305, 155] width 26 height 10
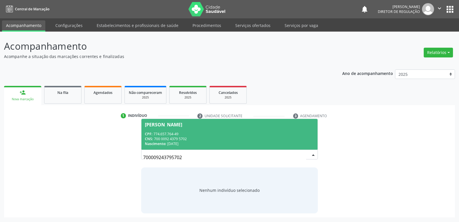
click at [180, 144] on div "Nascimento: 18/12/1971" at bounding box center [229, 143] width 169 height 5
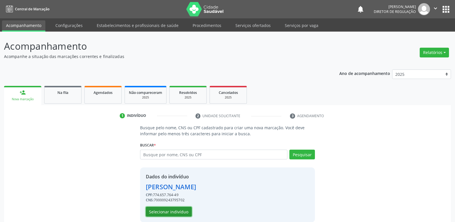
click at [178, 212] on button "Selecionar indivíduo" at bounding box center [169, 212] width 46 height 10
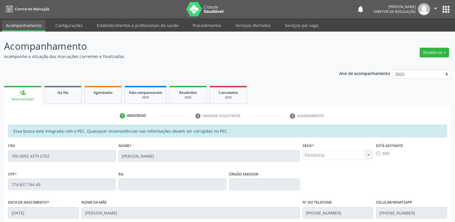
scroll to position [106, 0]
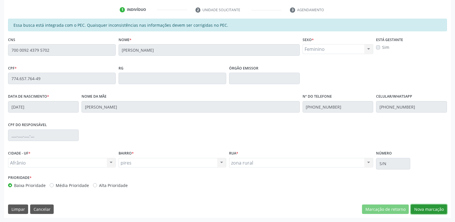
click at [436, 210] on button "Nova marcação" at bounding box center [429, 209] width 36 height 10
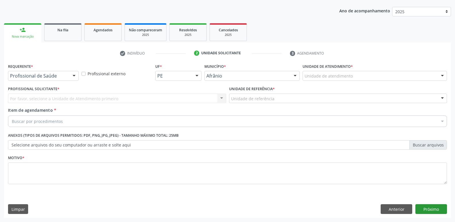
scroll to position [63, 0]
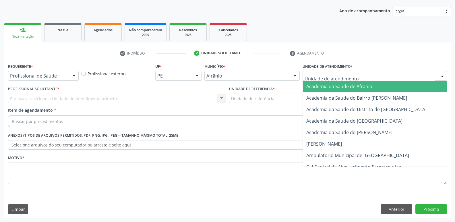
click at [361, 78] on div at bounding box center [374, 76] width 144 height 10
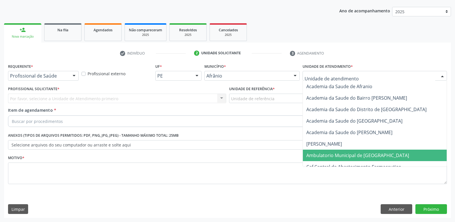
click at [348, 155] on span "Ambulatorio Municipal de [GEOGRAPHIC_DATA]" at bounding box center [357, 155] width 103 height 6
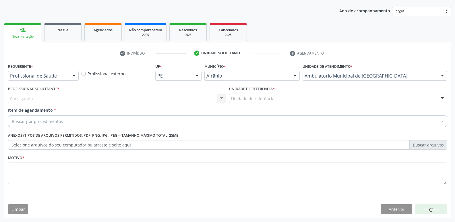
click at [275, 98] on div "Unidade de referência" at bounding box center [338, 99] width 218 height 10
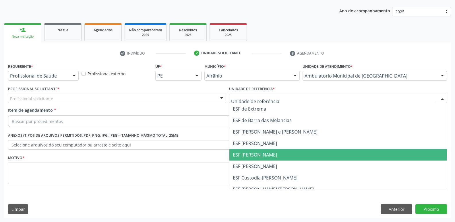
drag, startPoint x: 277, startPoint y: 153, endPoint x: 273, endPoint y: 152, distance: 4.0
click at [277, 154] on span "ESF [PERSON_NAME]" at bounding box center [338, 154] width 218 height 11
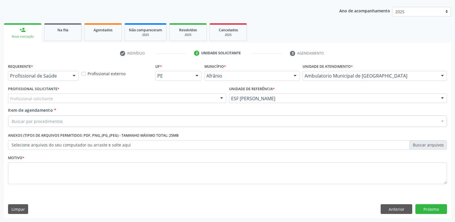
click at [205, 98] on div "Profissional solicitante" at bounding box center [117, 99] width 218 height 10
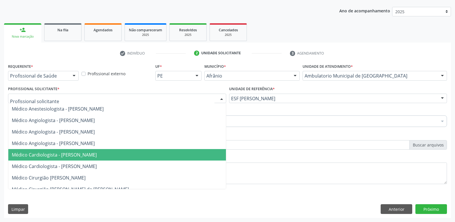
click at [142, 154] on span "Médico Cardiologista - [PERSON_NAME]" at bounding box center [117, 154] width 218 height 11
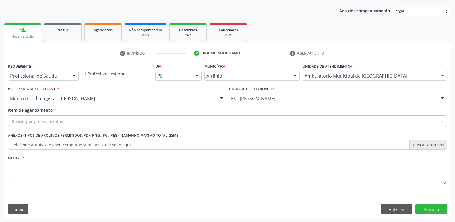
click at [118, 120] on div "Buscar por procedimentos" at bounding box center [227, 120] width 439 height 11
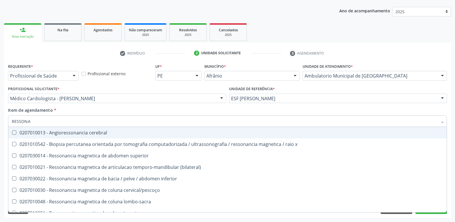
type input "RESSONAN"
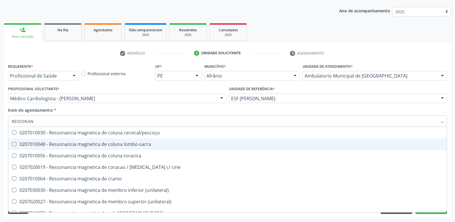
click at [15, 144] on lombo-sacra at bounding box center [14, 144] width 4 height 4
click at [12, 144] on lombo-sacra "checkbox" at bounding box center [10, 144] width 4 height 4
checkbox lombo-sacra "true"
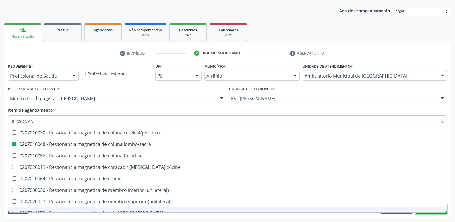
click at [440, 212] on button "Próximo" at bounding box center [431, 209] width 32 height 10
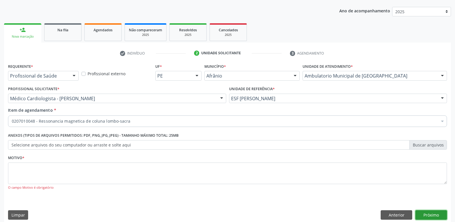
scroll to position [0, 0]
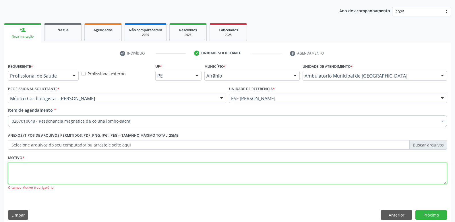
click at [132, 170] on textarea at bounding box center [227, 173] width 439 height 22
type textarea "A"
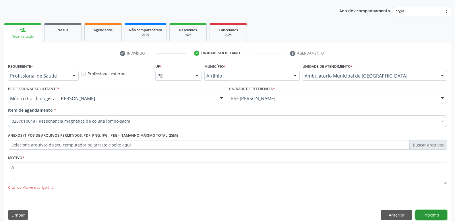
click at [428, 214] on button "Próximo" at bounding box center [431, 215] width 32 height 10
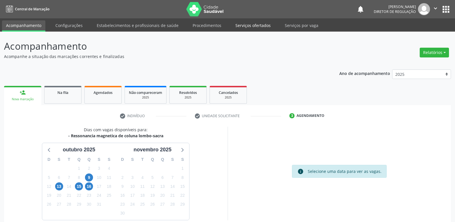
click at [259, 26] on link "Serviços ofertados" at bounding box center [252, 25] width 43 height 10
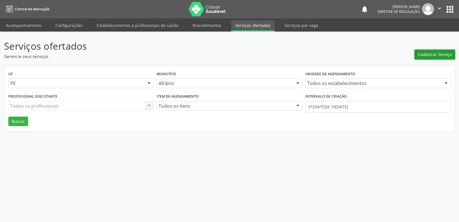
click at [422, 55] on span "Cadastrar Serviço" at bounding box center [435, 54] width 34 height 6
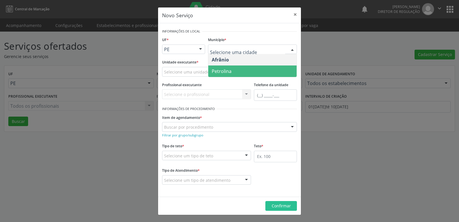
click at [228, 69] on span "Petrolina" at bounding box center [222, 71] width 20 height 6
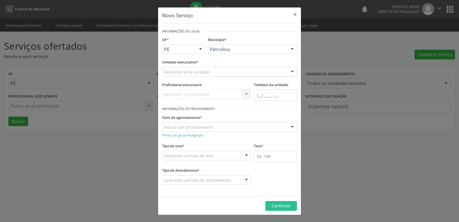
click at [215, 70] on div "Selecione uma unidade 4 Grupamento de Bombeiros 7 Sentidos Desenvolvimento Tera…" at bounding box center [229, 72] width 135 height 10
click at [215, 70] on div "Selecione uma unidade" at bounding box center [229, 72] width 135 height 10
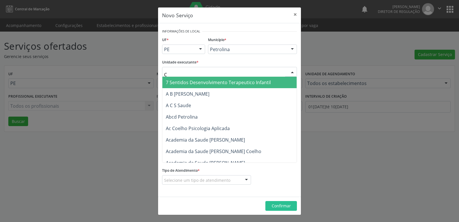
type input "CD"
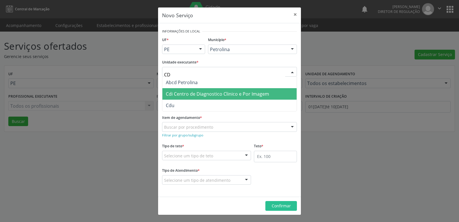
click at [206, 94] on span "Cdi Centro de Diagnostico Clinico e Por Imagem" at bounding box center [217, 94] width 103 height 6
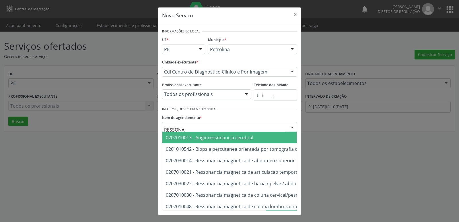
type input "RESSONAN"
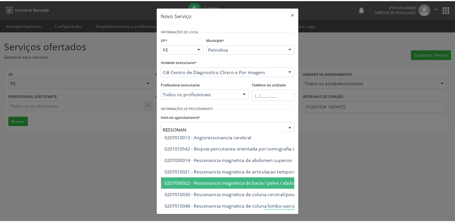
scroll to position [57, 0]
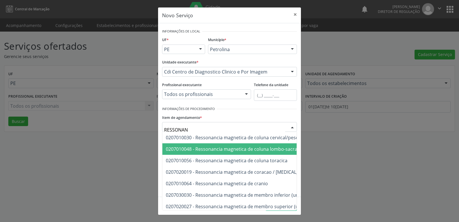
click at [197, 149] on span "0207010048 - Ressonancia magnetica de coluna lombo-sacra" at bounding box center [231, 149] width 131 height 6
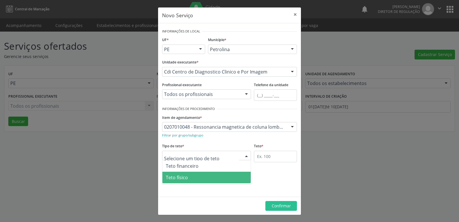
drag, startPoint x: 197, startPoint y: 177, endPoint x: 201, endPoint y: 176, distance: 3.5
click at [197, 177] on span "Teto físico" at bounding box center [206, 177] width 88 height 11
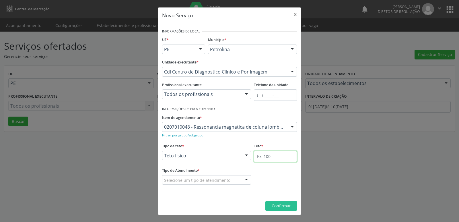
click at [265, 156] on input "text" at bounding box center [275, 156] width 43 height 11
type input "7"
type input "3"
click at [232, 181] on div "Selecione um tipo de atendimento" at bounding box center [206, 180] width 89 height 10
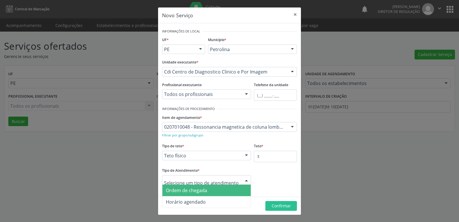
click at [220, 191] on span "Ordem de chegada" at bounding box center [206, 190] width 88 height 11
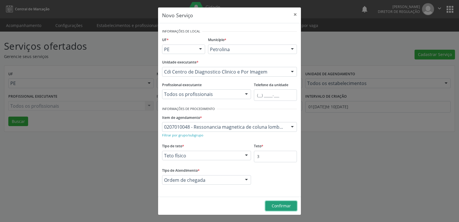
click at [276, 204] on span "Confirmar" at bounding box center [281, 205] width 19 height 5
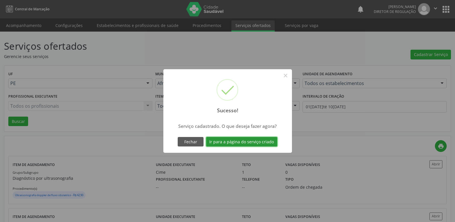
click at [262, 140] on button "Ir para a página do serviço criado" at bounding box center [241, 142] width 71 height 10
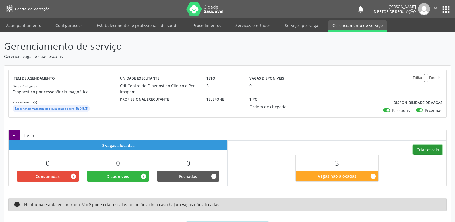
click at [428, 151] on button "Criar escala" at bounding box center [427, 150] width 29 height 10
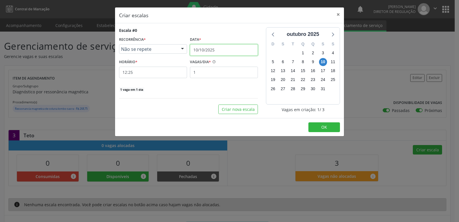
click at [221, 50] on input "10/10/2025" at bounding box center [224, 49] width 68 height 11
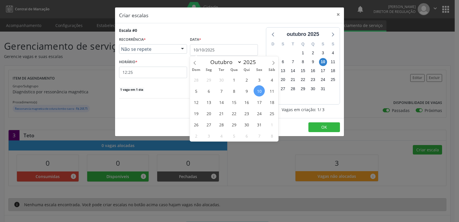
click at [258, 104] on span "17" at bounding box center [259, 101] width 11 height 11
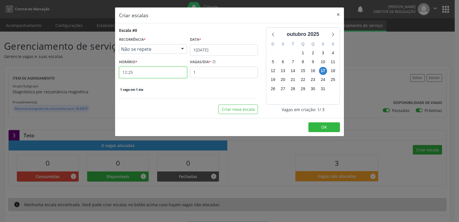
click at [168, 71] on input "12:25" at bounding box center [153, 72] width 68 height 11
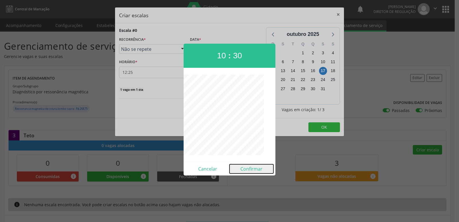
click at [249, 168] on button "Confirmar" at bounding box center [252, 168] width 44 height 9
type input "10:30"
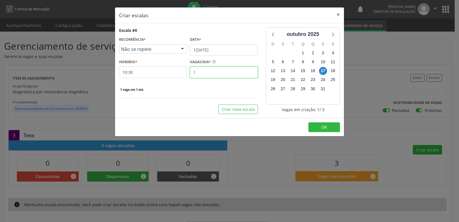
click at [222, 74] on input "1" at bounding box center [224, 72] width 68 height 11
type input "3"
click at [316, 127] on button "OK" at bounding box center [325, 127] width 32 height 10
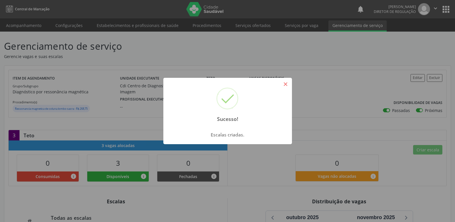
click at [286, 88] on button "×" at bounding box center [286, 84] width 10 height 10
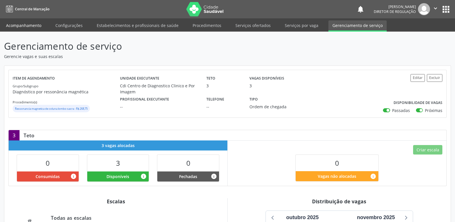
click at [34, 25] on link "Acompanhamento" at bounding box center [23, 25] width 43 height 10
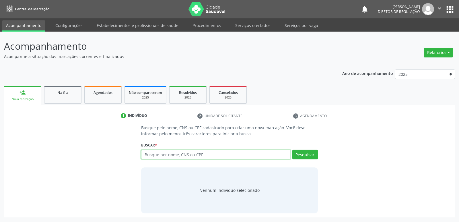
click at [153, 156] on input "text" at bounding box center [215, 155] width 149 height 10
type input "700009243795702"
click at [309, 157] on button "Pesquisar" at bounding box center [305, 155] width 26 height 10
type input "700009243795702"
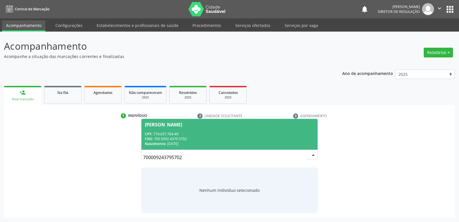
click at [181, 139] on div "CNS: 700 0092 4379 5702" at bounding box center [229, 138] width 169 height 5
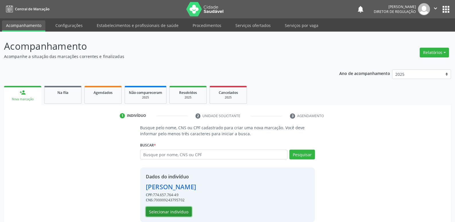
click at [179, 212] on button "Selecionar indivíduo" at bounding box center [169, 212] width 46 height 10
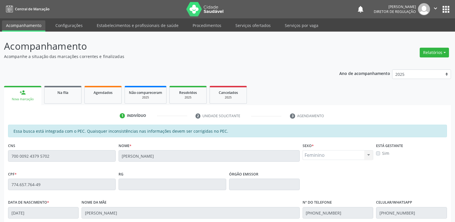
click at [7, 154] on div "CNS 700 0092 4379 5702" at bounding box center [62, 155] width 110 height 28
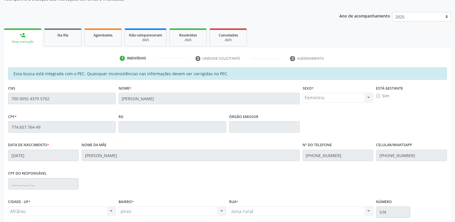
scroll to position [106, 0]
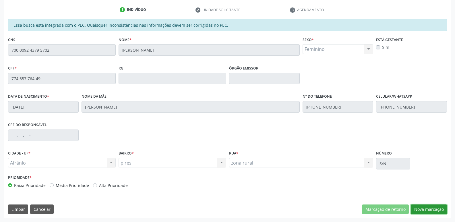
click at [422, 208] on button "Nova marcação" at bounding box center [429, 209] width 36 height 10
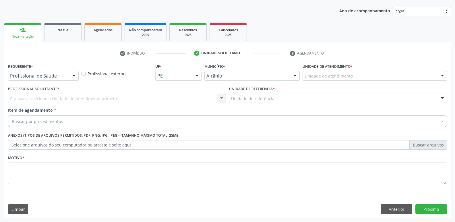
scroll to position [63, 0]
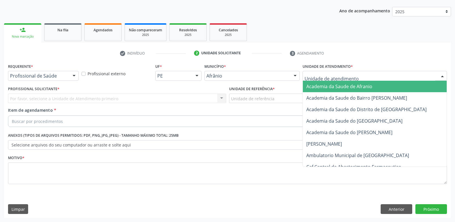
click at [351, 75] on div at bounding box center [374, 76] width 144 height 10
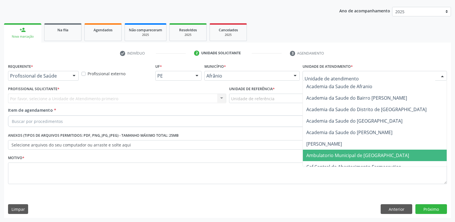
click at [350, 156] on span "Ambulatorio Municipal de [GEOGRAPHIC_DATA]" at bounding box center [357, 155] width 103 height 6
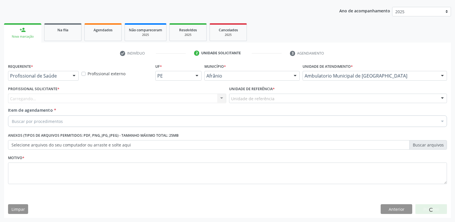
click at [282, 99] on div "Unidade de referência" at bounding box center [338, 99] width 218 height 10
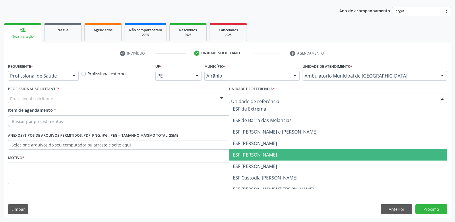
click at [273, 154] on span "ESF Isabel Gomes" at bounding box center [338, 154] width 218 height 11
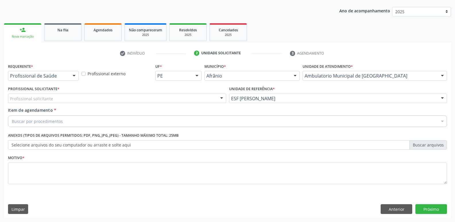
click at [201, 98] on div "Profissional solicitante" at bounding box center [117, 99] width 218 height 10
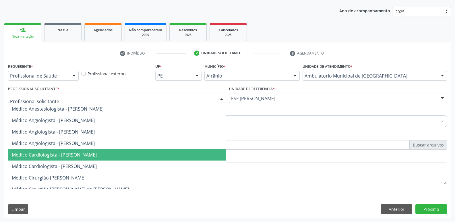
click at [158, 155] on span "Médico Cardiologista - Alysson Rodrigo Ferreira Cavalcanti" at bounding box center [117, 154] width 218 height 11
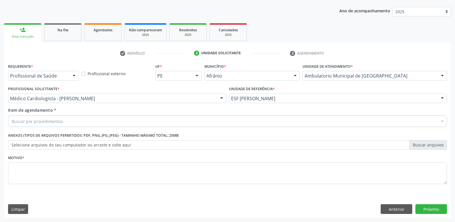
click at [104, 120] on div "Buscar por procedimentos" at bounding box center [227, 120] width 439 height 11
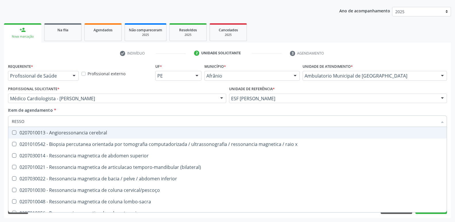
type input "RESSON"
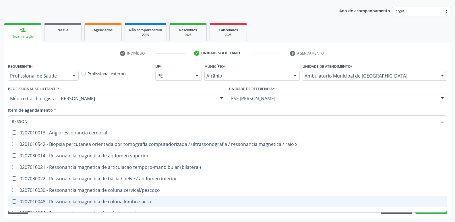
click at [15, 201] on lombo-sacra at bounding box center [14, 201] width 4 height 4
click at [12, 201] on lombo-sacra "checkbox" at bounding box center [10, 201] width 4 height 4
checkbox lombo-sacra "true"
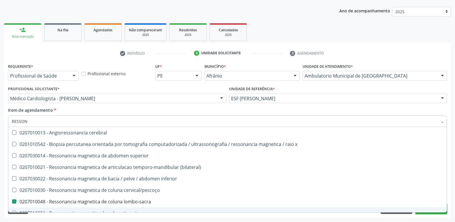
click at [434, 213] on button "Próximo" at bounding box center [431, 209] width 32 height 10
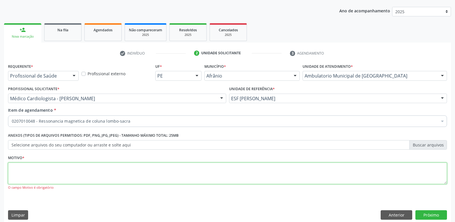
click at [197, 171] on textarea at bounding box center [227, 173] width 439 height 22
type textarea "*"
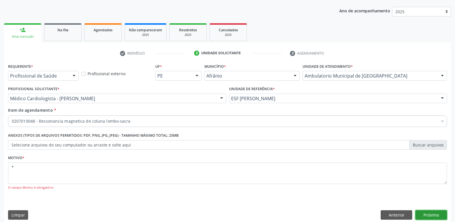
click at [437, 214] on button "Próximo" at bounding box center [431, 215] width 32 height 10
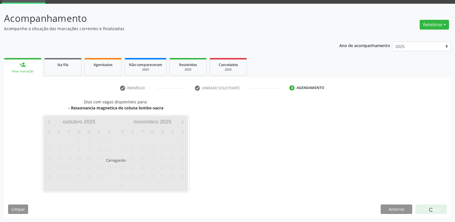
scroll to position [28, 0]
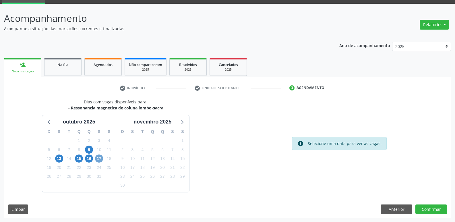
click at [98, 160] on span "17" at bounding box center [99, 158] width 8 height 8
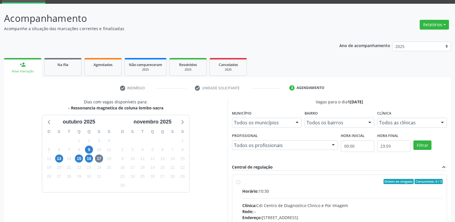
click at [242, 182] on label "Ordem de chegada Consumidos: 0 / 3 Horário: 10:30 Clínica: Cdi Centro de Diagno…" at bounding box center [342, 223] width 201 height 88
click at [239, 182] on input "Ordem de chegada Consumidos: 0 / 3 Horário: 10:30 Clínica: Cdi Centro de Diagno…" at bounding box center [238, 181] width 4 height 5
radio input "true"
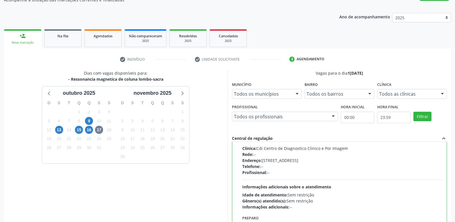
scroll to position [121, 0]
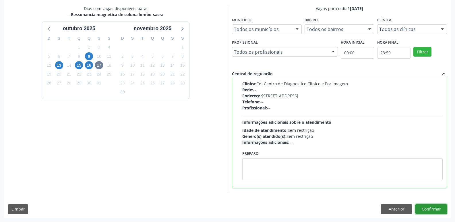
click at [432, 209] on button "Confirmar" at bounding box center [431, 209] width 32 height 10
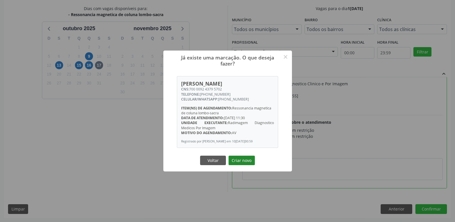
click at [246, 164] on button "Criar novo" at bounding box center [241, 161] width 26 height 10
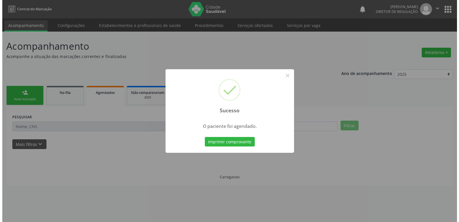
scroll to position [0, 0]
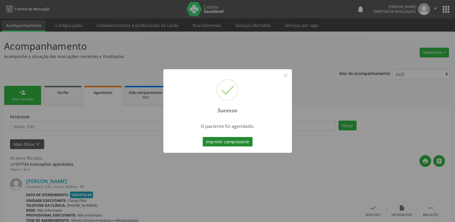
click at [240, 143] on button "Imprimir comprovante" at bounding box center [228, 142] width 50 height 10
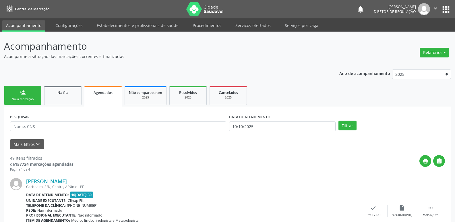
click at [36, 95] on link "person_add Nova marcação" at bounding box center [22, 95] width 37 height 19
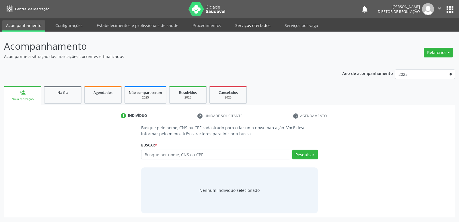
click at [255, 25] on link "Serviços ofertados" at bounding box center [252, 25] width 43 height 10
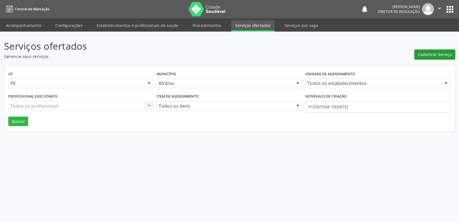
click at [432, 52] on span "Cadastrar Serviço" at bounding box center [435, 54] width 34 height 6
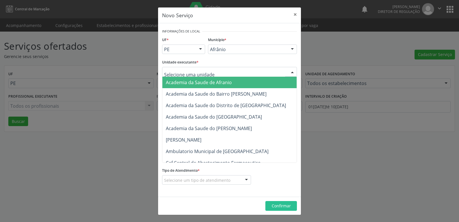
click at [237, 72] on div at bounding box center [229, 72] width 135 height 10
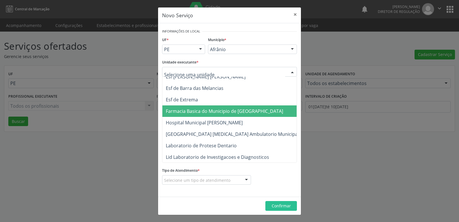
scroll to position [373, 0]
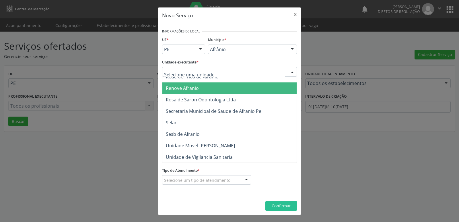
click at [201, 88] on span "Renove Afranio" at bounding box center [232, 87] width 140 height 11
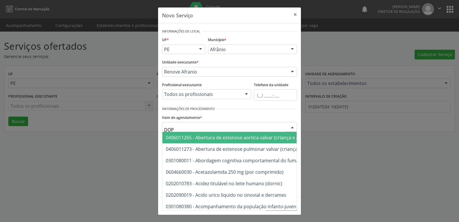
type input "DOPP"
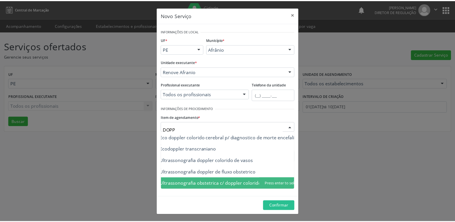
scroll to position [0, 41]
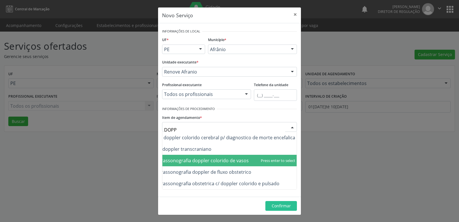
click at [232, 162] on span "0205010040 - Ultrassonografia doppler colorido de vasos" at bounding box center [187, 160] width 124 height 6
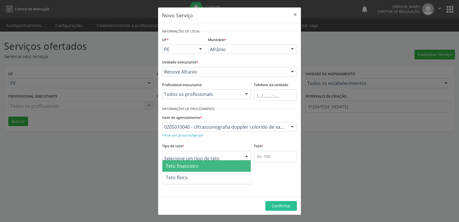
click at [222, 157] on div at bounding box center [206, 156] width 89 height 10
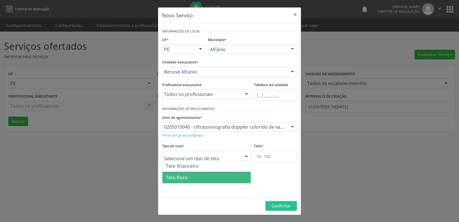
click at [223, 178] on span "Teto físico" at bounding box center [206, 177] width 88 height 11
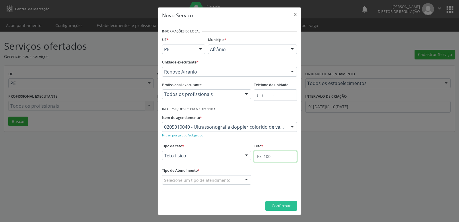
click at [269, 158] on input "text" at bounding box center [275, 156] width 43 height 11
type input "3"
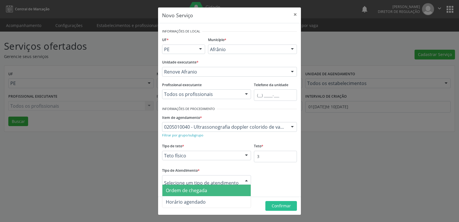
click at [213, 189] on span "Ordem de chegada" at bounding box center [206, 190] width 88 height 11
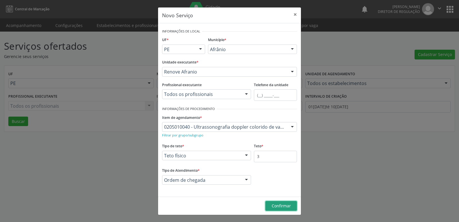
click at [280, 205] on span "Confirmar" at bounding box center [281, 205] width 19 height 5
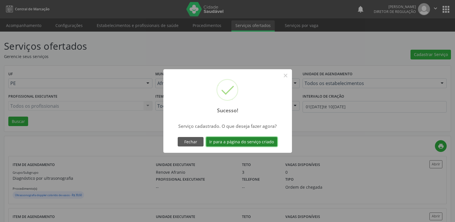
click at [259, 143] on button "Ir para a página do serviço criado" at bounding box center [241, 142] width 71 height 10
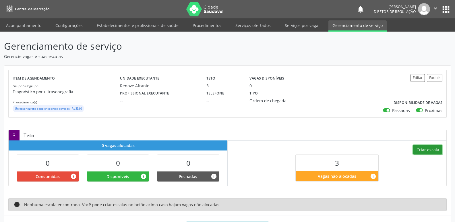
click at [434, 149] on button "Criar escala" at bounding box center [427, 150] width 29 height 10
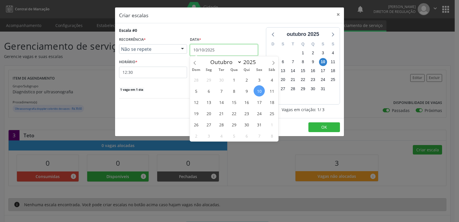
click at [235, 50] on input "10/10/2025" at bounding box center [224, 49] width 68 height 11
click at [271, 91] on span "11" at bounding box center [271, 90] width 11 height 11
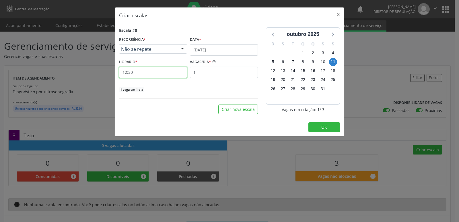
click at [160, 73] on input "12:30" at bounding box center [153, 72] width 68 height 11
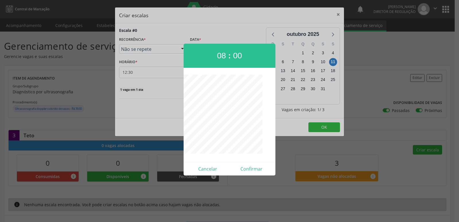
click at [221, 54] on span "08" at bounding box center [221, 55] width 9 height 9
click at [253, 168] on button "Confirmar" at bounding box center [252, 168] width 44 height 9
type input "09:30"
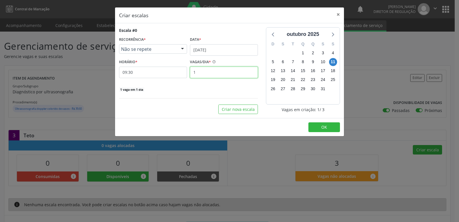
click at [218, 71] on input "1" at bounding box center [224, 72] width 68 height 11
type input "3"
click at [320, 124] on button "OK" at bounding box center [325, 127] width 32 height 10
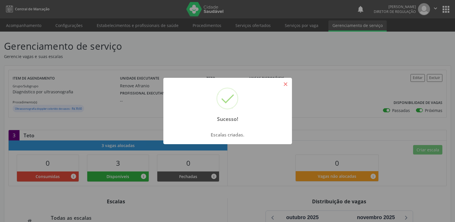
click at [286, 84] on button "×" at bounding box center [286, 84] width 10 height 10
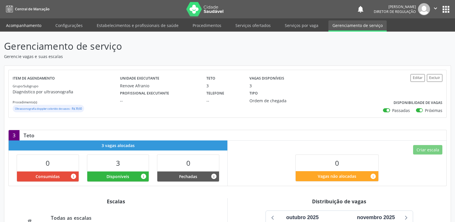
click at [32, 26] on link "Acompanhamento" at bounding box center [23, 25] width 43 height 10
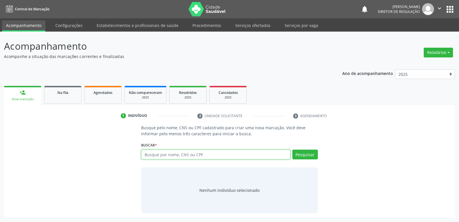
click at [217, 155] on input "text" at bounding box center [215, 155] width 149 height 10
click at [105, 94] on span "Agendados" at bounding box center [103, 92] width 19 height 5
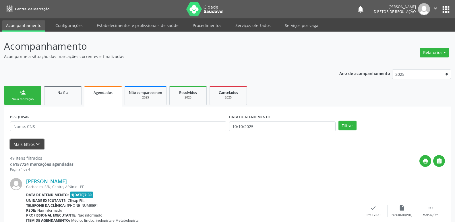
click at [36, 145] on icon "keyboard_arrow_down" at bounding box center [38, 144] width 6 height 6
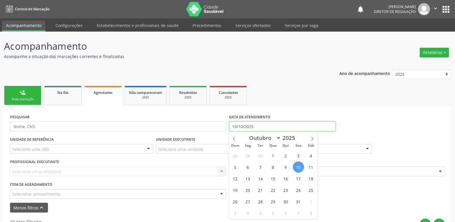
click at [249, 125] on input "10/10/2025" at bounding box center [282, 126] width 106 height 10
click at [312, 167] on span "11" at bounding box center [310, 166] width 11 height 11
type input "11[DATE]"
click at [313, 166] on span "11" at bounding box center [310, 166] width 11 height 11
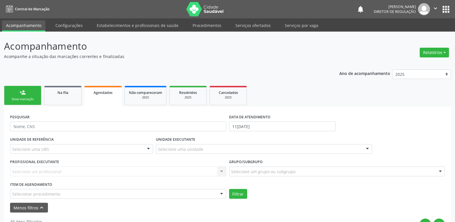
click at [65, 193] on div "Selecionar procedimento" at bounding box center [118, 194] width 216 height 10
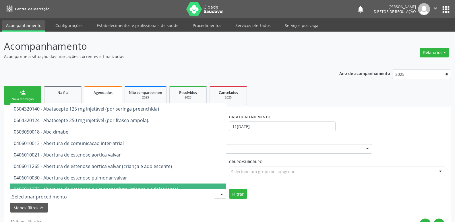
click at [93, 193] on input "text" at bounding box center [113, 196] width 202 height 11
drag, startPoint x: 99, startPoint y: 198, endPoint x: 108, endPoint y: 198, distance: 8.6
click at [100, 198] on input "text" at bounding box center [113, 196] width 202 height 11
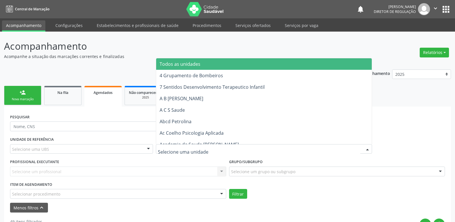
type input "E"
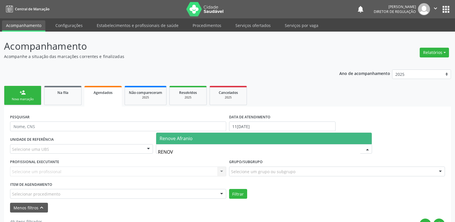
type input "RENOVE"
click at [188, 137] on span "Renove Afranio" at bounding box center [176, 138] width 33 height 6
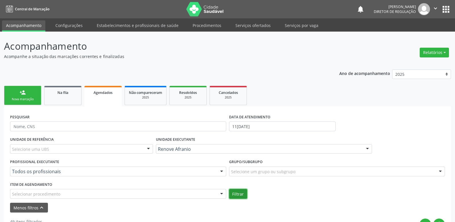
click at [236, 195] on button "Filtrar" at bounding box center [238, 194] width 18 height 10
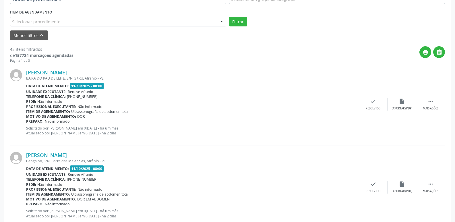
scroll to position [201, 0]
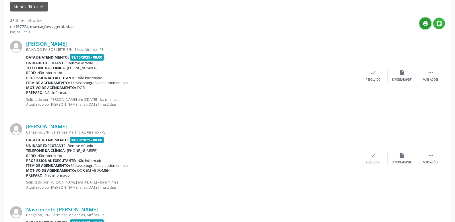
click at [425, 24] on icon "print" at bounding box center [425, 23] width 6 height 6
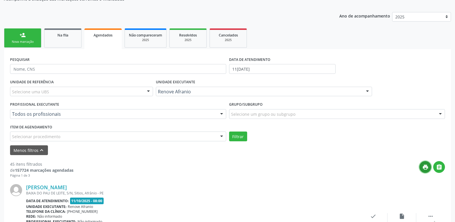
scroll to position [0, 0]
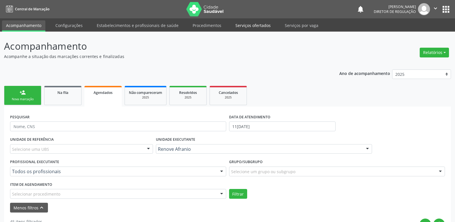
click at [253, 26] on link "Serviços ofertados" at bounding box center [252, 25] width 43 height 10
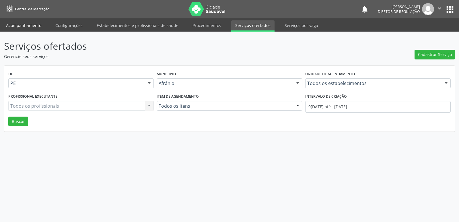
click at [31, 25] on link "Acompanhamento" at bounding box center [23, 25] width 43 height 10
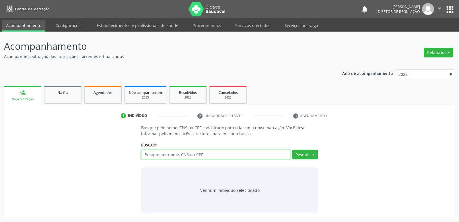
click at [155, 154] on input "text" at bounding box center [215, 155] width 149 height 10
type input "707601212619591"
click at [299, 155] on button "Pesquisar" at bounding box center [305, 155] width 26 height 10
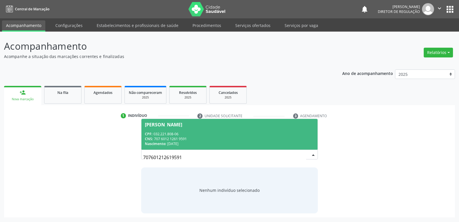
click at [176, 137] on div "CNS: 707 6012 1261 9591" at bounding box center [229, 138] width 169 height 5
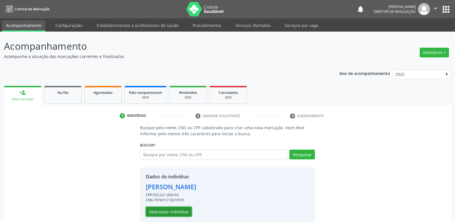
click at [177, 213] on button "Selecionar indivíduo" at bounding box center [169, 212] width 46 height 10
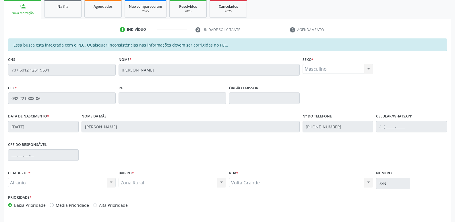
scroll to position [106, 0]
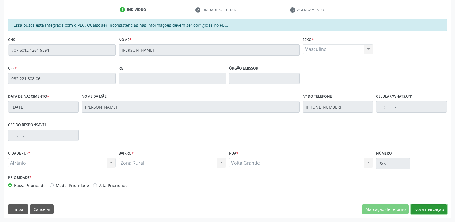
click at [437, 209] on button "Nova marcação" at bounding box center [429, 209] width 36 height 10
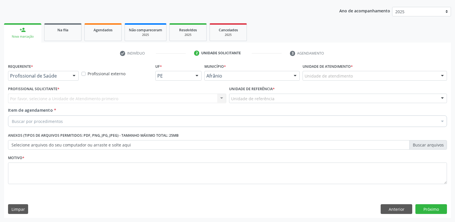
scroll to position [63, 0]
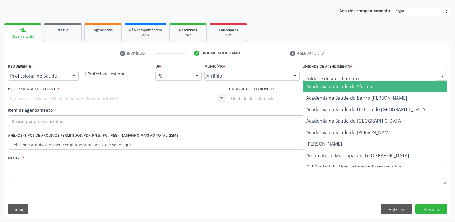
click at [352, 73] on div at bounding box center [374, 76] width 144 height 10
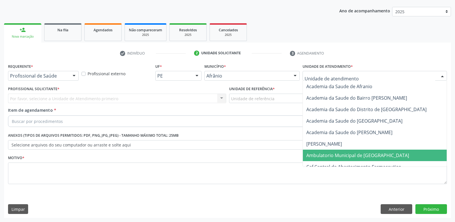
click at [350, 159] on span "Ambulatorio Municipal de [GEOGRAPHIC_DATA]" at bounding box center [375, 155] width 144 height 11
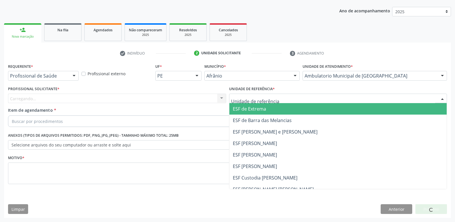
click at [276, 96] on div at bounding box center [338, 99] width 218 height 10
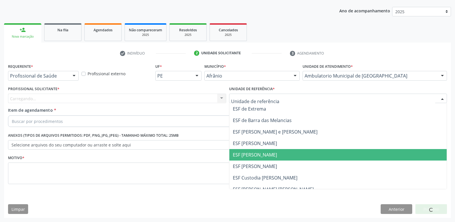
click at [265, 154] on span "ESF [PERSON_NAME]" at bounding box center [255, 155] width 44 height 6
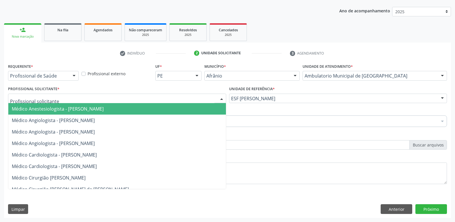
click at [203, 97] on div at bounding box center [117, 99] width 218 height 10
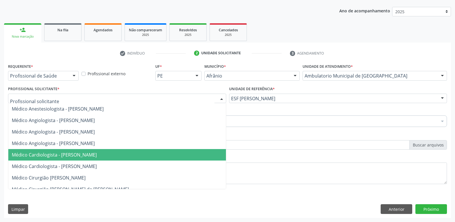
click at [97, 157] on span "Médico Cardiologista - [PERSON_NAME]" at bounding box center [54, 155] width 85 height 6
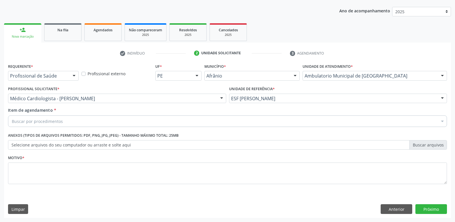
click at [100, 119] on div "Buscar por procedimentos" at bounding box center [227, 120] width 439 height 11
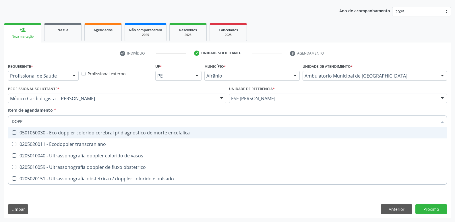
type input "DOPPL"
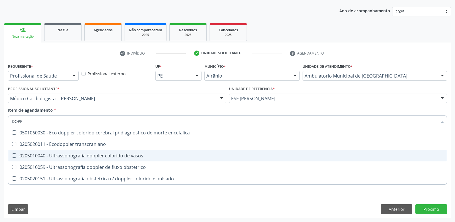
click at [107, 156] on div "0205010040 - Ultrassonografia doppler colorido de vasos" at bounding box center [227, 155] width 431 height 5
checkbox vasos "true"
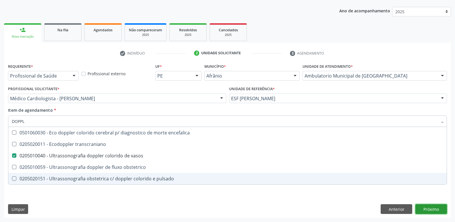
click at [434, 206] on div "Requerente * Profissional de Saúde Profissional de Saúde Paciente Nenhum result…" at bounding box center [227, 140] width 447 height 156
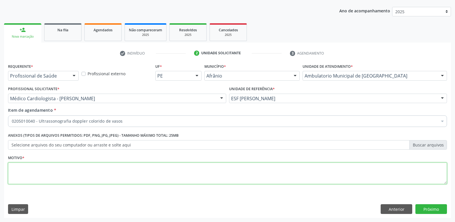
click at [141, 170] on textarea at bounding box center [227, 173] width 439 height 22
type textarea "*"
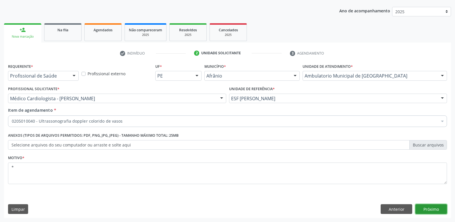
click at [439, 207] on button "Próximo" at bounding box center [431, 209] width 32 height 10
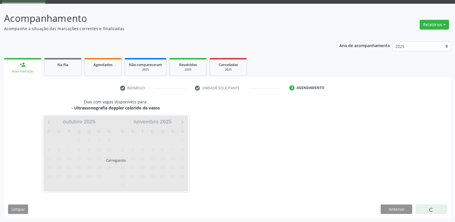
scroll to position [28, 0]
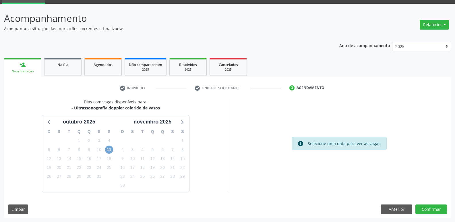
click at [110, 148] on span "11" at bounding box center [109, 150] width 8 height 8
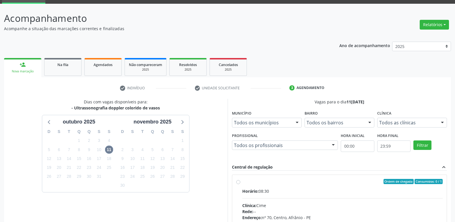
drag, startPoint x: 250, startPoint y: 185, endPoint x: 244, endPoint y: 180, distance: 8.0
click at [250, 184] on label "Ordem de chegada Consumidos: 0 / 1 Horário: 08:30 Clínica: Cime Rede: -- Endere…" at bounding box center [342, 223] width 201 height 88
click at [240, 184] on input "Ordem de chegada Consumidos: 0 / 1 Horário: 08:30 Clínica: Cime Rede: -- Endere…" at bounding box center [238, 181] width 4 height 5
radio input "true"
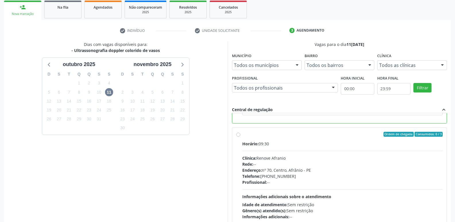
scroll to position [121, 0]
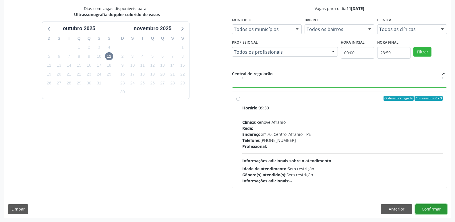
click at [432, 208] on button "Confirmar" at bounding box center [431, 209] width 32 height 10
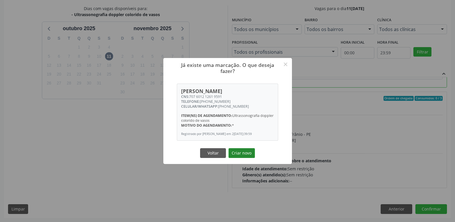
click at [245, 154] on button "Criar novo" at bounding box center [241, 153] width 26 height 10
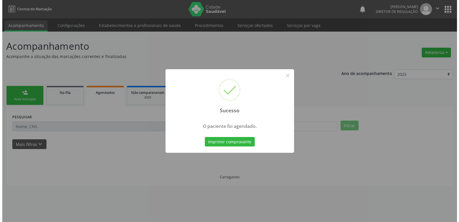
scroll to position [0, 0]
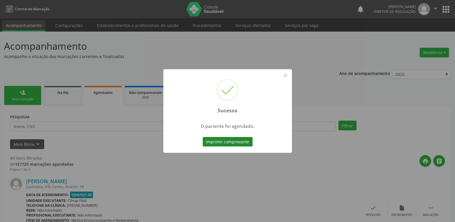
click at [243, 141] on button "Imprimir comprovante" at bounding box center [228, 142] width 50 height 10
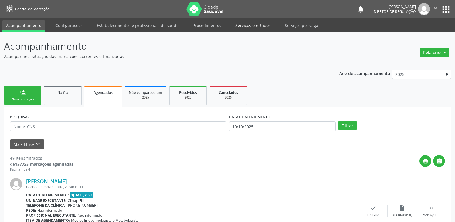
click at [259, 25] on link "Serviços ofertados" at bounding box center [252, 25] width 43 height 10
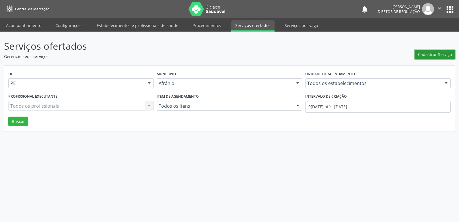
click at [433, 55] on span "Cadastrar Serviço" at bounding box center [435, 54] width 34 height 6
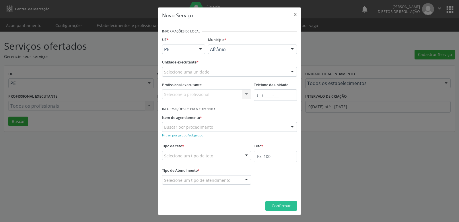
click at [231, 46] on div "Afrânio" at bounding box center [252, 49] width 89 height 10
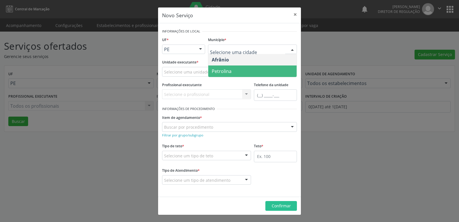
click at [228, 74] on span "Petrolina" at bounding box center [222, 71] width 20 height 6
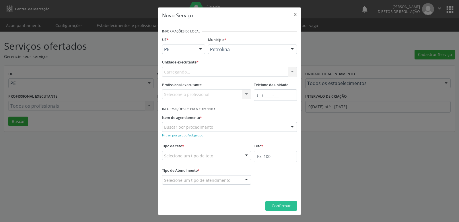
click at [216, 71] on div "Carregando... Academia da Saude de Afranio Academia da Saude do Bairro Roberto …" at bounding box center [229, 72] width 135 height 10
click at [214, 71] on div "Selecione uma unidade" at bounding box center [229, 72] width 135 height 10
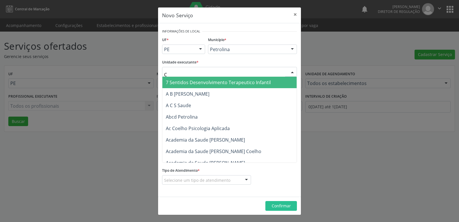
type input "CD"
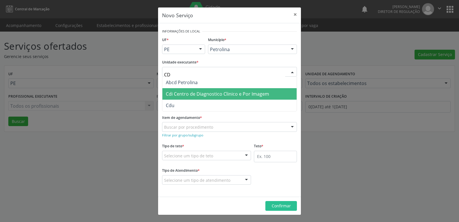
click at [207, 92] on span "Cdi Centro de Diagnostico Clinico e Por Imagem" at bounding box center [217, 94] width 103 height 6
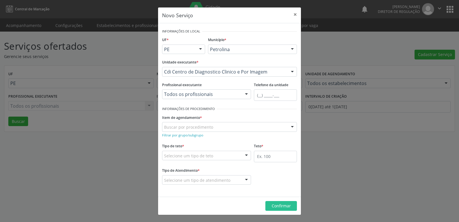
click at [214, 125] on div "Buscar por procedimento" at bounding box center [229, 127] width 135 height 10
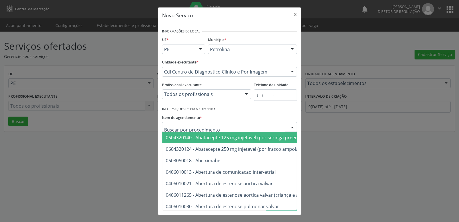
click at [323, 140] on div "Novo Serviço × Informações de Local UF * PE BA PE Nenhum resultado encontrado p…" at bounding box center [229, 111] width 459 height 222
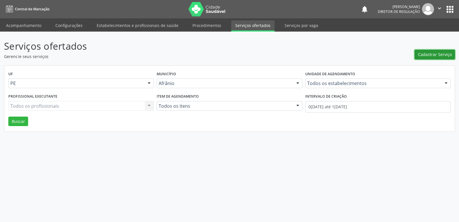
click at [431, 53] on span "Cadastrar Serviço" at bounding box center [435, 54] width 34 height 6
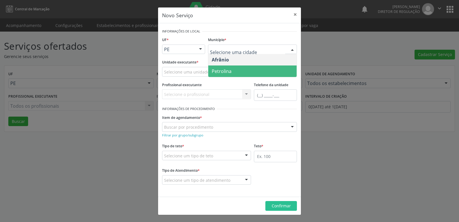
click at [227, 71] on span "Petrolina" at bounding box center [222, 71] width 20 height 6
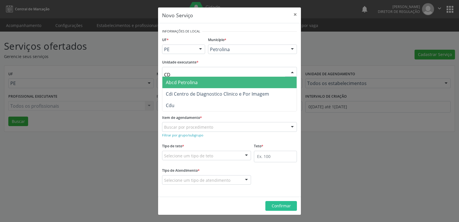
type input "CDI"
click at [192, 84] on span "Cdi Centro de Diagnostico Clinico e Por Imagem" at bounding box center [217, 82] width 103 height 6
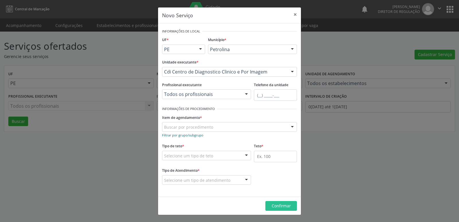
click at [189, 135] on small "Filtrar por grupo/subgrupo" at bounding box center [182, 135] width 41 height 4
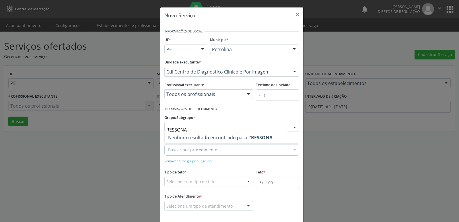
type input "RESSON"
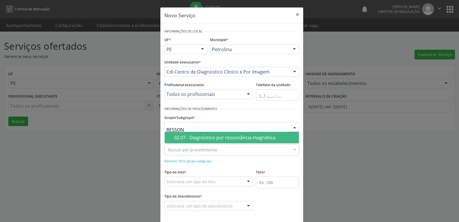
click at [221, 139] on div "02.07 - Diagnóstico por ressonância magnética" at bounding box center [234, 137] width 121 height 5
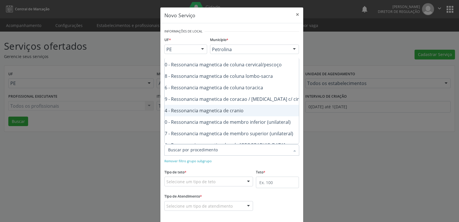
scroll to position [80, 34]
click at [186, 108] on div "0207030030 - Ressonancia magnetica de membro inferior (unilateral)" at bounding box center [228, 110] width 189 height 5
checkbox \(unilateral\) "true"
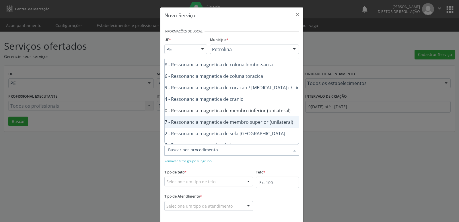
click at [184, 120] on div "0207020027 - Ressonancia magnetica de membro superior (unilateral)" at bounding box center [228, 122] width 189 height 5
checkbox \(unilateral\) "true"
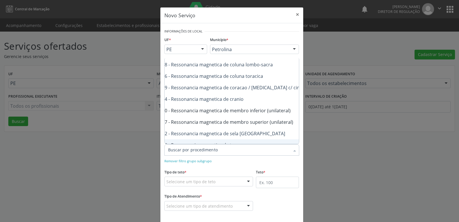
checkbox superior "true"
checkbox \(bilateral\) "true"
checkbox \(unilateral\) "false"
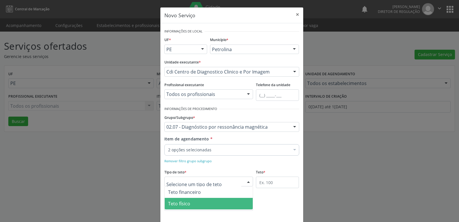
click at [191, 204] on span "Teto físico" at bounding box center [209, 203] width 88 height 11
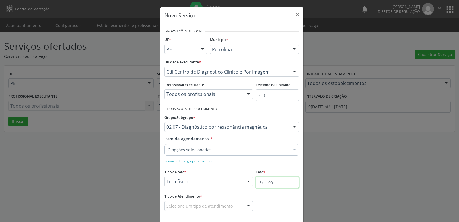
click at [269, 181] on input "text" at bounding box center [277, 181] width 43 height 11
type input "2"
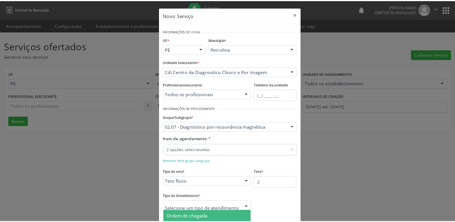
scroll to position [26, 0]
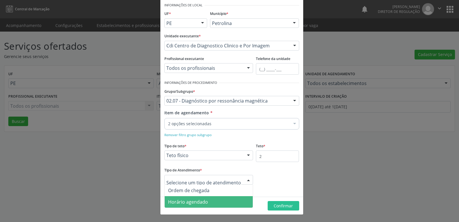
click at [205, 201] on span "Horário agendado" at bounding box center [209, 201] width 88 height 11
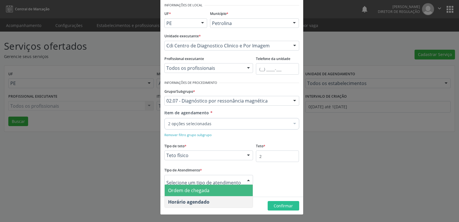
click at [204, 188] on span "Ordem de chegada" at bounding box center [188, 190] width 41 height 6
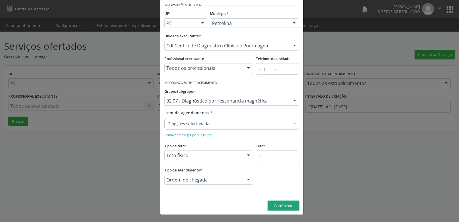
click at [278, 207] on span "Confirmar" at bounding box center [283, 205] width 19 height 5
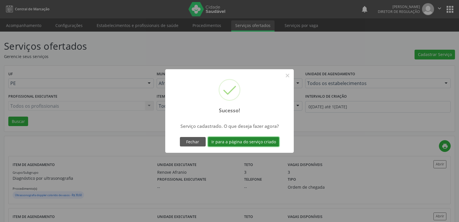
click at [253, 140] on button "Ir para a página do serviço criado" at bounding box center [243, 142] width 71 height 10
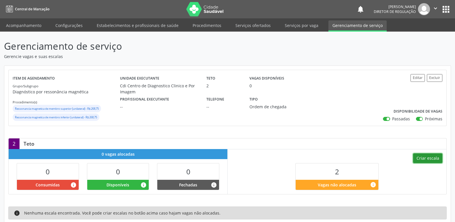
click at [425, 158] on button "Criar escala" at bounding box center [427, 158] width 29 height 10
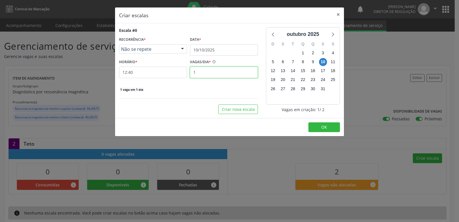
click at [218, 72] on input "1" at bounding box center [224, 72] width 68 height 11
type input "2"
click at [168, 73] on input "12:40" at bounding box center [153, 72] width 68 height 11
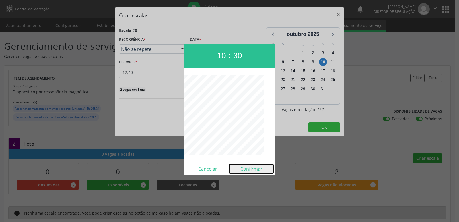
click at [256, 171] on button "Confirmar" at bounding box center [252, 168] width 44 height 9
type input "10:30"
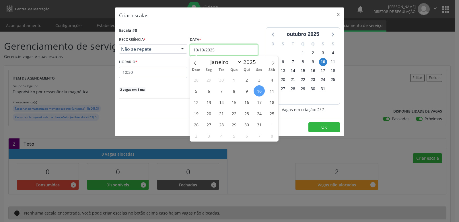
click at [225, 49] on input "10/10/2025" at bounding box center [224, 49] width 68 height 11
click at [258, 101] on span "17" at bounding box center [259, 101] width 11 height 11
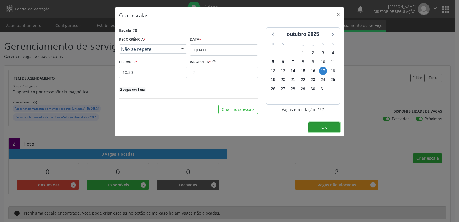
click at [320, 126] on button "OK" at bounding box center [325, 127] width 32 height 10
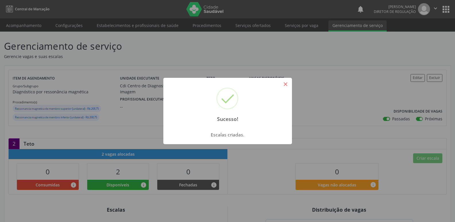
click at [285, 84] on button "×" at bounding box center [286, 84] width 10 height 10
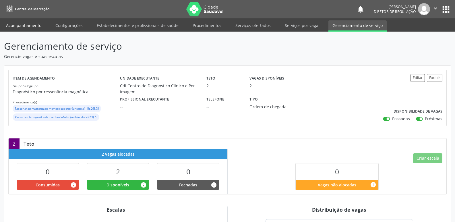
click at [32, 24] on link "Acompanhamento" at bounding box center [23, 25] width 43 height 10
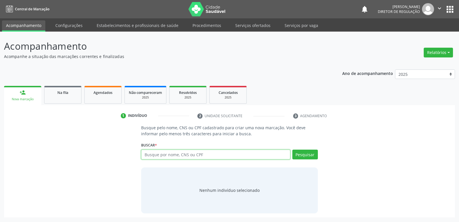
click at [163, 156] on input "text" at bounding box center [215, 155] width 149 height 10
type input "700009243795702"
click at [301, 152] on button "Pesquisar" at bounding box center [305, 155] width 26 height 10
type input "700009243795702"
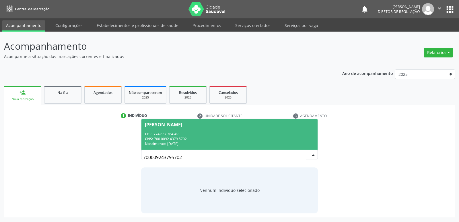
click at [173, 137] on div "CNS: 700 0092 4379 5702" at bounding box center [229, 138] width 169 height 5
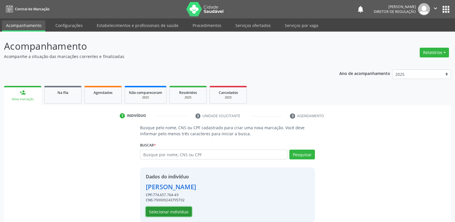
click at [172, 212] on button "Selecionar indivíduo" at bounding box center [169, 212] width 46 height 10
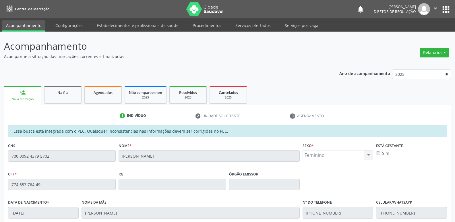
scroll to position [106, 0]
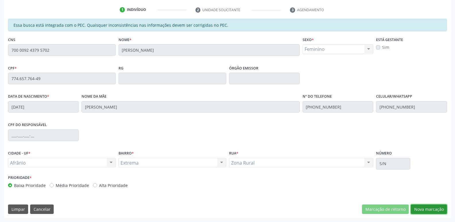
click at [436, 209] on button "Nova marcação" at bounding box center [429, 209] width 36 height 10
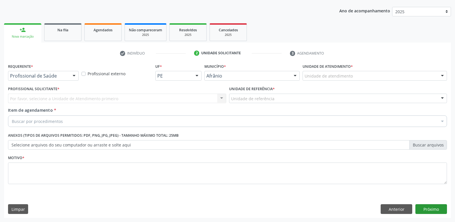
scroll to position [63, 0]
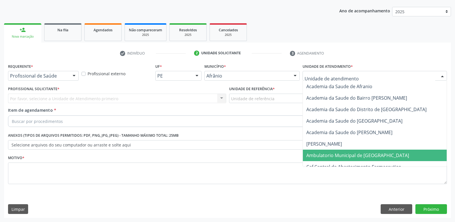
click at [342, 154] on span "Ambulatorio Municipal de [GEOGRAPHIC_DATA]" at bounding box center [357, 155] width 103 height 6
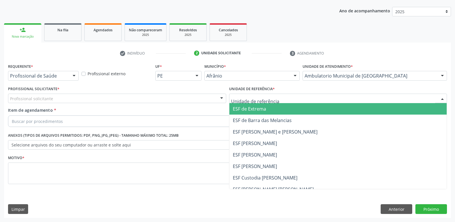
click at [311, 97] on div at bounding box center [338, 99] width 218 height 10
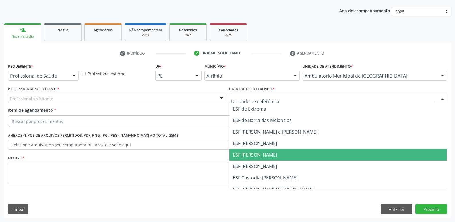
click at [308, 154] on span "ESF [PERSON_NAME]" at bounding box center [338, 154] width 218 height 11
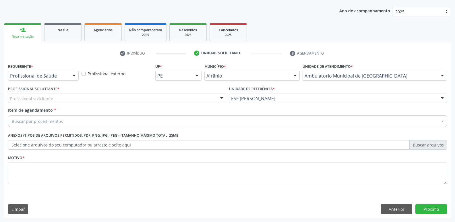
click at [170, 97] on div "Profissional solicitante" at bounding box center [117, 99] width 218 height 10
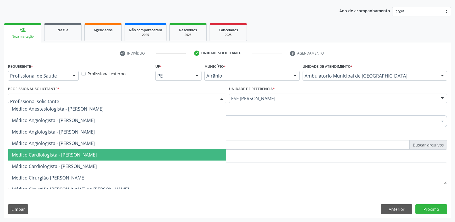
click at [180, 154] on span "Médico Cardiologista - [PERSON_NAME]" at bounding box center [117, 154] width 218 height 11
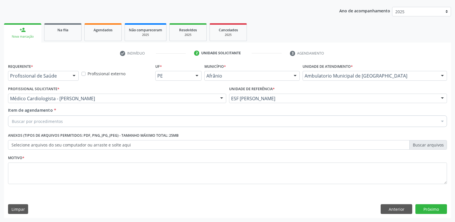
click at [149, 123] on div "Buscar por procedimentos" at bounding box center [227, 120] width 439 height 11
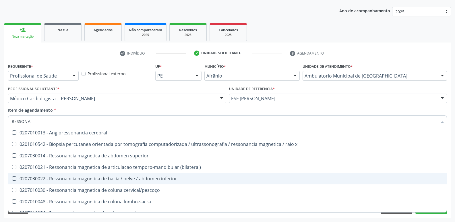
type input "RESSONAN"
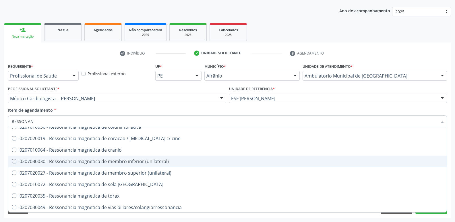
click at [123, 162] on div "0207030030 - Ressonancia magnetica de membro inferior (unilateral)" at bounding box center [227, 161] width 431 height 5
checkbox \(unilateral\) "true"
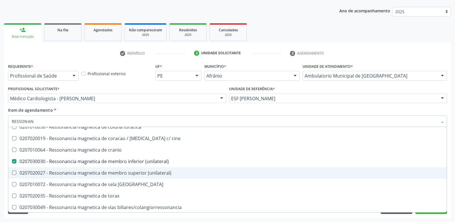
click at [125, 171] on div "0207020027 - Ressonancia magnetica de membro superior (unilateral)" at bounding box center [227, 172] width 431 height 5
checkbox \(unilateral\) "true"
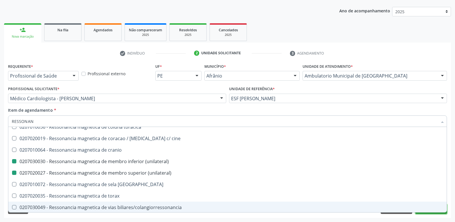
click at [431, 213] on button "Próximo" at bounding box center [431, 209] width 32 height 10
checkbox x "true"
checkbox superior "true"
checkbox \(unilateral\) "false"
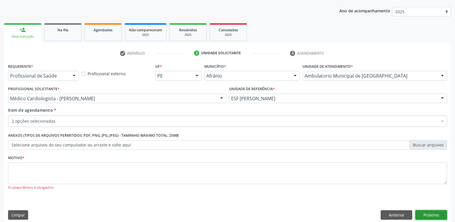
scroll to position [0, 0]
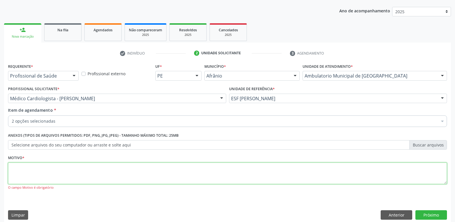
click at [207, 173] on textarea at bounding box center [227, 173] width 439 height 22
type textarea "*"
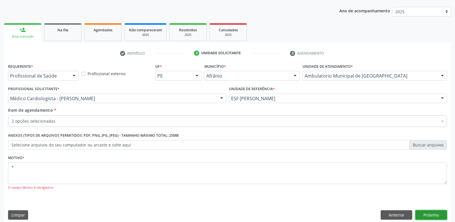
click at [432, 214] on button "Próximo" at bounding box center [431, 215] width 32 height 10
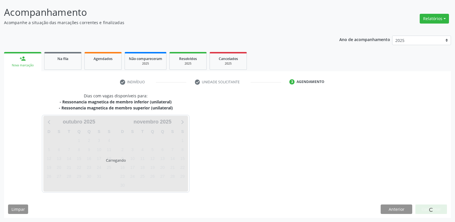
scroll to position [34, 0]
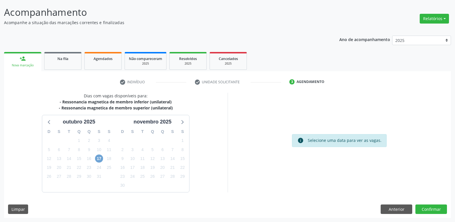
click at [99, 161] on span "17" at bounding box center [99, 158] width 8 height 8
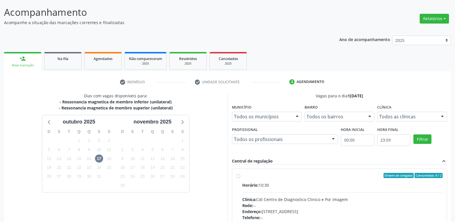
click at [250, 177] on div "Ordem de chegada Consumidos: 0 / 2" at bounding box center [342, 175] width 201 height 5
click at [240, 177] on input "Ordem de chegada Consumidos: 0 / 2 Horário: 10:30 Clínica: Cdi Centro de Diagno…" at bounding box center [238, 175] width 4 height 5
radio input "true"
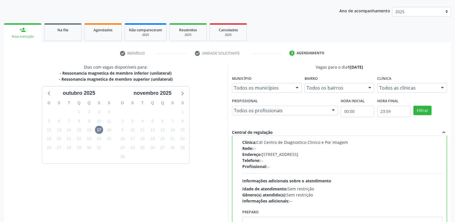
scroll to position [121, 0]
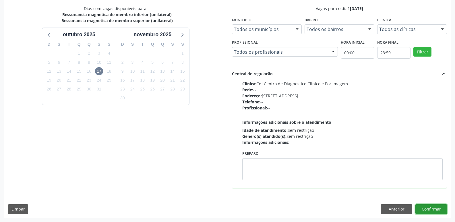
click at [433, 209] on button "Confirmar" at bounding box center [431, 209] width 32 height 10
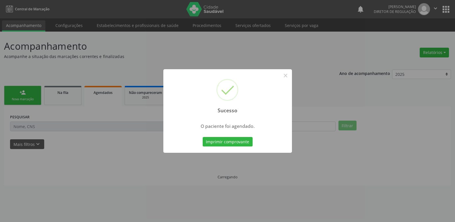
scroll to position [0, 0]
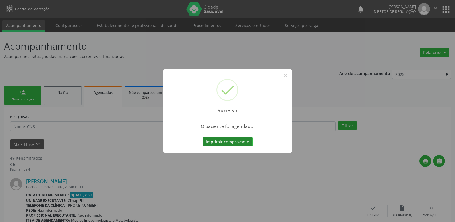
click at [235, 144] on button "Imprimir comprovante" at bounding box center [228, 142] width 50 height 10
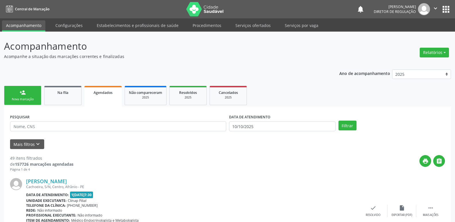
click at [31, 96] on link "person_add Nova marcação" at bounding box center [22, 95] width 37 height 19
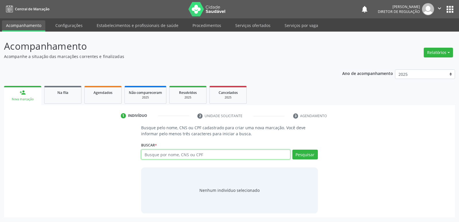
click at [176, 155] on input "text" at bounding box center [215, 155] width 149 height 10
type input "700009243795702"
click at [307, 154] on button "Pesquisar" at bounding box center [305, 155] width 26 height 10
type input "700009243795702"
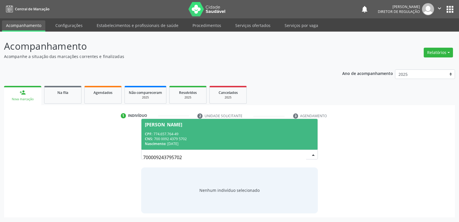
click at [169, 140] on div "CNS: 700 0092 4379 5702" at bounding box center [229, 138] width 169 height 5
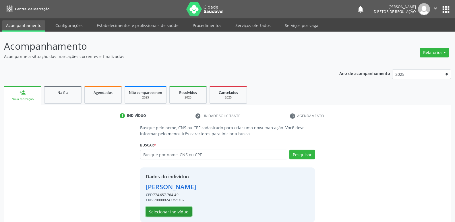
click at [180, 211] on button "Selecionar indivíduo" at bounding box center [169, 212] width 46 height 10
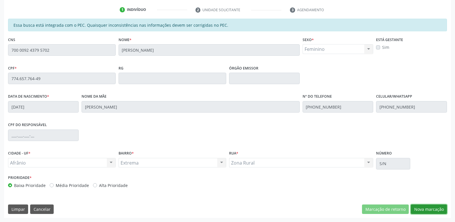
click at [427, 209] on button "Nova marcação" at bounding box center [429, 209] width 36 height 10
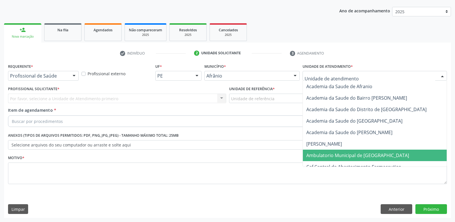
drag, startPoint x: 328, startPoint y: 156, endPoint x: 320, endPoint y: 146, distance: 13.3
click at [328, 157] on span "Ambulatorio Municipal de [GEOGRAPHIC_DATA]" at bounding box center [357, 155] width 103 height 6
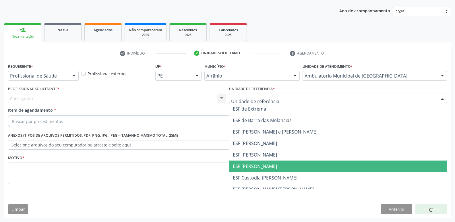
click at [268, 163] on span "ESF [PERSON_NAME]" at bounding box center [338, 165] width 218 height 11
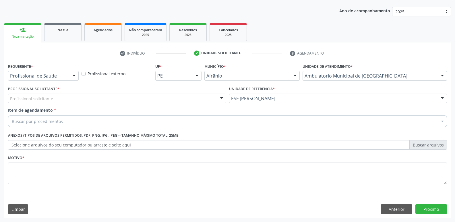
click at [181, 97] on div "Profissional solicitante" at bounding box center [117, 99] width 218 height 10
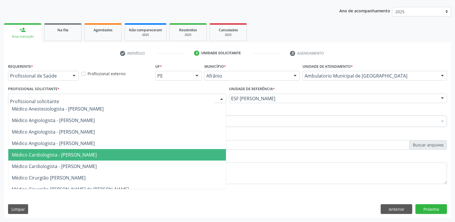
click at [171, 154] on span "Médico Cardiologista - [PERSON_NAME]" at bounding box center [117, 154] width 218 height 11
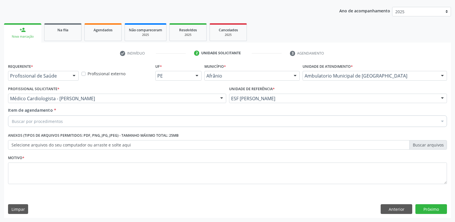
click at [119, 120] on div "Buscar por procedimentos" at bounding box center [227, 120] width 439 height 11
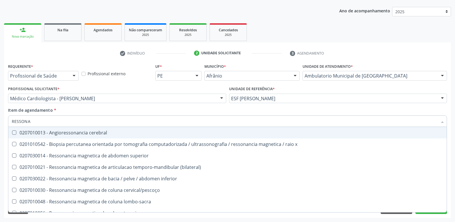
type input "RESSONAN"
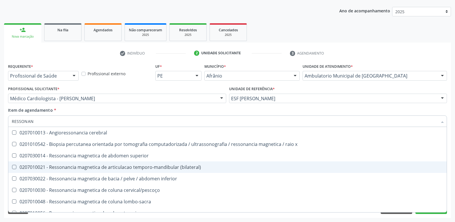
scroll to position [86, 0]
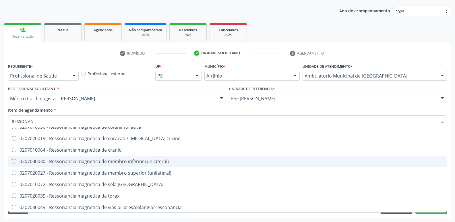
click at [119, 161] on div "0207030030 - Ressonancia magnetica de membro inferior (unilateral)" at bounding box center [227, 161] width 431 height 5
checkbox \(unilateral\) "true"
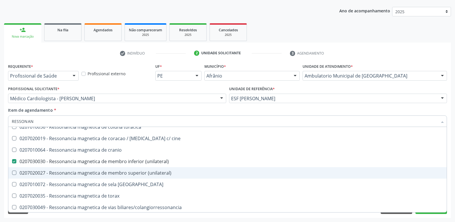
click at [119, 172] on div "0207020027 - Ressonancia magnetica de membro superior (unilateral)" at bounding box center [227, 172] width 431 height 5
checkbox \(unilateral\) "true"
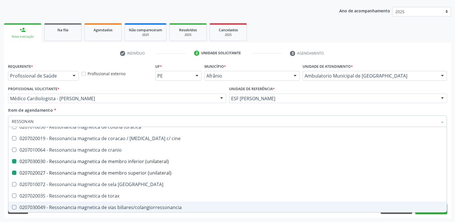
click at [418, 213] on button "Próximo" at bounding box center [431, 209] width 32 height 10
checkbox x "true"
checkbox superior "true"
checkbox \(unilateral\) "false"
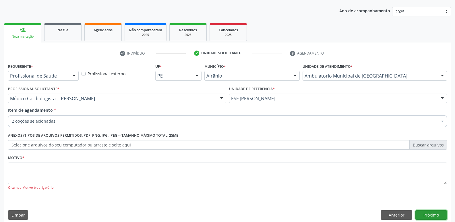
scroll to position [0, 0]
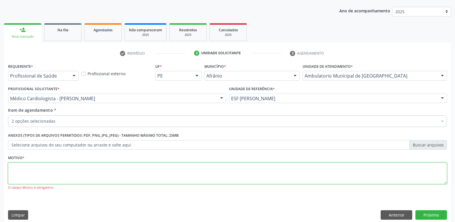
click at [350, 174] on textarea at bounding box center [227, 173] width 439 height 22
type textarea "*"
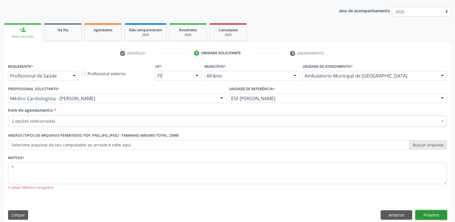
click at [425, 215] on button "Próximo" at bounding box center [431, 215] width 32 height 10
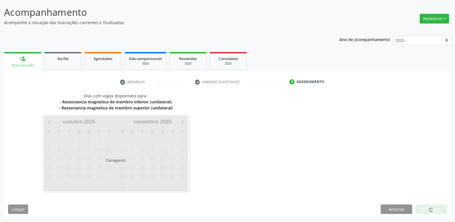
scroll to position [34, 0]
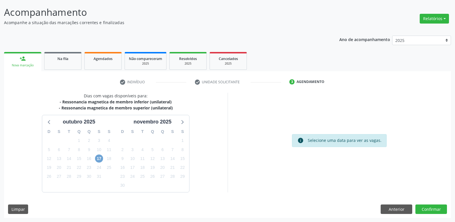
click at [99, 160] on span "17" at bounding box center [99, 158] width 8 height 8
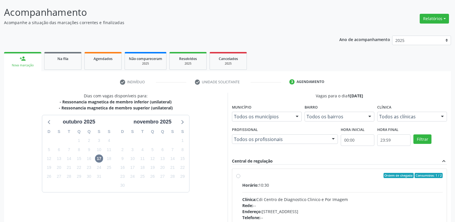
click at [243, 177] on div "Ordem de chegada Consumidos: 1 / 2" at bounding box center [342, 175] width 201 height 5
click at [240, 177] on input "Ordem de chegada Consumidos: 1 / 2 Horário: 10:30 Clínica: Cdi Centro de Diagno…" at bounding box center [238, 175] width 4 height 5
radio input "true"
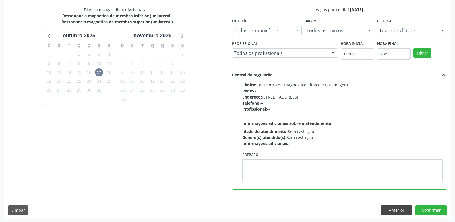
scroll to position [121, 0]
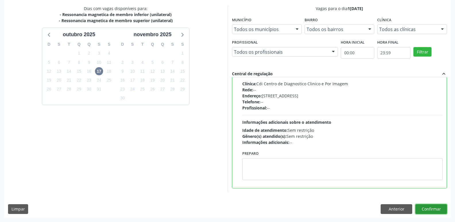
click at [426, 209] on button "Confirmar" at bounding box center [431, 209] width 32 height 10
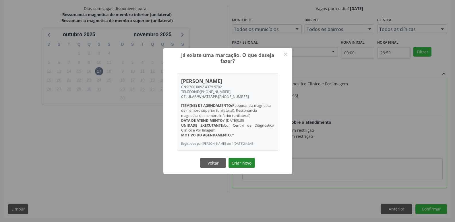
click at [246, 166] on button "Criar novo" at bounding box center [241, 163] width 26 height 10
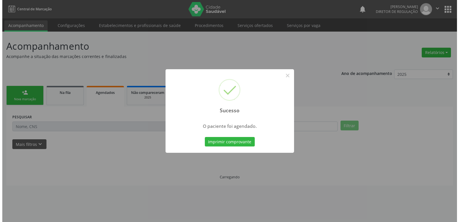
scroll to position [0, 0]
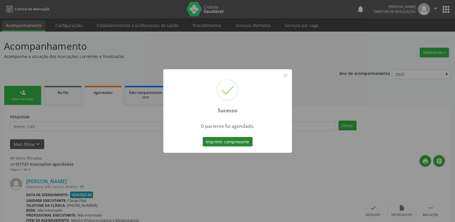
click at [238, 142] on button "Imprimir comprovante" at bounding box center [228, 142] width 50 height 10
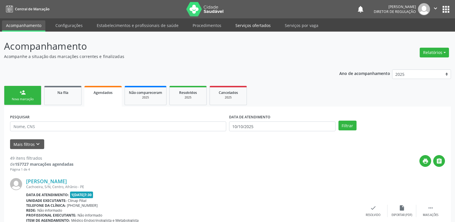
click at [253, 26] on link "Serviços ofertados" at bounding box center [252, 25] width 43 height 10
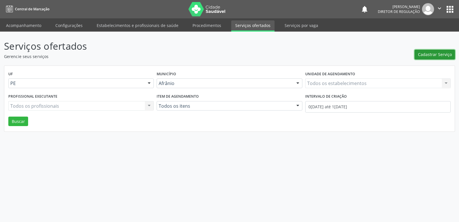
click at [424, 55] on span "Cadastrar Serviço" at bounding box center [435, 54] width 34 height 6
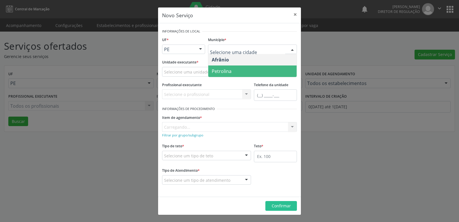
click at [227, 69] on span "Petrolina" at bounding box center [222, 71] width 20 height 6
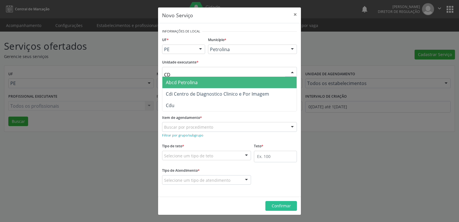
type input "CDI"
click at [200, 82] on span "Cdi Centro de Diagnostico Clinico e Por Imagem" at bounding box center [217, 82] width 103 height 6
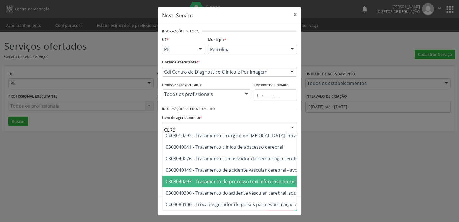
scroll to position [247, 0]
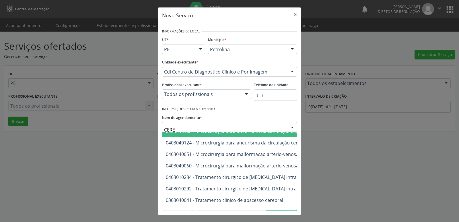
click at [179, 129] on input "CERE" at bounding box center [224, 129] width 121 height 11
type input "C"
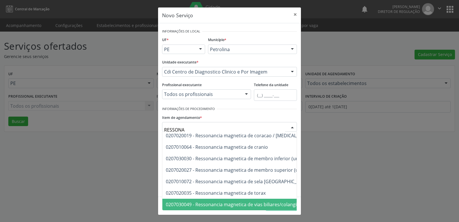
type input "RESSONAN"
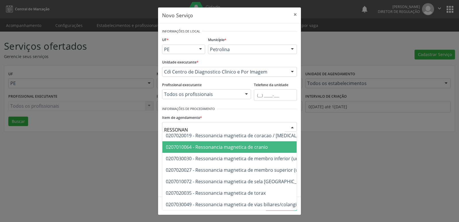
click at [221, 144] on span "0207010064 - Ressonancia magnetica de cranio" at bounding box center [217, 147] width 102 height 6
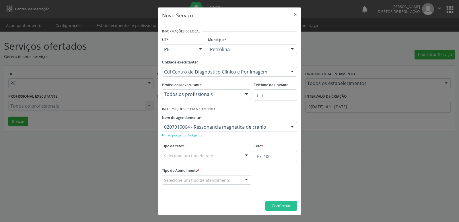
scroll to position [247, 0]
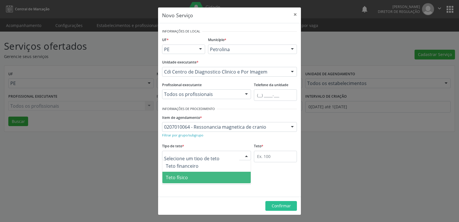
click at [199, 179] on span "Teto físico" at bounding box center [206, 177] width 88 height 11
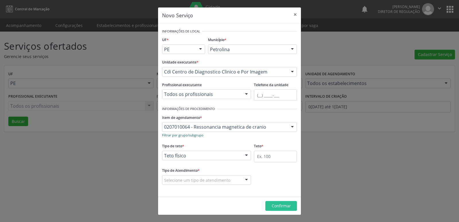
click at [195, 135] on small "Filtrar por grupo/subgrupo" at bounding box center [182, 135] width 41 height 4
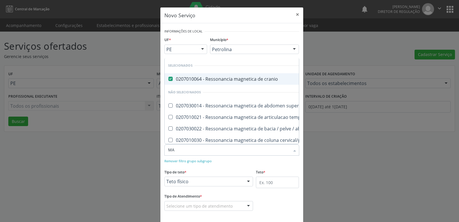
type input "M"
type input "TO"
checkbox cranio "false"
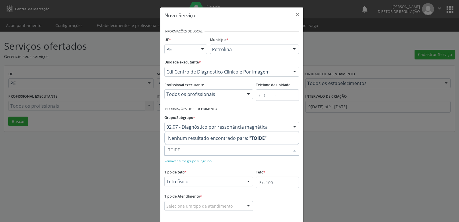
click at [269, 150] on input "TOIDE" at bounding box center [229, 149] width 122 height 11
type input "T"
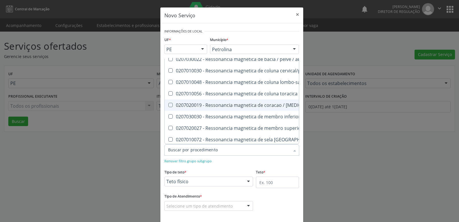
scroll to position [125, 0]
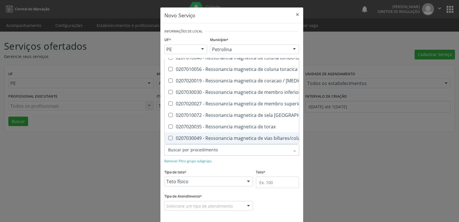
click at [224, 153] on input "Item de agendamento *" at bounding box center [229, 149] width 122 height 11
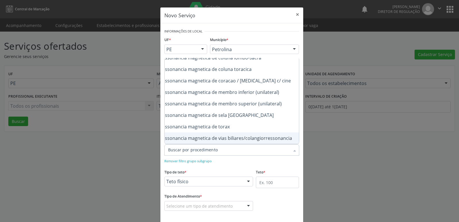
scroll to position [125, 57]
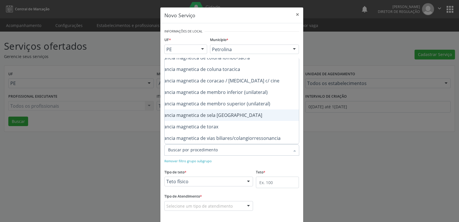
click at [257, 113] on div "0207010072 - Ressonancia magnetica de sela [GEOGRAPHIC_DATA]" at bounding box center [205, 115] width 189 height 5
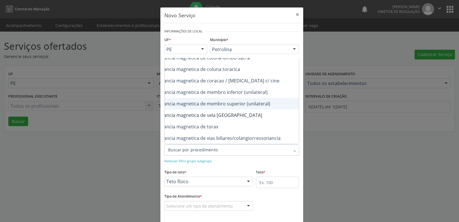
scroll to position [26, 0]
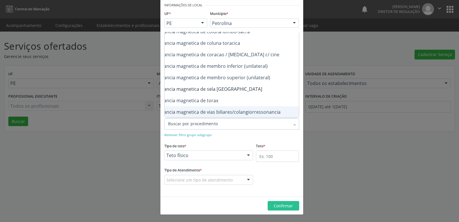
checkbox turcica "false"
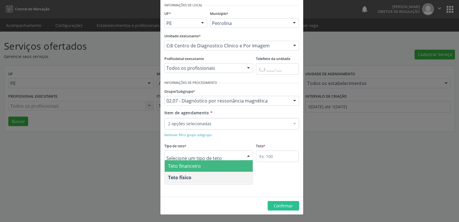
scroll to position [0, 0]
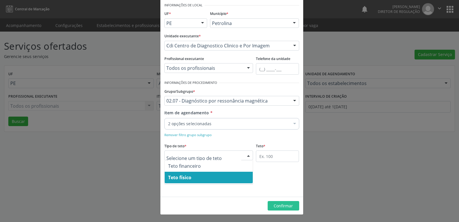
click at [195, 177] on span "Teto físico" at bounding box center [209, 177] width 88 height 11
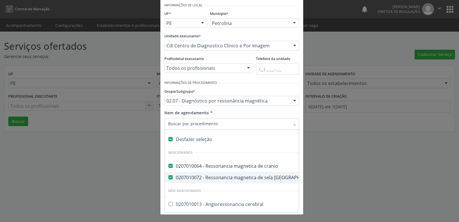
click at [169, 177] on turcica at bounding box center [170, 177] width 4 height 4
click at [168, 177] on turcica "checkbox" at bounding box center [167, 177] width 4 height 4
checkbox turcica "false"
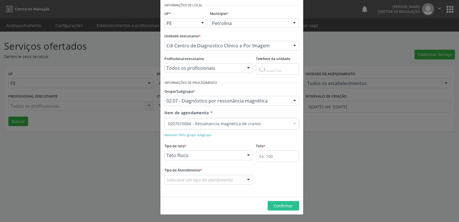
click at [315, 189] on div "Novo Serviço × Informações de Local UF * PE BA PE Nenhum resultado encontrado p…" at bounding box center [229, 111] width 459 height 222
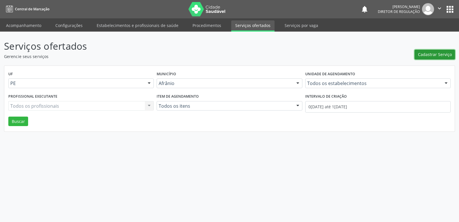
click at [430, 54] on span "Cadastrar Serviço" at bounding box center [435, 54] width 34 height 6
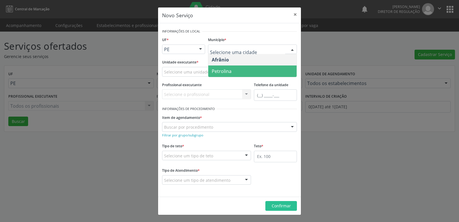
click at [241, 70] on span "Petrolina" at bounding box center [252, 70] width 88 height 11
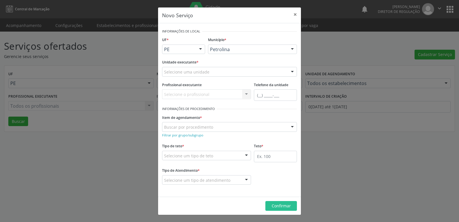
click at [225, 71] on div "Selecione uma unidade" at bounding box center [229, 72] width 135 height 10
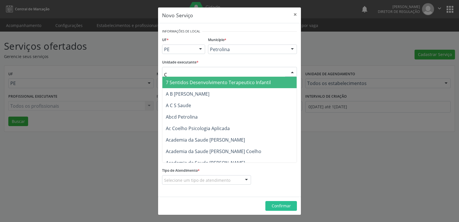
type input "CD"
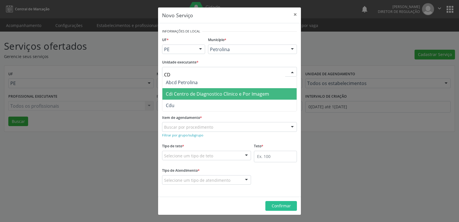
click at [220, 95] on span "Cdi Centro de Diagnostico Clinico e Por Imagem" at bounding box center [217, 94] width 103 height 6
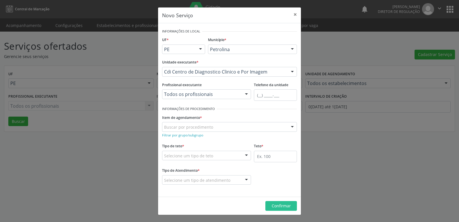
click at [218, 127] on div "Buscar por procedimento" at bounding box center [229, 127] width 135 height 10
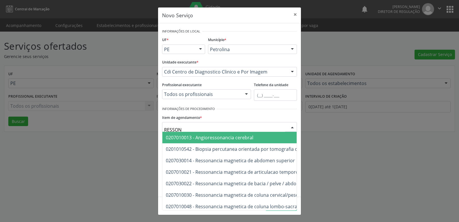
type input "RESSONA"
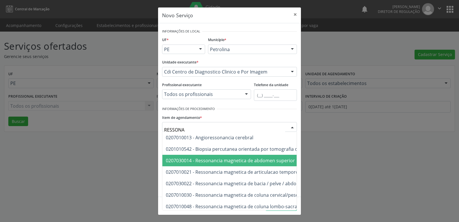
scroll to position [57, 0]
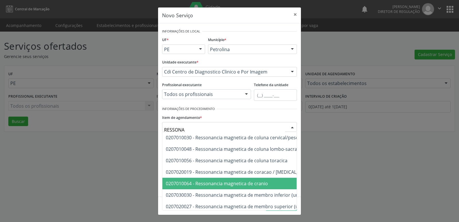
click at [260, 180] on span "0207010064 - Ressonancia magnetica de cranio" at bounding box center [217, 183] width 102 height 6
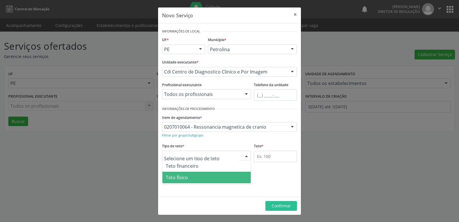
drag, startPoint x: 206, startPoint y: 175, endPoint x: 232, endPoint y: 174, distance: 25.5
click at [207, 176] on span "Teto físico" at bounding box center [206, 177] width 88 height 11
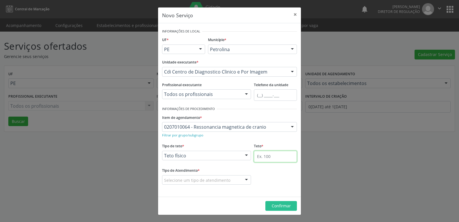
click at [268, 156] on input "text" at bounding box center [275, 156] width 43 height 11
type input "1"
type input "2"
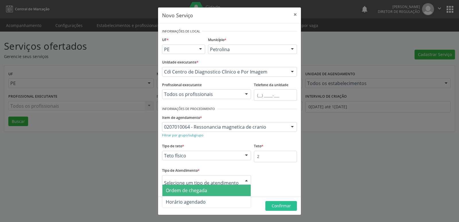
click at [219, 189] on span "Ordem de chegada" at bounding box center [206, 190] width 88 height 11
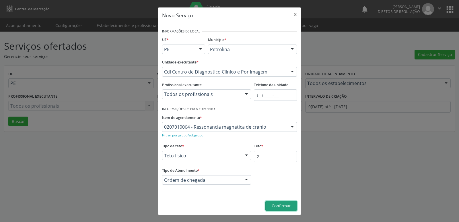
click at [284, 207] on span "Confirmar" at bounding box center [281, 205] width 19 height 5
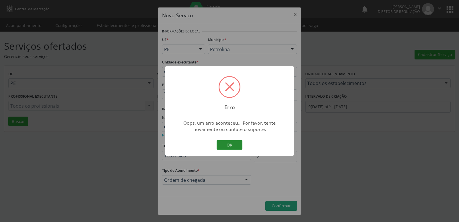
click at [235, 146] on button "OK" at bounding box center [230, 145] width 26 height 10
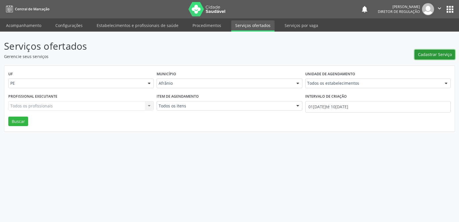
click at [427, 55] on span "Cadastrar Serviço" at bounding box center [435, 54] width 34 height 6
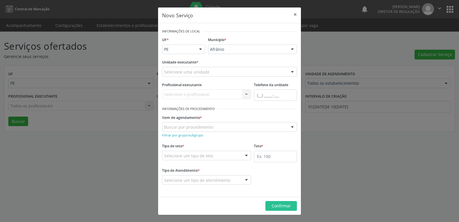
click at [212, 70] on div "Selecione uma unidade" at bounding box center [229, 72] width 135 height 10
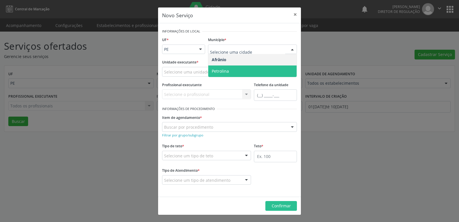
click at [228, 71] on span "Petrolina" at bounding box center [220, 70] width 17 height 5
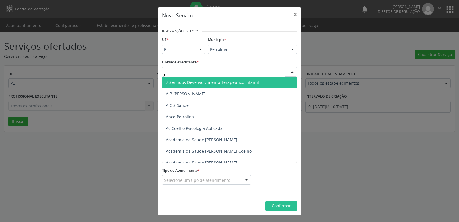
type input "CD"
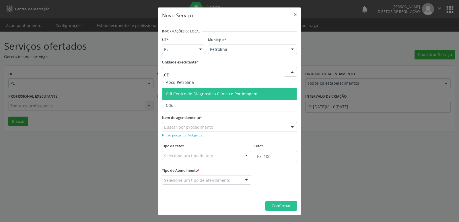
click at [190, 93] on span "Cdi Centro de Diagnostico Clinico e Por Imagem" at bounding box center [212, 93] width 92 height 5
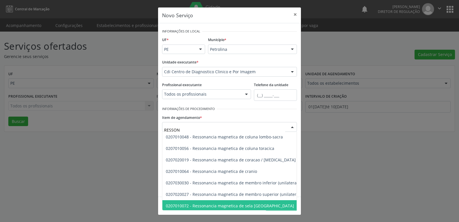
scroll to position [41, 0]
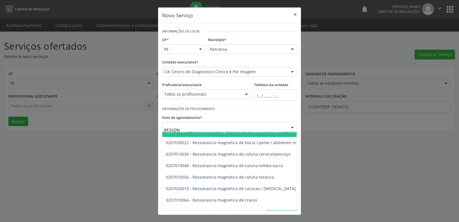
click at [191, 128] on input "RESSON" at bounding box center [224, 129] width 121 height 11
type input "R"
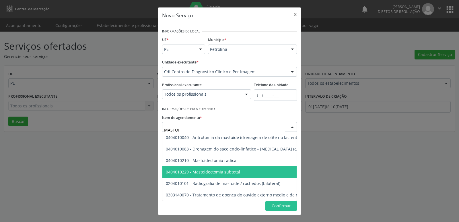
scroll to position [0, 0]
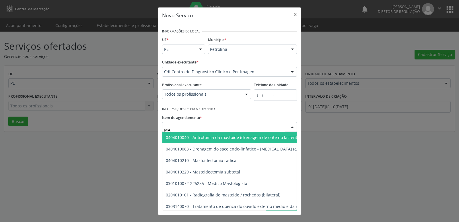
type input "M"
click at [193, 130] on input "CEREBRAL" at bounding box center [224, 129] width 121 height 11
type input "C"
type input "RESSONAN"
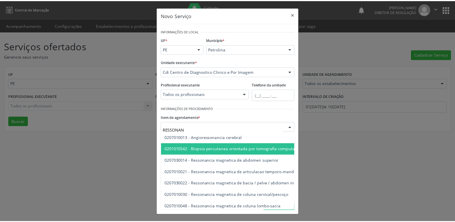
scroll to position [57, 0]
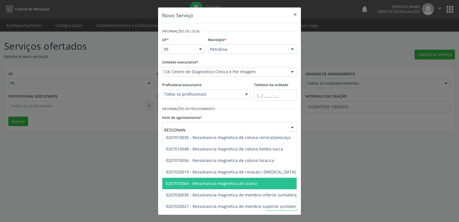
click at [209, 184] on span "0207010064 - Ressonancia magnetica de cranio" at bounding box center [211, 183] width 91 height 5
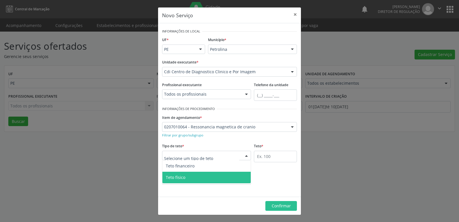
click at [202, 180] on span "Teto físico" at bounding box center [206, 177] width 88 height 11
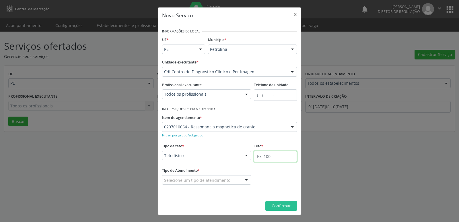
click at [282, 160] on input "text" at bounding box center [275, 156] width 43 height 11
type input "6"
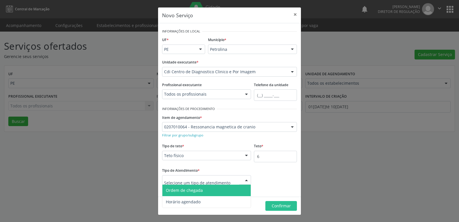
click at [236, 179] on div at bounding box center [206, 180] width 89 height 10
click at [204, 189] on span "Ordem de chegada" at bounding box center [206, 190] width 88 height 11
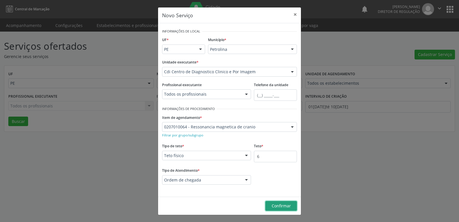
click at [274, 207] on span "Confirmar" at bounding box center [281, 205] width 19 height 5
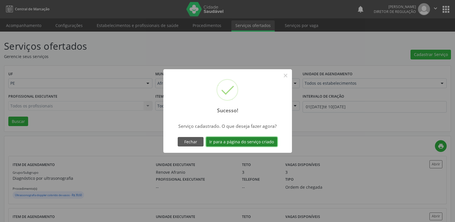
click at [268, 144] on button "Ir para a página do serviço criado" at bounding box center [241, 142] width 71 height 10
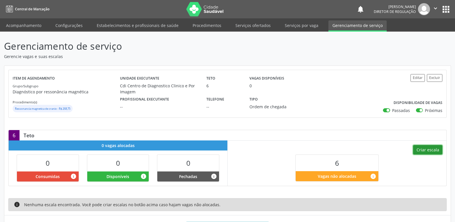
click at [420, 151] on button "Criar escala" at bounding box center [427, 150] width 29 height 10
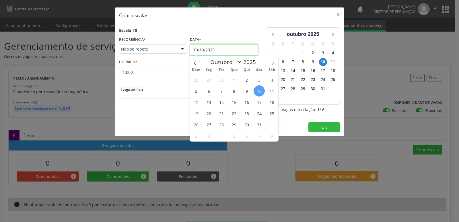
click at [234, 49] on input "10/10/2025" at bounding box center [224, 49] width 68 height 11
click at [224, 50] on input "10/10/2025" at bounding box center [224, 49] width 68 height 11
click at [236, 102] on span "15" at bounding box center [233, 101] width 11 height 11
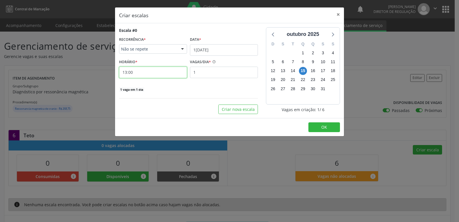
click at [165, 73] on input "13:00" at bounding box center [153, 72] width 68 height 11
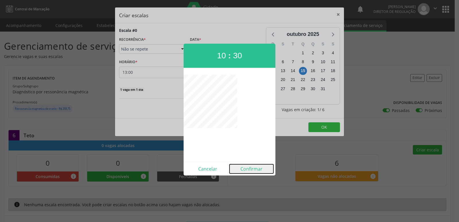
click at [247, 169] on button "Confirmar" at bounding box center [252, 168] width 44 height 9
type input "10:30"
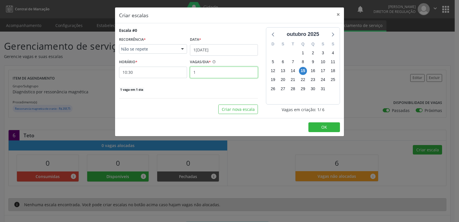
click at [226, 71] on input "1" at bounding box center [224, 72] width 68 height 11
type input "6"
click at [322, 128] on span "OK" at bounding box center [324, 126] width 6 height 5
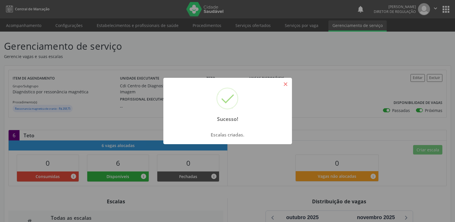
click at [284, 85] on button "×" at bounding box center [286, 84] width 10 height 10
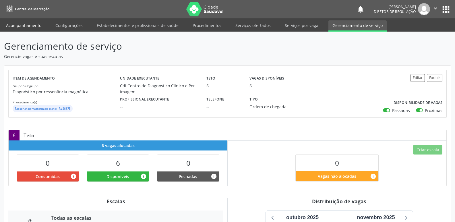
click at [26, 24] on link "Acompanhamento" at bounding box center [23, 25] width 43 height 10
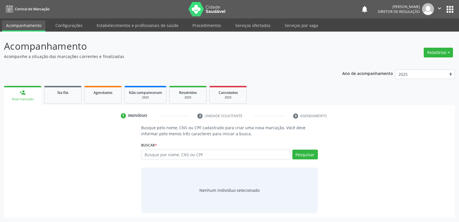
click at [182, 155] on input "text" at bounding box center [215, 155] width 149 height 10
type input "702607239558741"
click at [304, 154] on button "Pesquisar" at bounding box center [305, 155] width 26 height 10
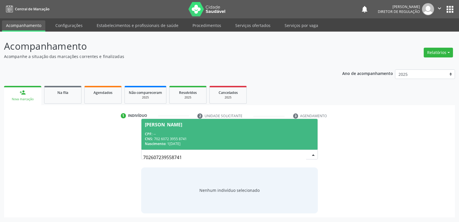
click at [173, 139] on div "CNS: 702 6072 3955 8741" at bounding box center [229, 138] width 169 height 5
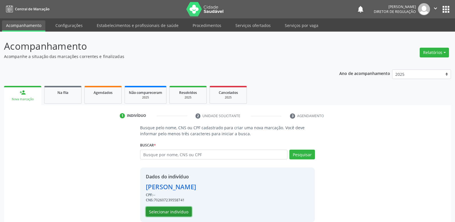
click at [177, 212] on button "Selecionar indivíduo" at bounding box center [169, 212] width 46 height 10
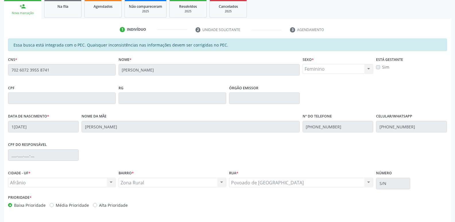
scroll to position [106, 0]
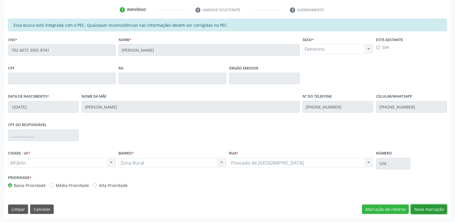
click at [434, 209] on button "Nova marcação" at bounding box center [429, 209] width 36 height 10
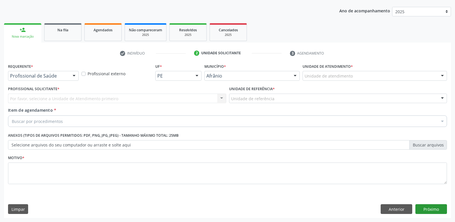
scroll to position [63, 0]
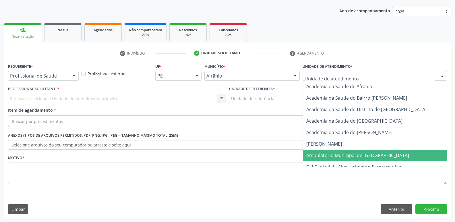
click at [347, 153] on span "Ambulatorio Municipal de [GEOGRAPHIC_DATA]" at bounding box center [357, 155] width 103 height 6
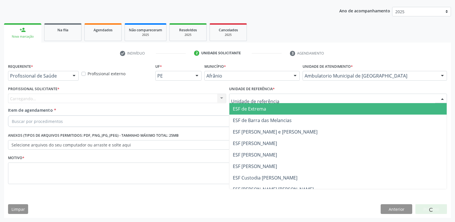
click at [286, 100] on div at bounding box center [338, 99] width 218 height 10
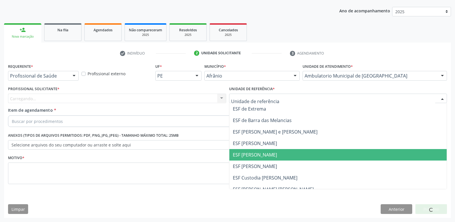
drag, startPoint x: 284, startPoint y: 154, endPoint x: 264, endPoint y: 153, distance: 19.8
click at [284, 154] on span "ESF [PERSON_NAME]" at bounding box center [338, 154] width 218 height 11
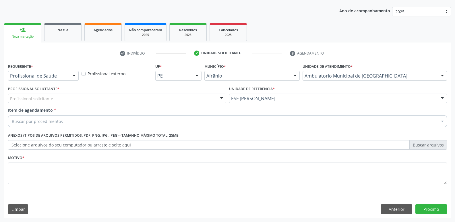
click at [207, 98] on div "Profissional solicitante" at bounding box center [117, 99] width 218 height 10
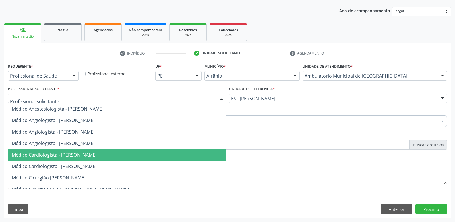
click at [208, 154] on span "Médico Cardiologista - [PERSON_NAME]" at bounding box center [117, 154] width 218 height 11
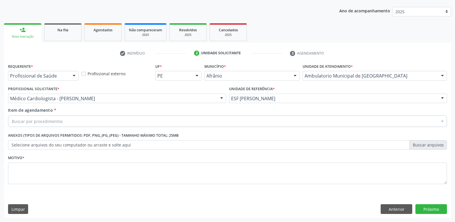
click at [179, 119] on div "Buscar por procedimentos" at bounding box center [227, 120] width 439 height 11
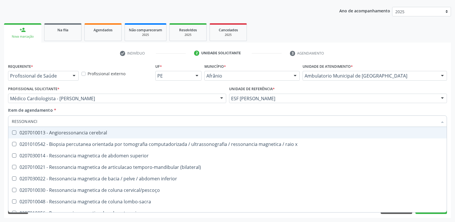
type input "RESSONANCIA"
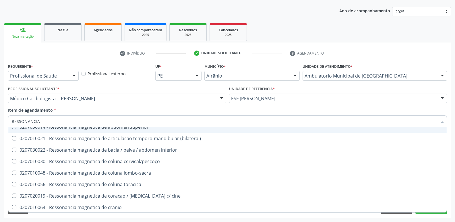
scroll to position [57, 0]
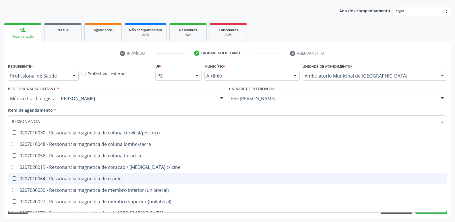
click at [173, 178] on div "0207010064 - Ressonancia magnetica de cranio" at bounding box center [227, 178] width 431 height 5
checkbox cranio "true"
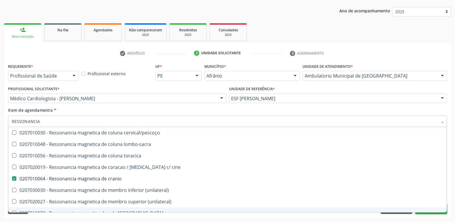
click at [427, 213] on button "Próximo" at bounding box center [431, 209] width 32 height 10
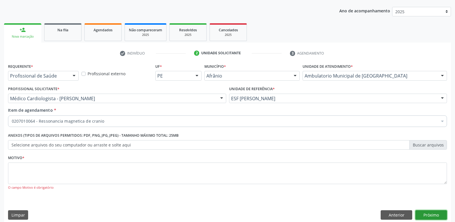
scroll to position [0, 0]
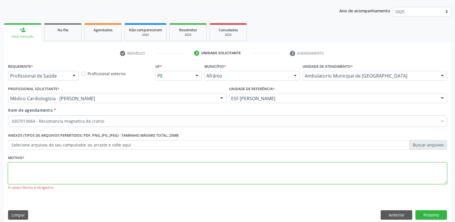
click at [317, 176] on textarea at bounding box center [227, 173] width 439 height 22
type textarea "S"
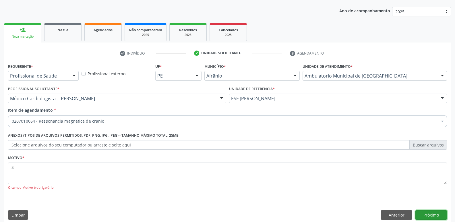
click at [437, 214] on button "Próximo" at bounding box center [431, 215] width 32 height 10
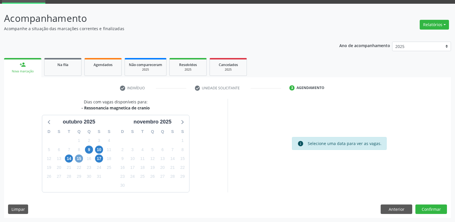
click at [82, 159] on span "15" at bounding box center [79, 158] width 8 height 8
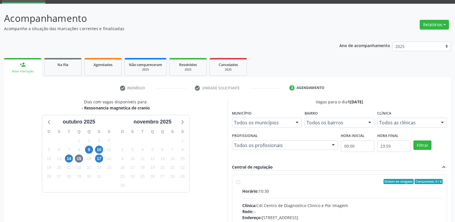
click at [252, 181] on div "Ordem de chegada Consumidos: 0 / 6" at bounding box center [342, 181] width 201 height 5
click at [240, 181] on input "Ordem de chegada Consumidos: 0 / 6 Horário: 10:30 Clínica: Cdi Centro de Diagno…" at bounding box center [238, 181] width 4 height 5
radio input "true"
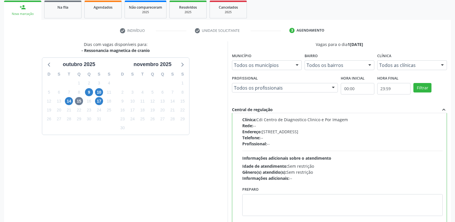
scroll to position [121, 0]
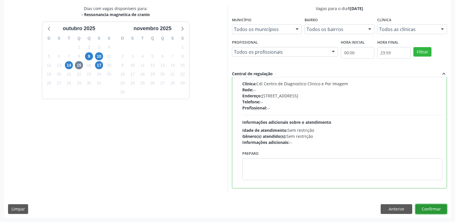
click at [428, 209] on button "Confirmar" at bounding box center [431, 209] width 32 height 10
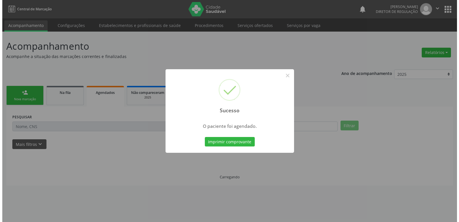
scroll to position [0, 0]
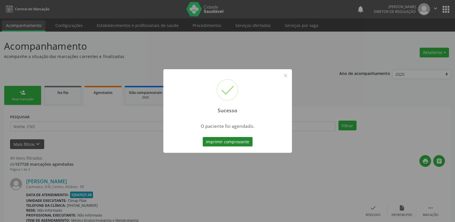
click at [234, 141] on button "Imprimir comprovante" at bounding box center [228, 142] width 50 height 10
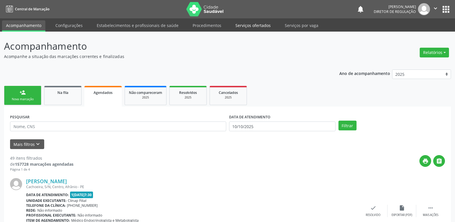
click at [239, 25] on link "Serviços ofertados" at bounding box center [252, 25] width 43 height 10
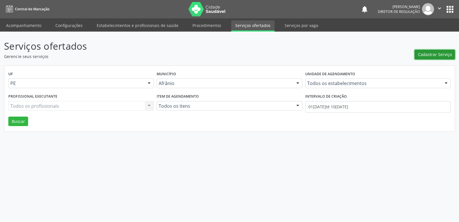
click at [432, 53] on span "Cadastrar Serviço" at bounding box center [435, 54] width 34 height 6
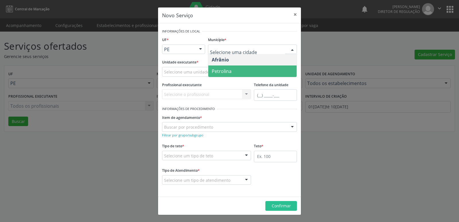
click at [228, 70] on span "Petrolina" at bounding box center [222, 71] width 20 height 6
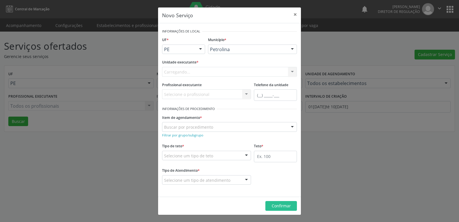
click at [209, 71] on div "Carregando..." at bounding box center [229, 72] width 135 height 10
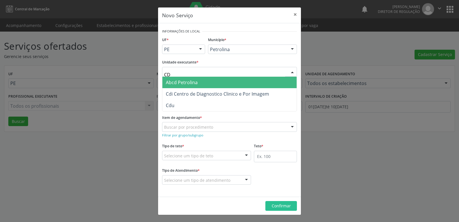
type input "CDI"
click at [211, 82] on span "Cdi Centro de Diagnostico Clinico e Por Imagem" at bounding box center [217, 82] width 103 height 6
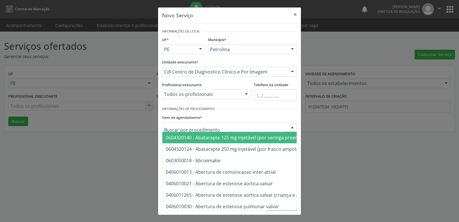
click at [212, 121] on div "Item de agendamento * 0604320140 - Abatacepte 125 mg injetável (por seringa pre…" at bounding box center [229, 122] width 135 height 18
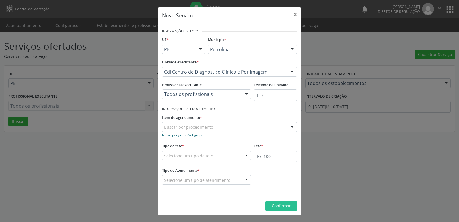
click at [195, 135] on small "Filtrar por grupo/subgrupo" at bounding box center [182, 135] width 41 height 4
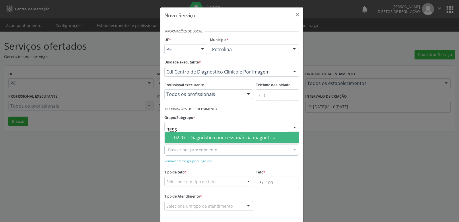
type input "RESSO"
click at [199, 139] on div "02.07 - Diagnóstico por ressonância magnética" at bounding box center [234, 137] width 121 height 5
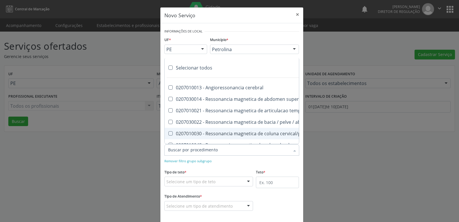
scroll to position [11, 0]
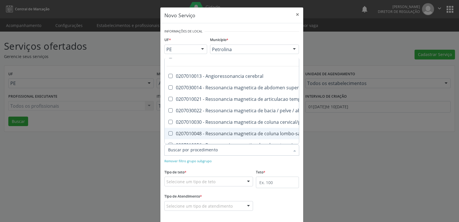
click at [242, 133] on div "0207010048 - Ressonancia magnetica de coluna lombo-sacra" at bounding box center [262, 133] width 189 height 5
checkbox lombo-sacra "true"
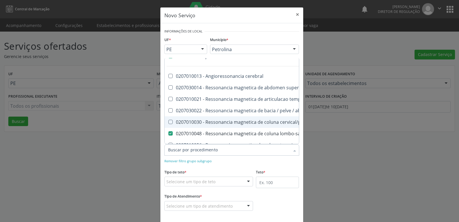
click at [234, 120] on div "0207010030 - Ressonancia magnetica de coluna cervical/pescoço" at bounding box center [262, 122] width 189 height 5
checkbox cervical\/pescoço "true"
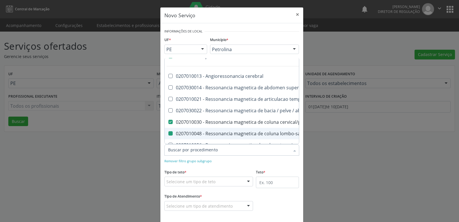
checkbox superior "true"
checkbox \(bilateral\) "true"
checkbox cervical\/pescoço "false"
checkbox lombo-sacra "false"
click at [222, 180] on div "Selecione um tipo de teto" at bounding box center [208, 181] width 89 height 10
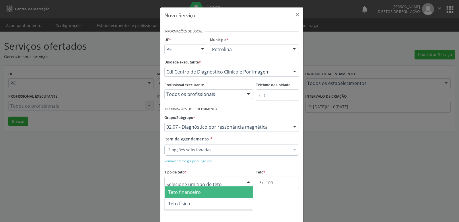
scroll to position [0, 0]
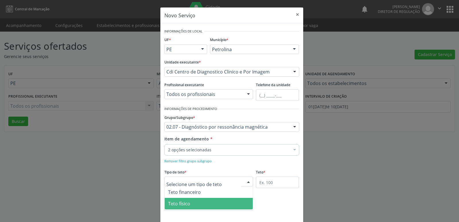
click at [205, 202] on span "Teto físico" at bounding box center [209, 203] width 88 height 11
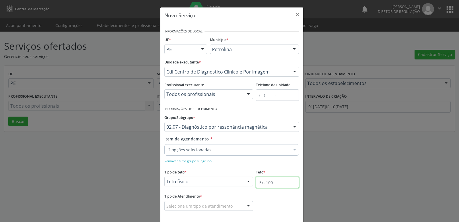
click at [269, 183] on input "text" at bounding box center [277, 181] width 43 height 11
type input "5"
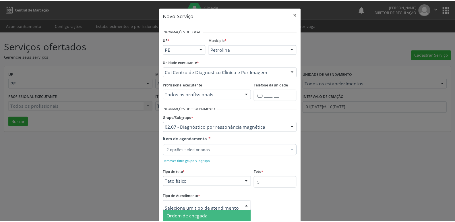
scroll to position [26, 0]
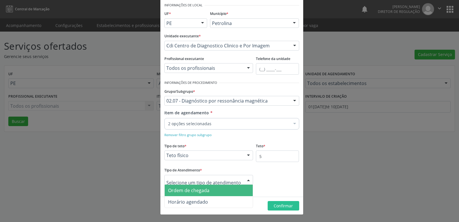
click at [205, 191] on span "Ordem de chegada" at bounding box center [188, 190] width 41 height 6
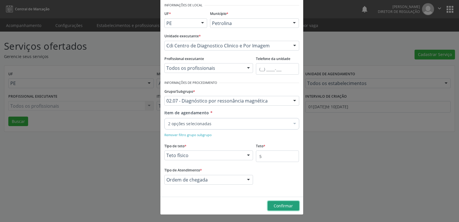
click at [278, 206] on span "Confirmar" at bounding box center [283, 205] width 19 height 5
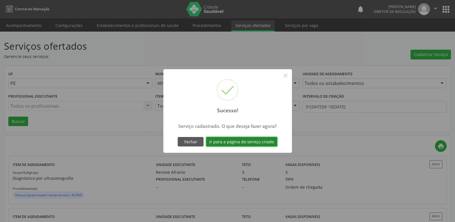
click at [266, 144] on button "Ir para a página do serviço criado" at bounding box center [241, 142] width 71 height 10
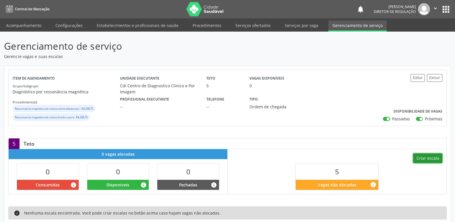
click at [432, 157] on button "Criar escala" at bounding box center [427, 158] width 29 height 10
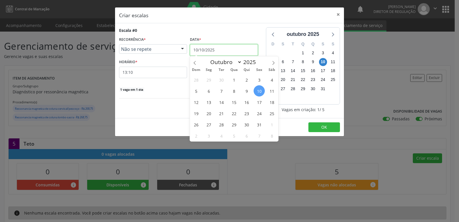
click at [230, 50] on input "10/10/2025" at bounding box center [224, 49] width 68 height 11
click at [222, 101] on span "14" at bounding box center [221, 101] width 11 height 11
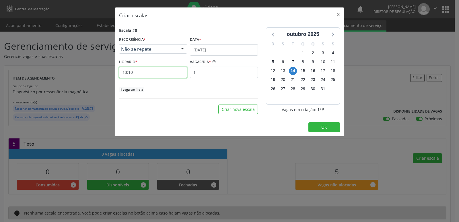
click at [144, 74] on input "13:10" at bounding box center [153, 72] width 68 height 11
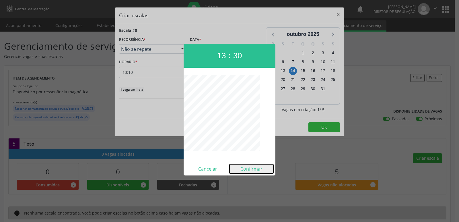
click at [250, 169] on button "Confirmar" at bounding box center [252, 168] width 44 height 9
type input "13:30"
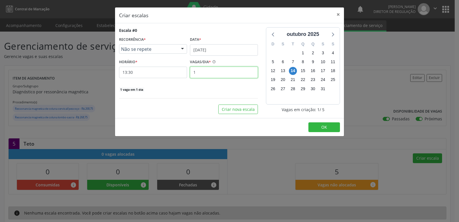
click at [218, 71] on input "1" at bounding box center [224, 72] width 68 height 11
type input "5"
click at [329, 125] on button "OK" at bounding box center [325, 127] width 32 height 10
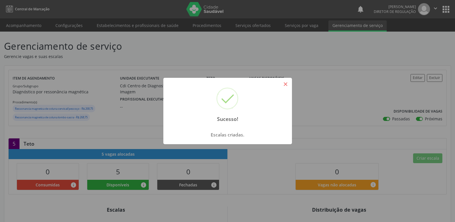
click at [284, 85] on button "×" at bounding box center [286, 84] width 10 height 10
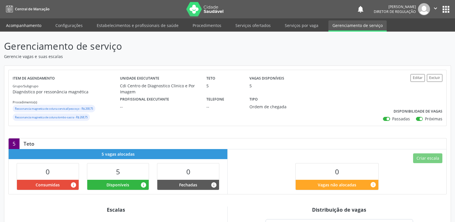
click at [28, 24] on link "Acompanhamento" at bounding box center [23, 25] width 43 height 10
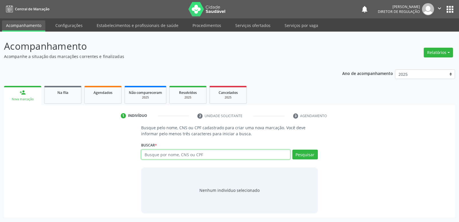
click at [162, 155] on input "text" at bounding box center [215, 155] width 149 height 10
type input "703406228221200"
click at [298, 155] on button "Pesquisar" at bounding box center [305, 155] width 26 height 10
type input "703406228221200"
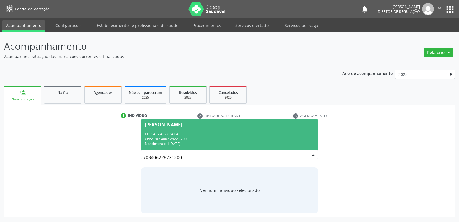
click at [176, 141] on div "CNS: 703 4062 2822 1200" at bounding box center [229, 138] width 169 height 5
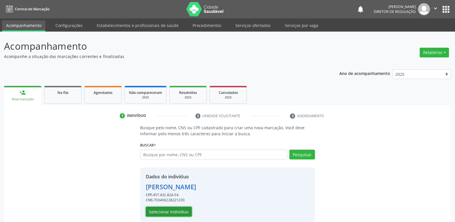
click at [176, 210] on button "Selecionar indivíduo" at bounding box center [169, 212] width 46 height 10
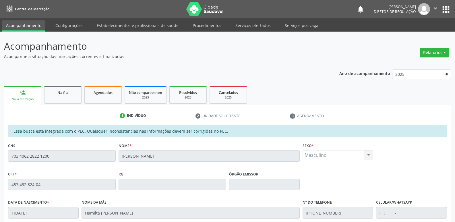
scroll to position [106, 0]
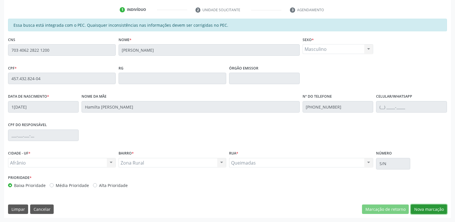
click at [437, 209] on button "Nova marcação" at bounding box center [429, 209] width 36 height 10
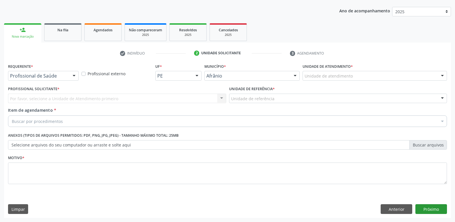
scroll to position [63, 0]
click at [379, 76] on div "Unidade de atendimento" at bounding box center [374, 76] width 144 height 10
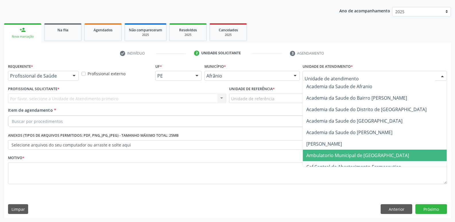
click at [366, 155] on span "Ambulatorio Municipal de [GEOGRAPHIC_DATA]" at bounding box center [357, 155] width 103 height 6
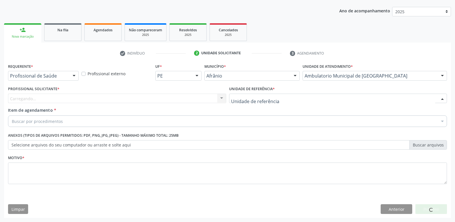
click at [290, 98] on div at bounding box center [338, 99] width 218 height 10
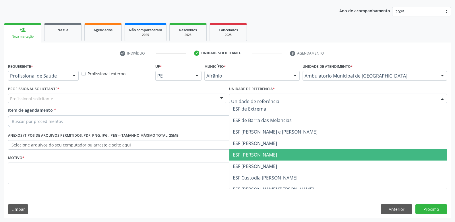
click at [289, 156] on span "ESF [PERSON_NAME]" at bounding box center [338, 154] width 218 height 11
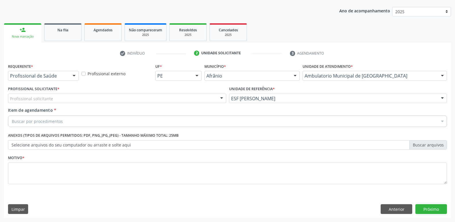
click at [175, 98] on div "Profissional solicitante" at bounding box center [117, 99] width 218 height 10
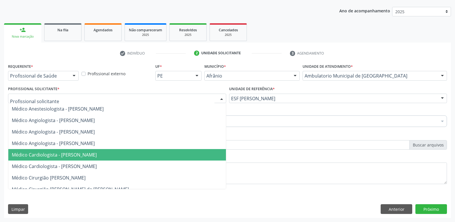
drag, startPoint x: 168, startPoint y: 150, endPoint x: 164, endPoint y: 149, distance: 4.5
click at [168, 151] on span "Médico Cardiologista - [PERSON_NAME]" at bounding box center [117, 154] width 218 height 11
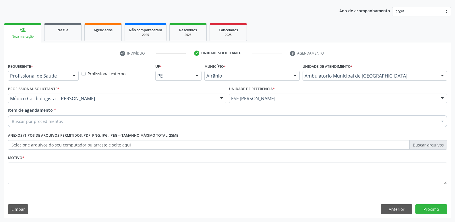
click at [112, 120] on div "Buscar por procedimentos" at bounding box center [227, 120] width 439 height 11
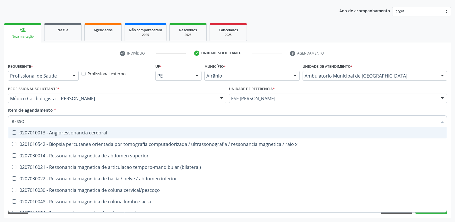
type input "RESSON"
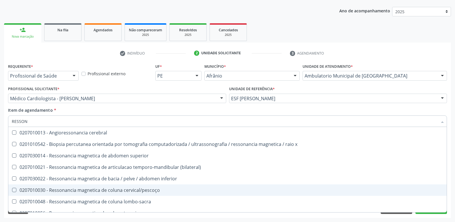
click at [136, 189] on div "0207010030 - Ressonancia magnetica de coluna cervical/pescoço" at bounding box center [227, 190] width 431 height 5
checkbox cervical\/pescoço "true"
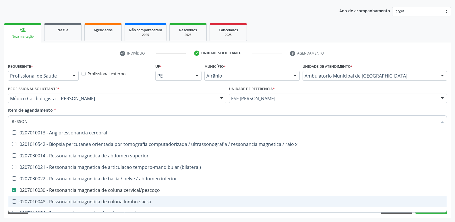
click at [136, 201] on div "0207010048 - Ressonancia magnetica de coluna lombo-sacra" at bounding box center [227, 201] width 431 height 5
checkbox lombo-sacra "true"
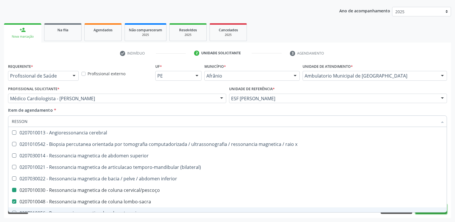
click at [420, 213] on button "Próximo" at bounding box center [431, 209] width 32 height 10
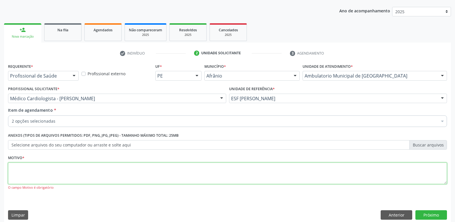
click at [129, 172] on textarea at bounding box center [227, 173] width 439 height 22
type textarea "*"
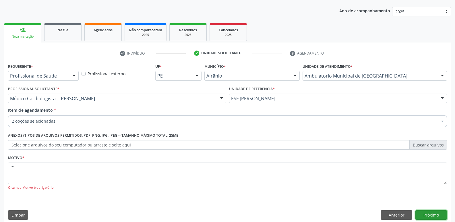
click at [439, 212] on button "Próximo" at bounding box center [431, 215] width 32 height 10
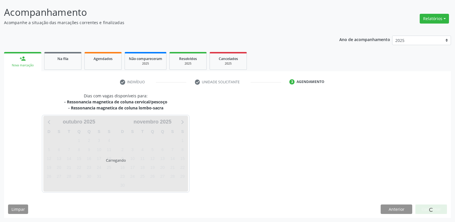
scroll to position [34, 0]
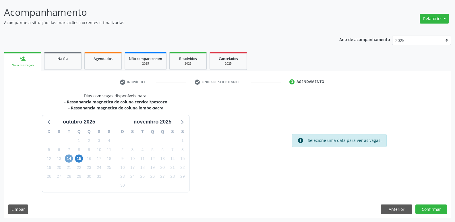
click at [69, 159] on span "14" at bounding box center [69, 158] width 8 height 8
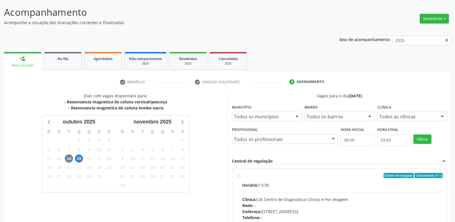
click at [242, 176] on label "Ordem de chegada Consumidos: 0 / 5 Horário: 13:30 Clínica: Cdi Centro de Diagno…" at bounding box center [342, 217] width 201 height 88
click at [240, 176] on input "Ordem de chegada Consumidos: 0 / 5 Horário: 13:30 Clínica: Cdi Centro de Diagno…" at bounding box center [238, 175] width 4 height 5
radio input "true"
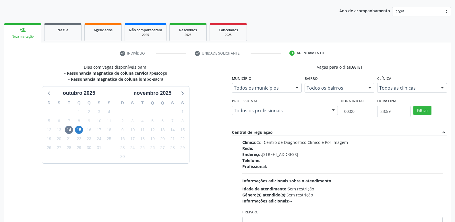
scroll to position [121, 0]
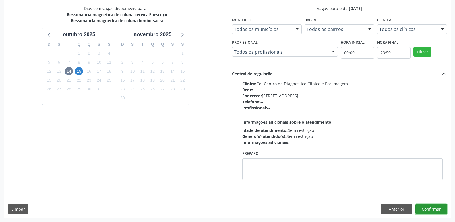
click at [427, 211] on button "Confirmar" at bounding box center [431, 209] width 32 height 10
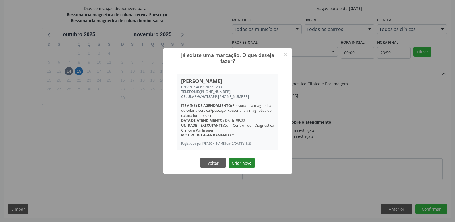
click at [251, 165] on button "Criar novo" at bounding box center [241, 163] width 26 height 10
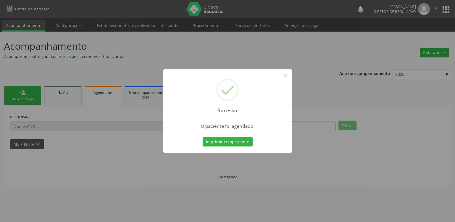
scroll to position [0, 0]
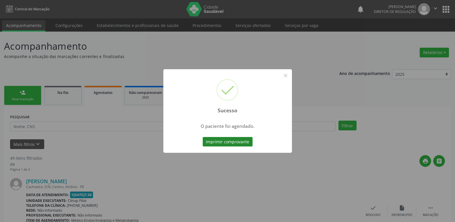
click at [239, 144] on button "Imprimir comprovante" at bounding box center [228, 142] width 50 height 10
